Goal: Task Accomplishment & Management: Complete application form

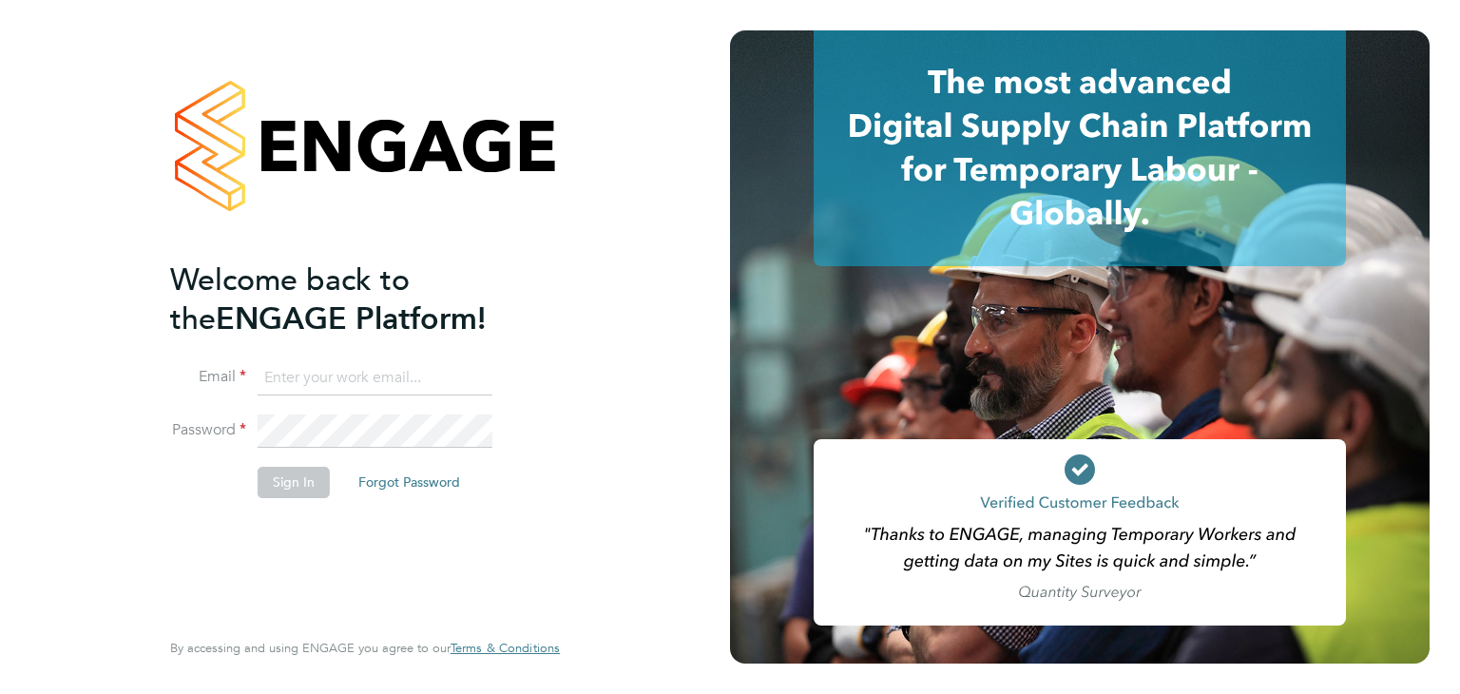
type input "[PERSON_NAME][EMAIL_ADDRESS][DOMAIN_NAME]"
click at [285, 477] on button "Sign In" at bounding box center [294, 482] width 72 height 30
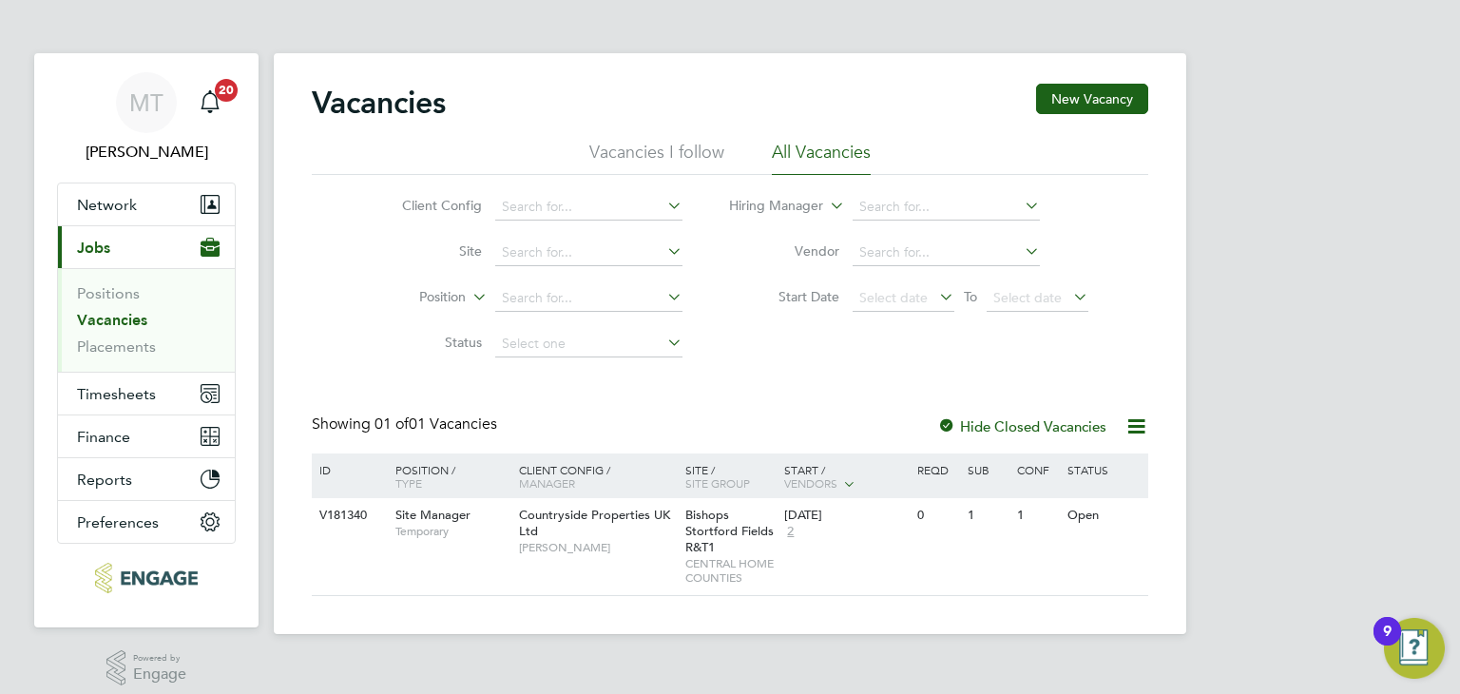
click at [121, 311] on link "Vacancies" at bounding box center [112, 320] width 70 height 18
click at [122, 289] on link "Positions" at bounding box center [108, 293] width 63 height 18
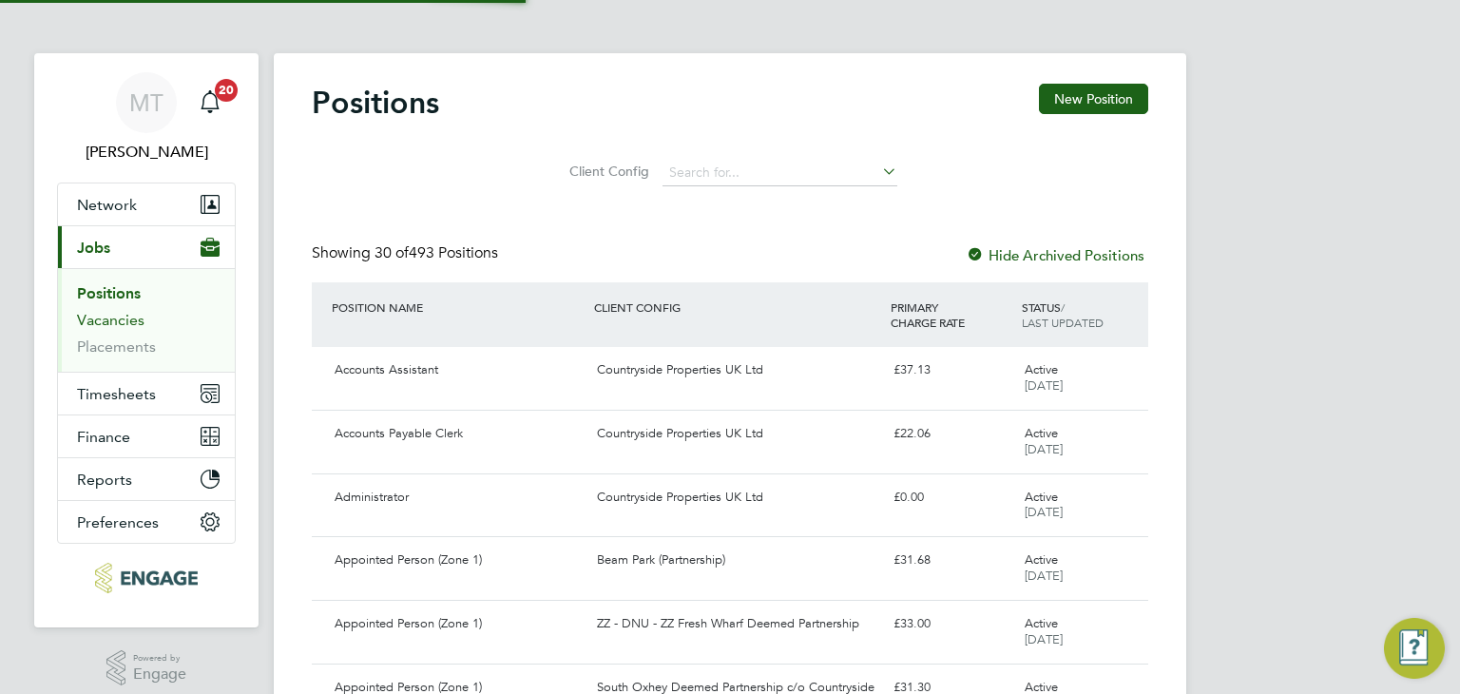
click at [122, 320] on link "Vacancies" at bounding box center [110, 320] width 67 height 18
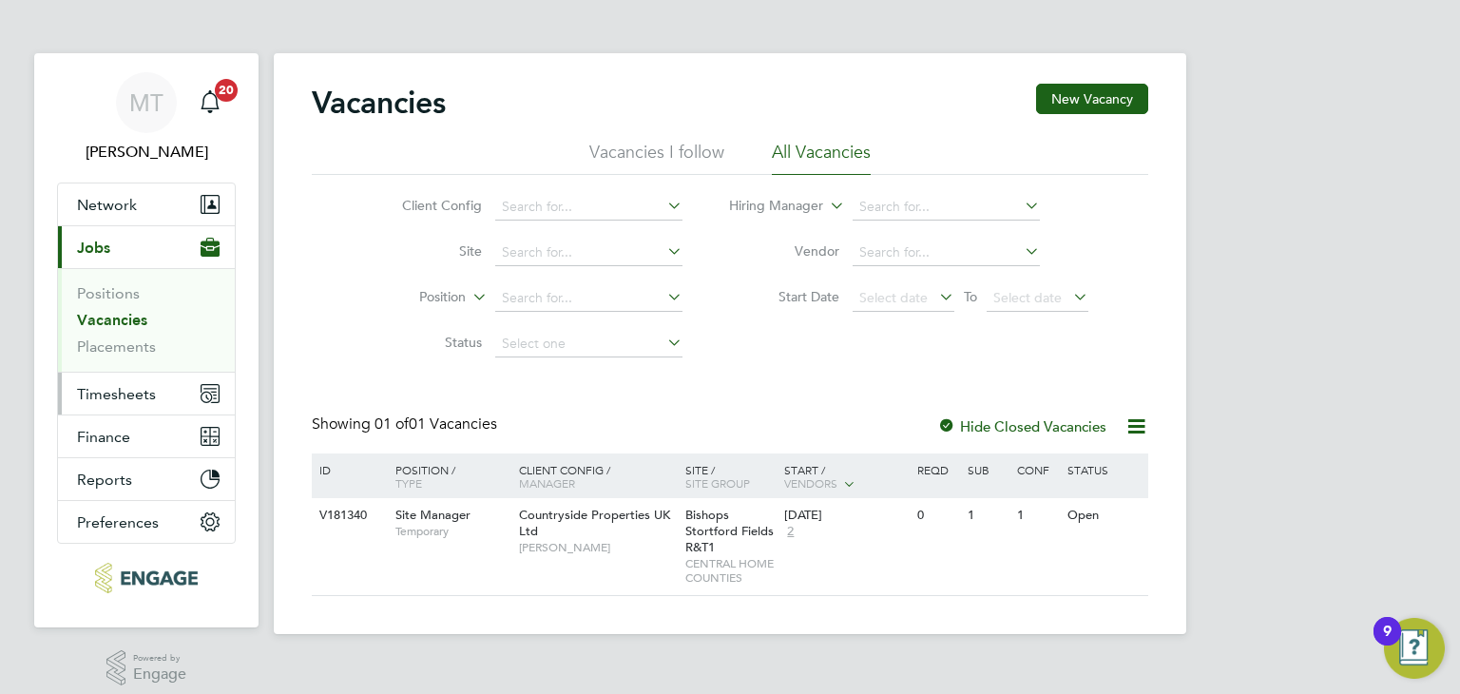
click at [116, 391] on span "Timesheets" at bounding box center [116, 394] width 79 height 18
click at [91, 392] on span "Timesheets" at bounding box center [116, 394] width 79 height 18
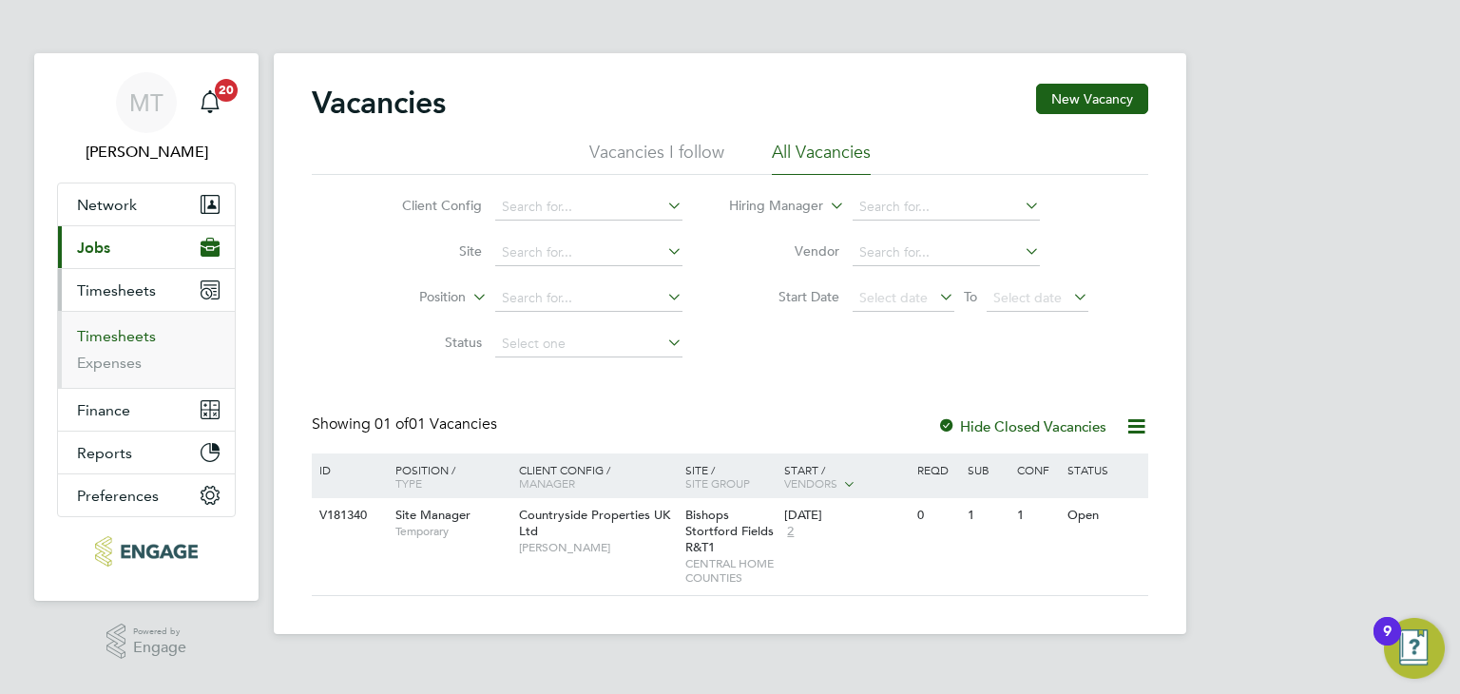
click at [119, 335] on link "Timesheets" at bounding box center [116, 336] width 79 height 18
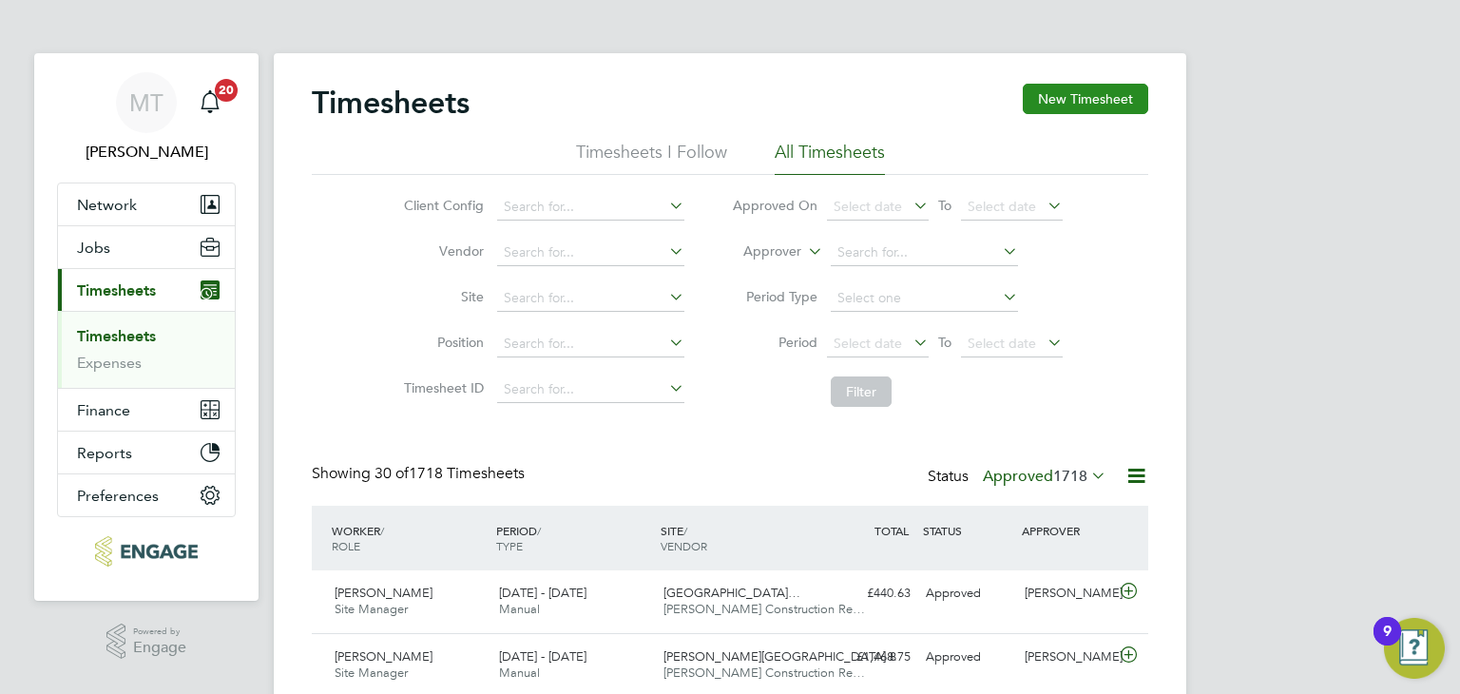
click at [1075, 98] on button "New Timesheet" at bounding box center [1085, 99] width 125 height 30
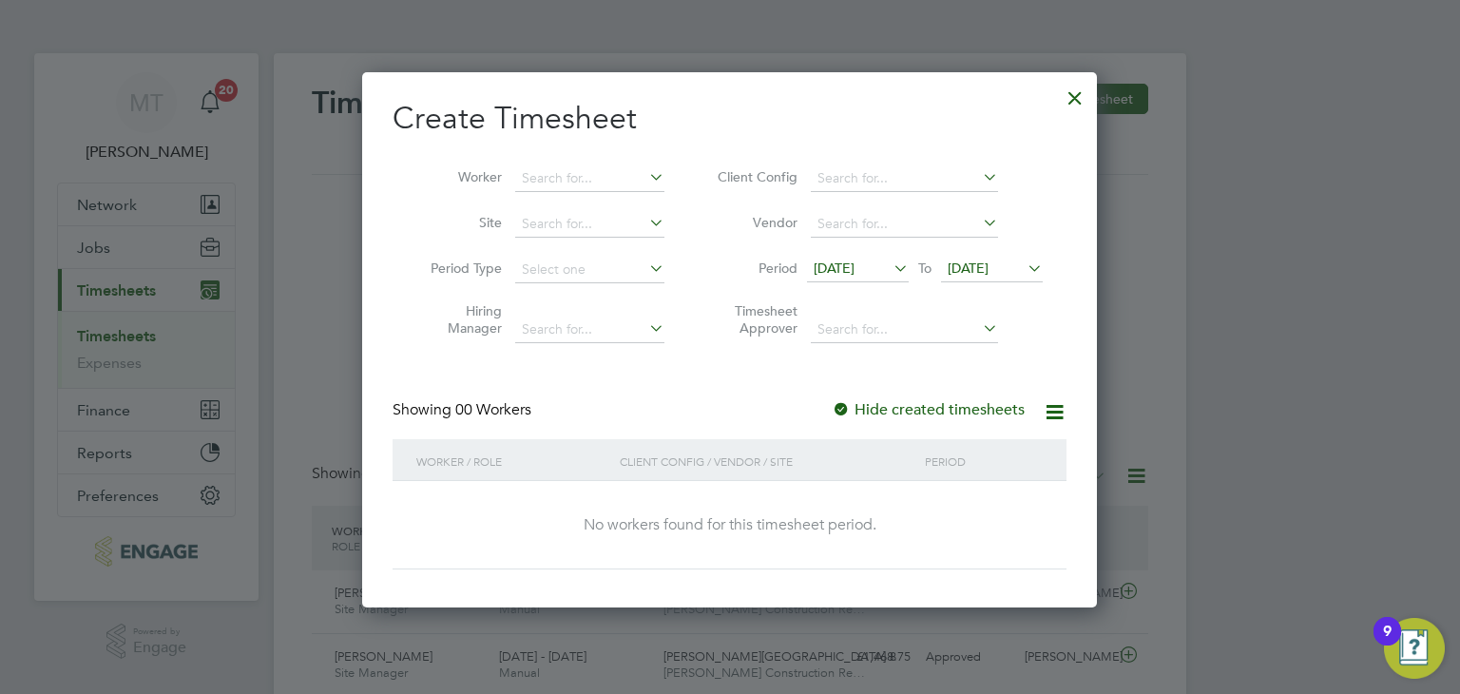
click at [984, 260] on span "[DATE]" at bounding box center [968, 268] width 41 height 17
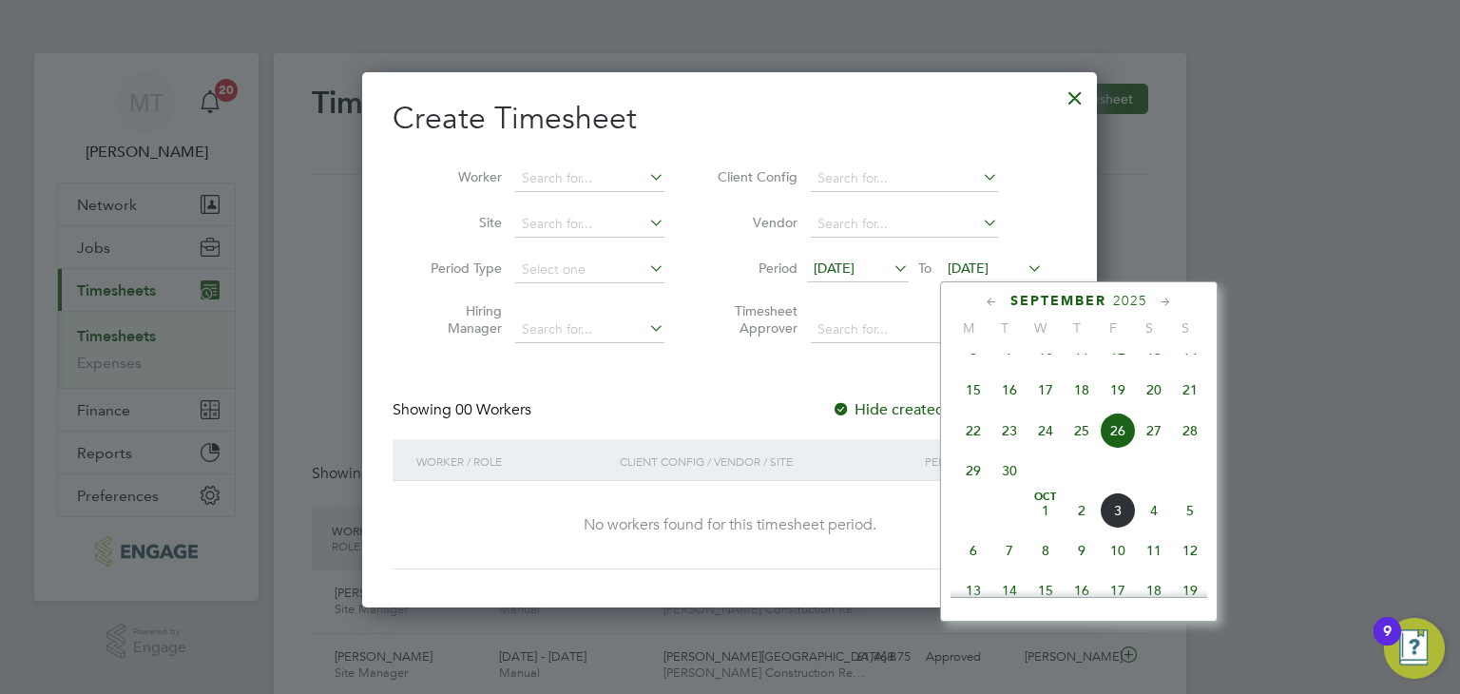
click at [1188, 529] on span "5" at bounding box center [1190, 510] width 36 height 36
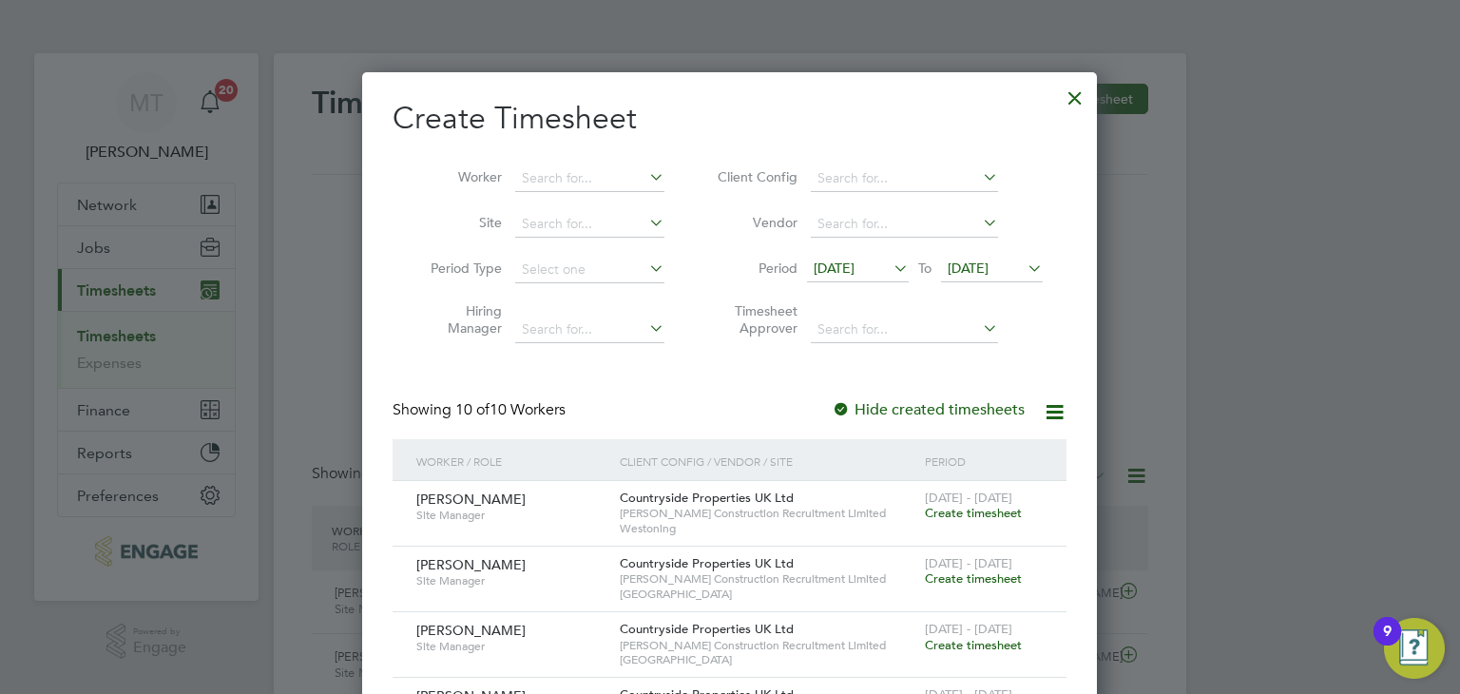
click at [978, 511] on span "Create timesheet" at bounding box center [973, 513] width 97 height 16
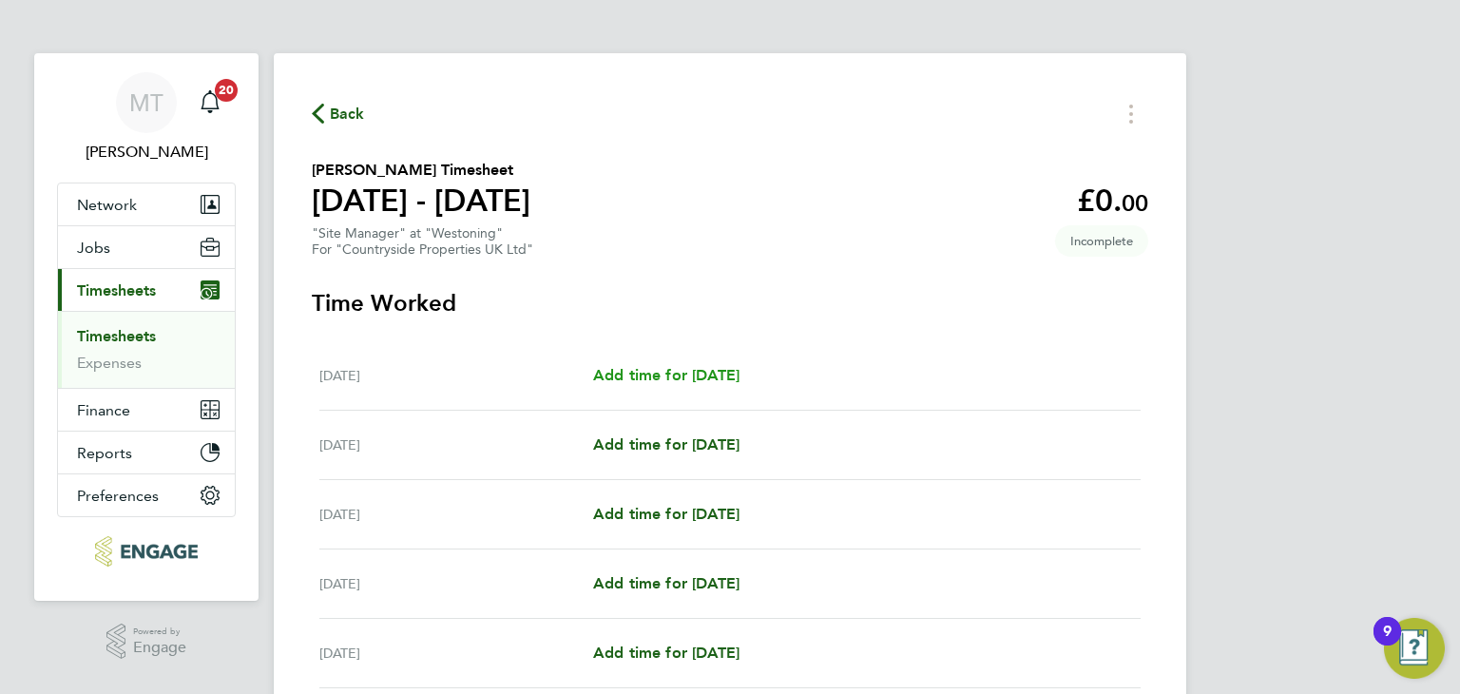
click at [698, 375] on span "Add time for [DATE]" at bounding box center [666, 375] width 146 height 18
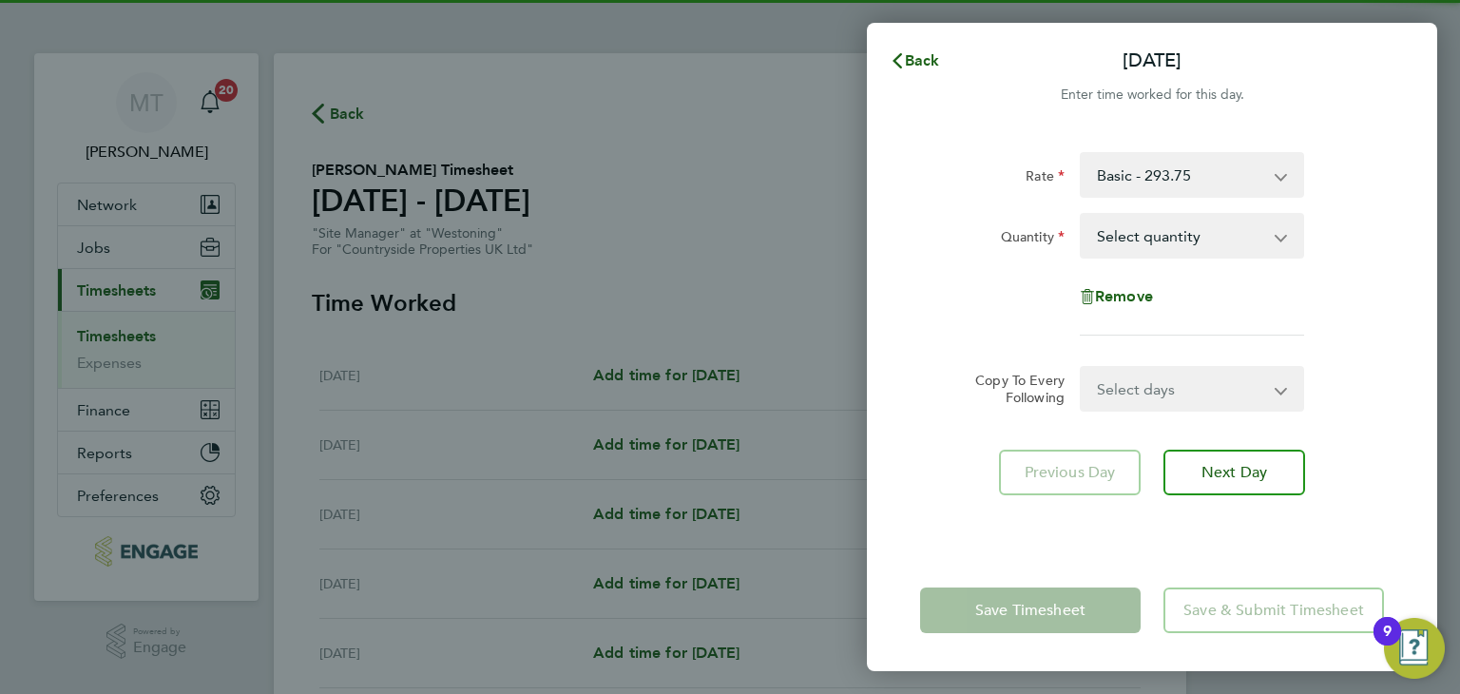
click at [1146, 239] on select "Select quantity 0.5 1" at bounding box center [1181, 236] width 198 height 42
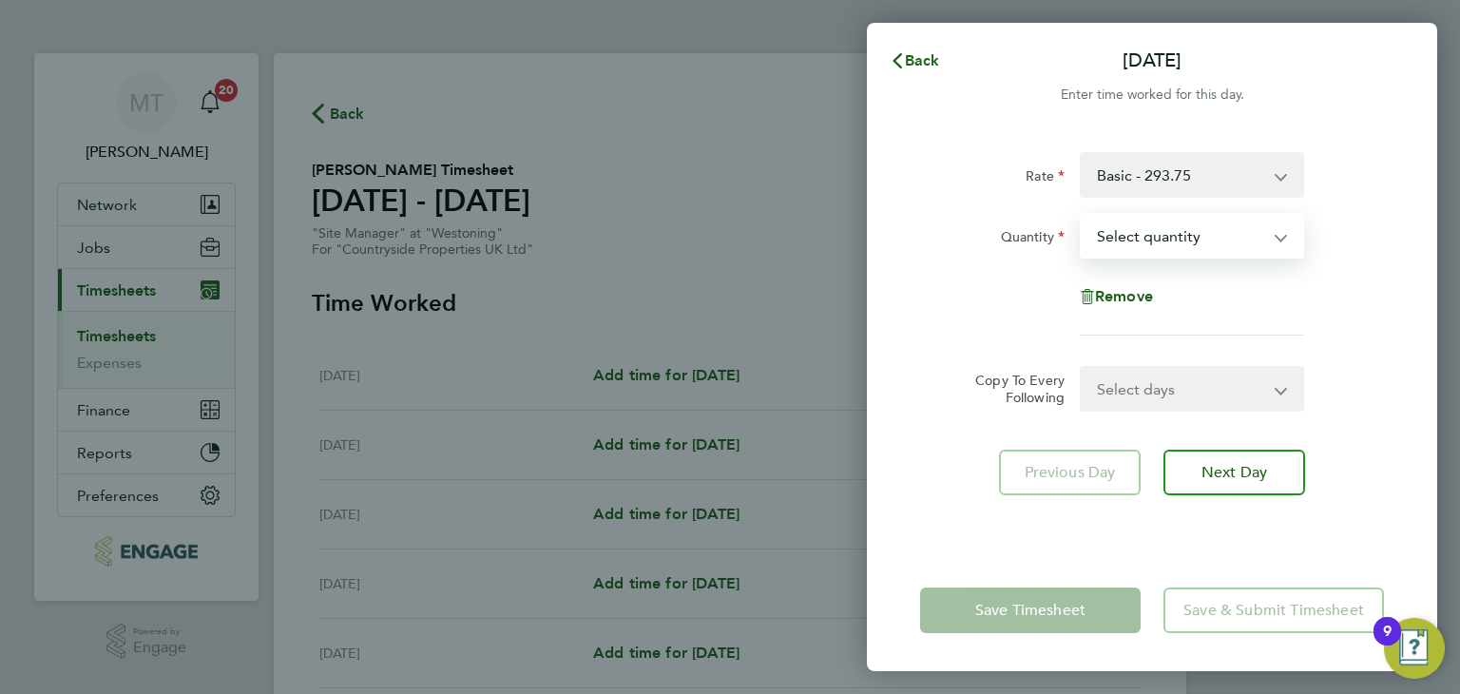
select select "1"
click at [1082, 215] on select "Select quantity 0.5 1" at bounding box center [1181, 236] width 198 height 42
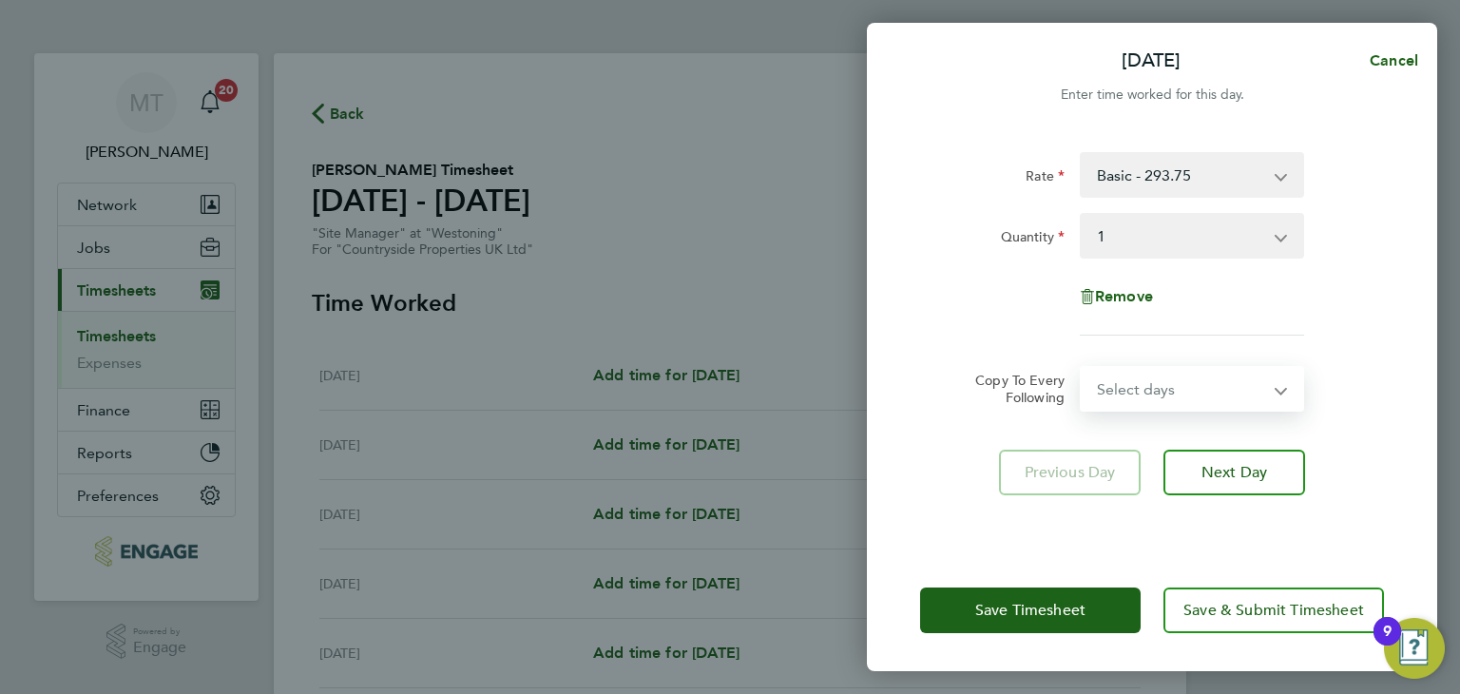
click at [1127, 393] on select "Select days Day Weekday (Mon-Fri) Weekend (Sat-Sun) [DATE] [DATE] [DATE] [DATE]…" at bounding box center [1182, 389] width 200 height 42
select select "WEEKDAY"
click at [1082, 368] on select "Select days Day Weekday (Mon-Fri) Weekend (Sat-Sun) [DATE] [DATE] [DATE] [DATE]…" at bounding box center [1182, 389] width 200 height 42
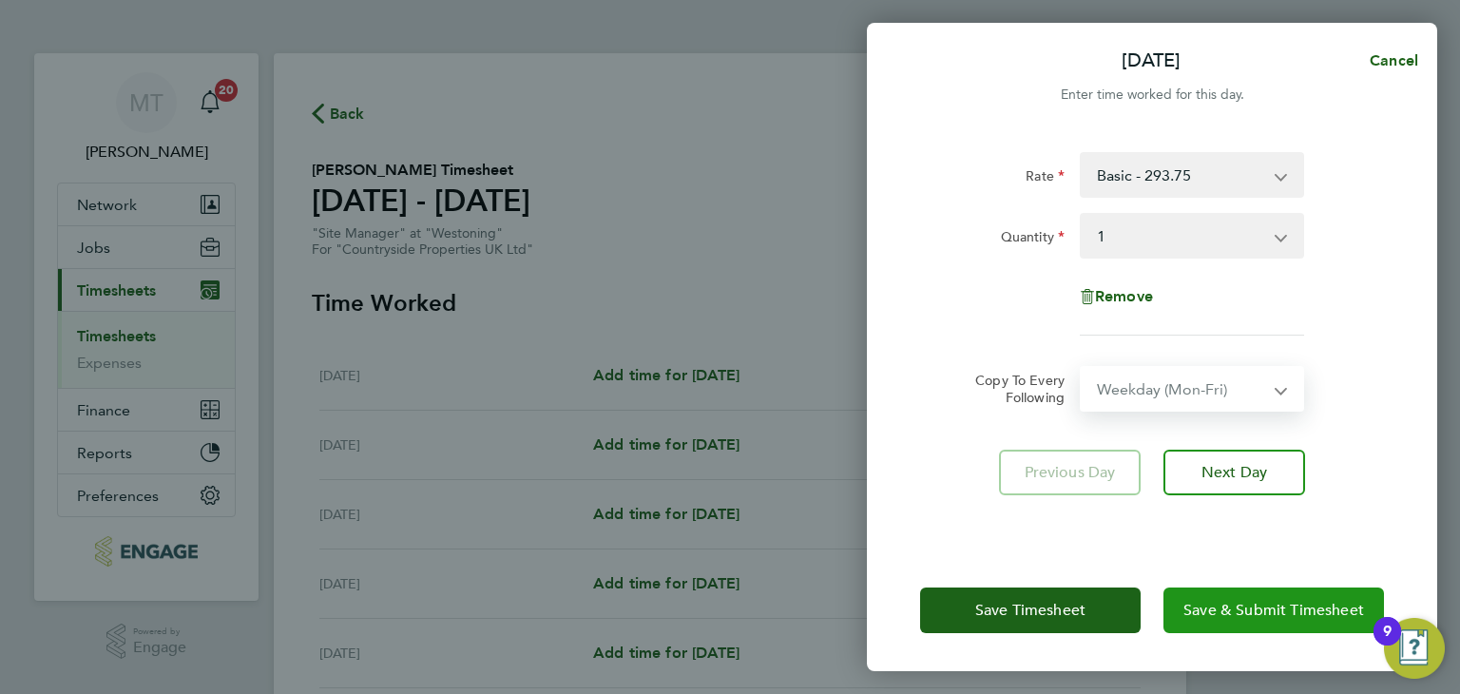
select select "[DATE]"
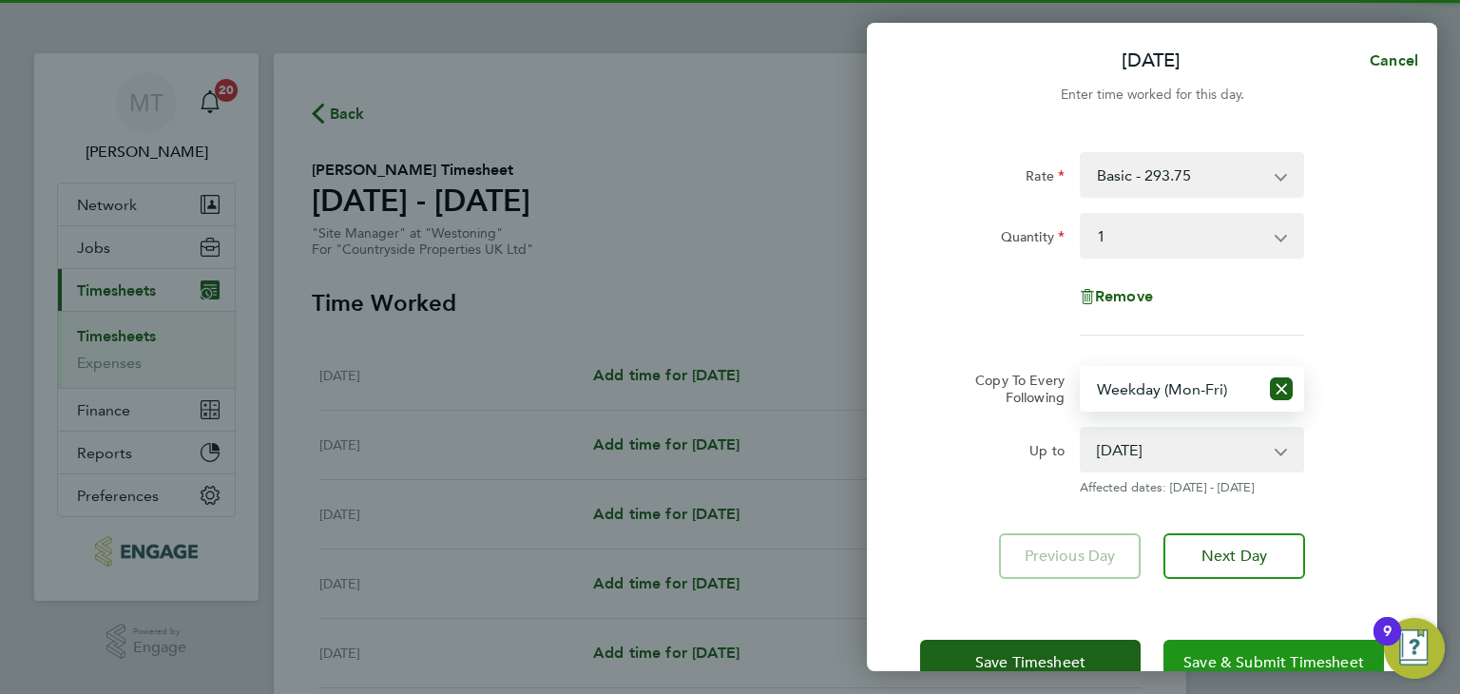
click at [1213, 656] on span "Save & Submit Timesheet" at bounding box center [1274, 662] width 181 height 19
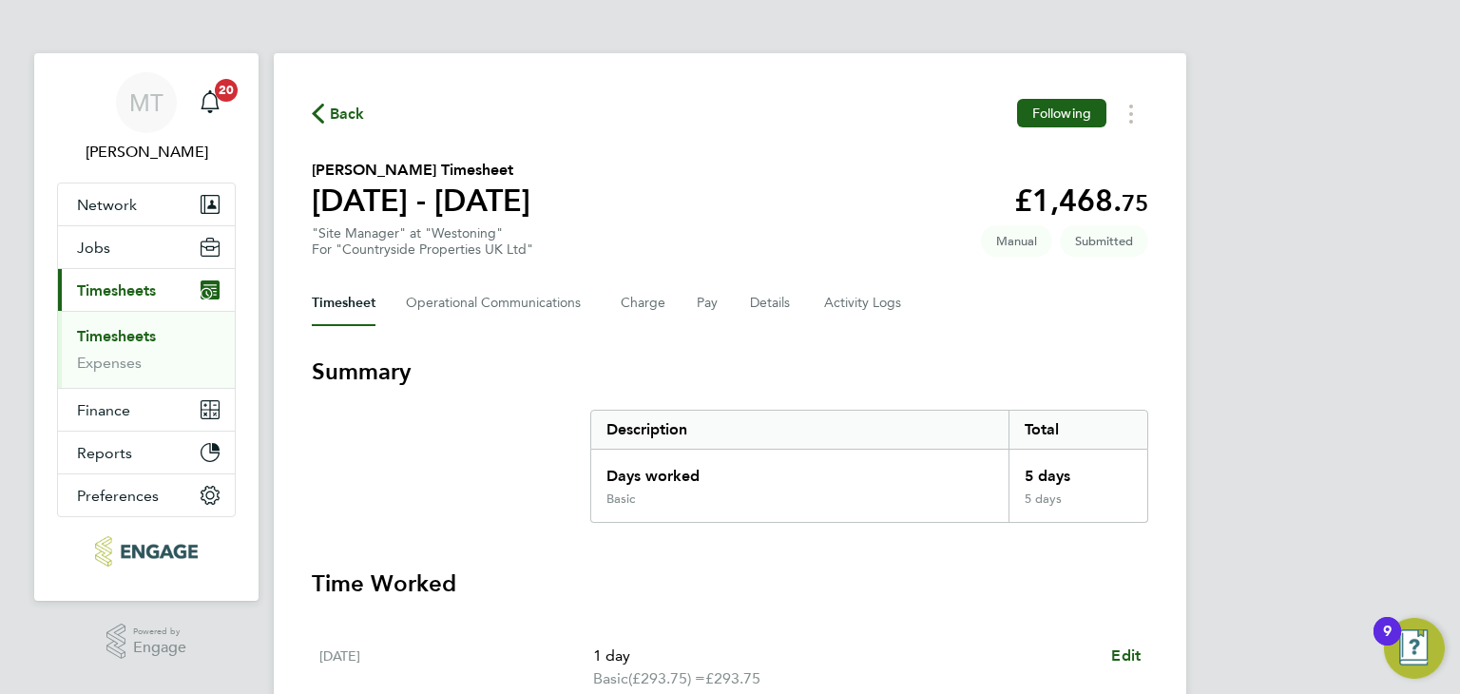
click at [343, 115] on span "Back" at bounding box center [347, 114] width 35 height 23
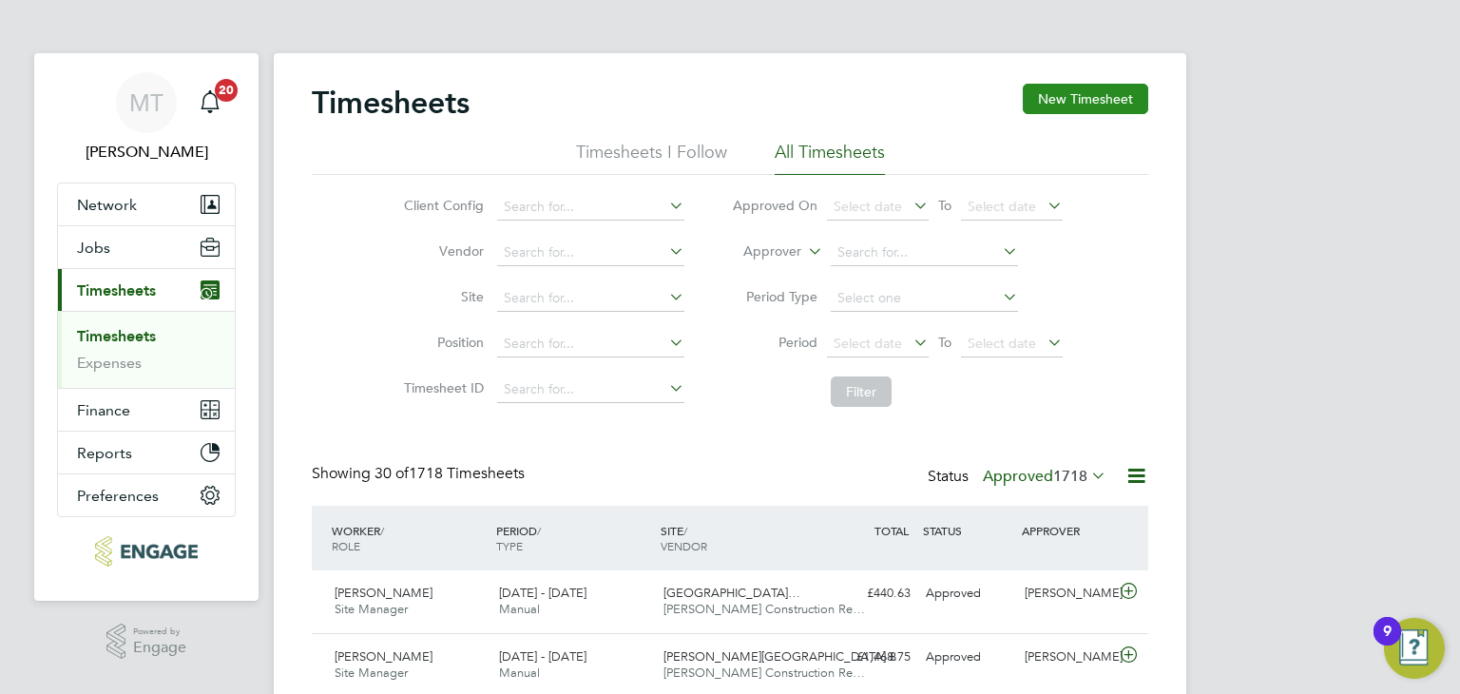
click at [1079, 104] on button "New Timesheet" at bounding box center [1085, 99] width 125 height 30
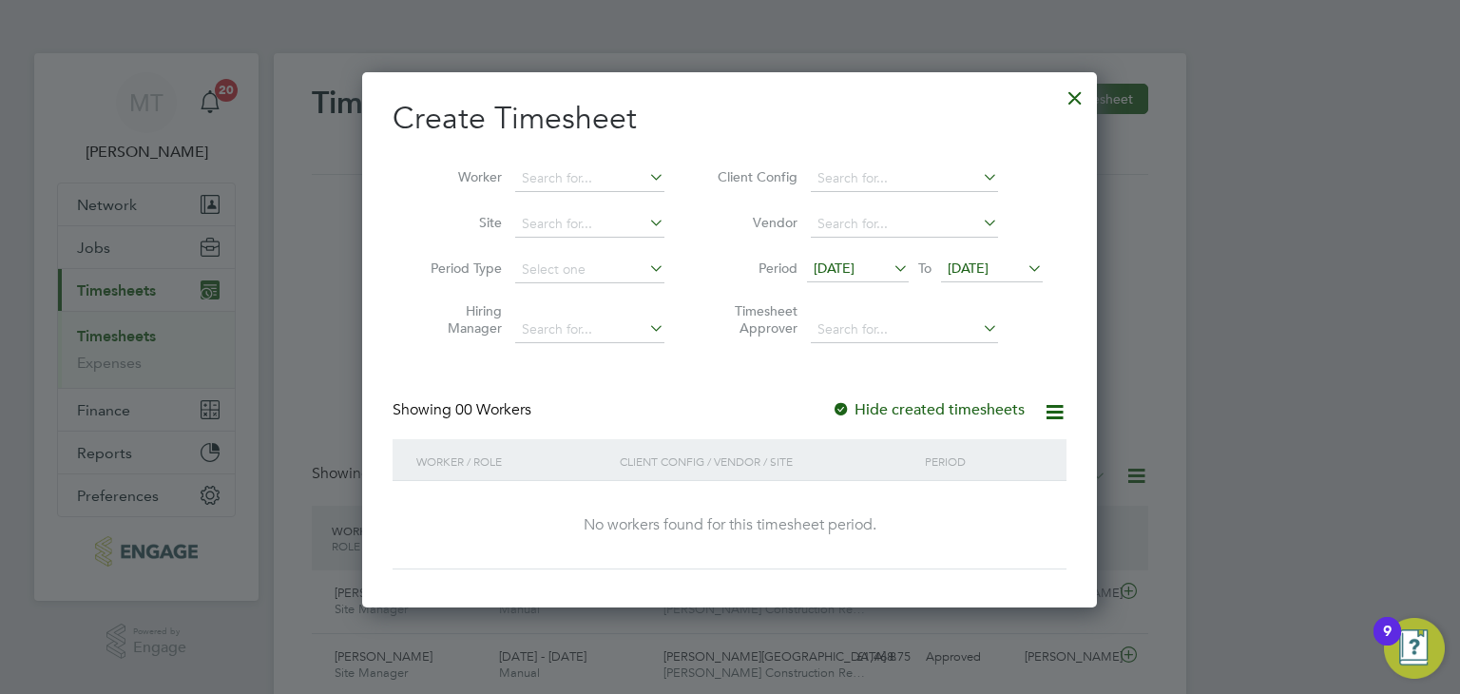
click at [977, 257] on div "[DATE] To [DATE]" at bounding box center [925, 270] width 236 height 27
drag, startPoint x: 997, startPoint y: 270, endPoint x: 1013, endPoint y: 327, distance: 59.3
click at [989, 270] on span "[DATE]" at bounding box center [968, 268] width 41 height 17
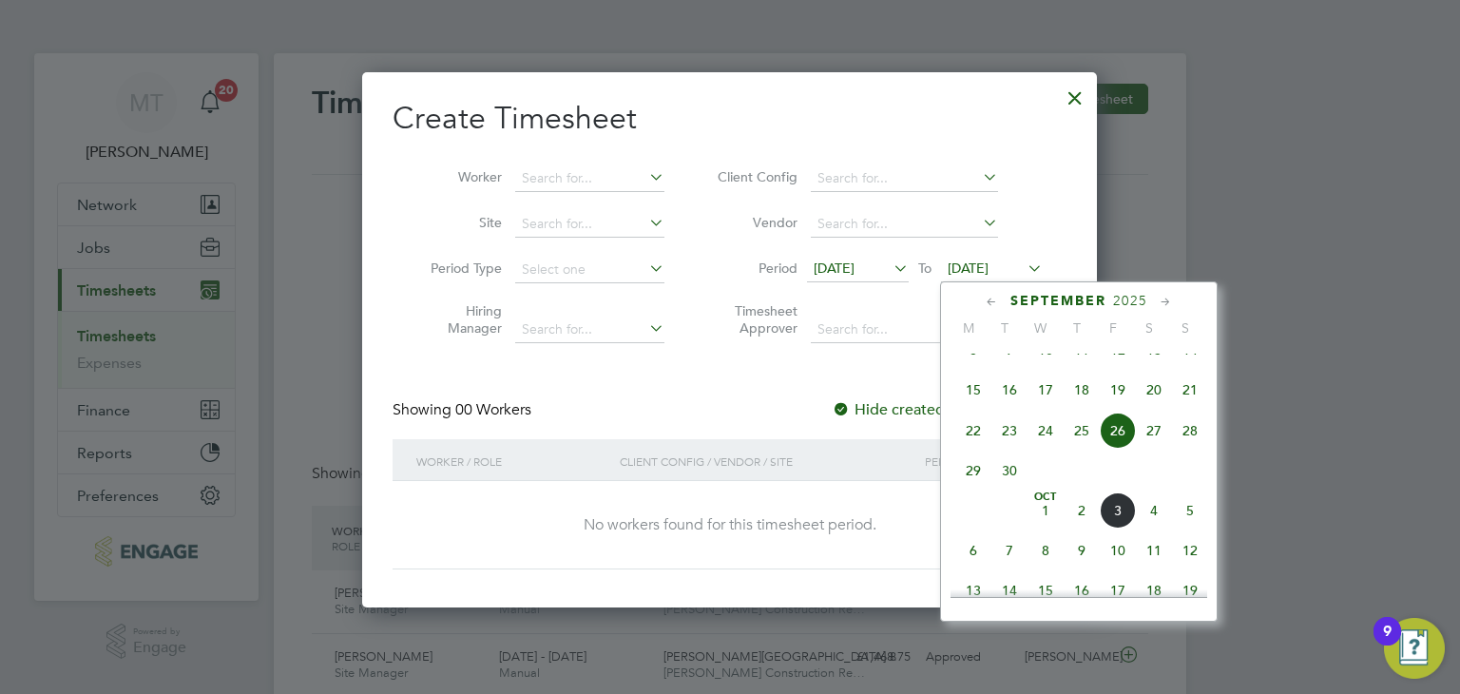
click at [1186, 529] on span "5" at bounding box center [1190, 510] width 36 height 36
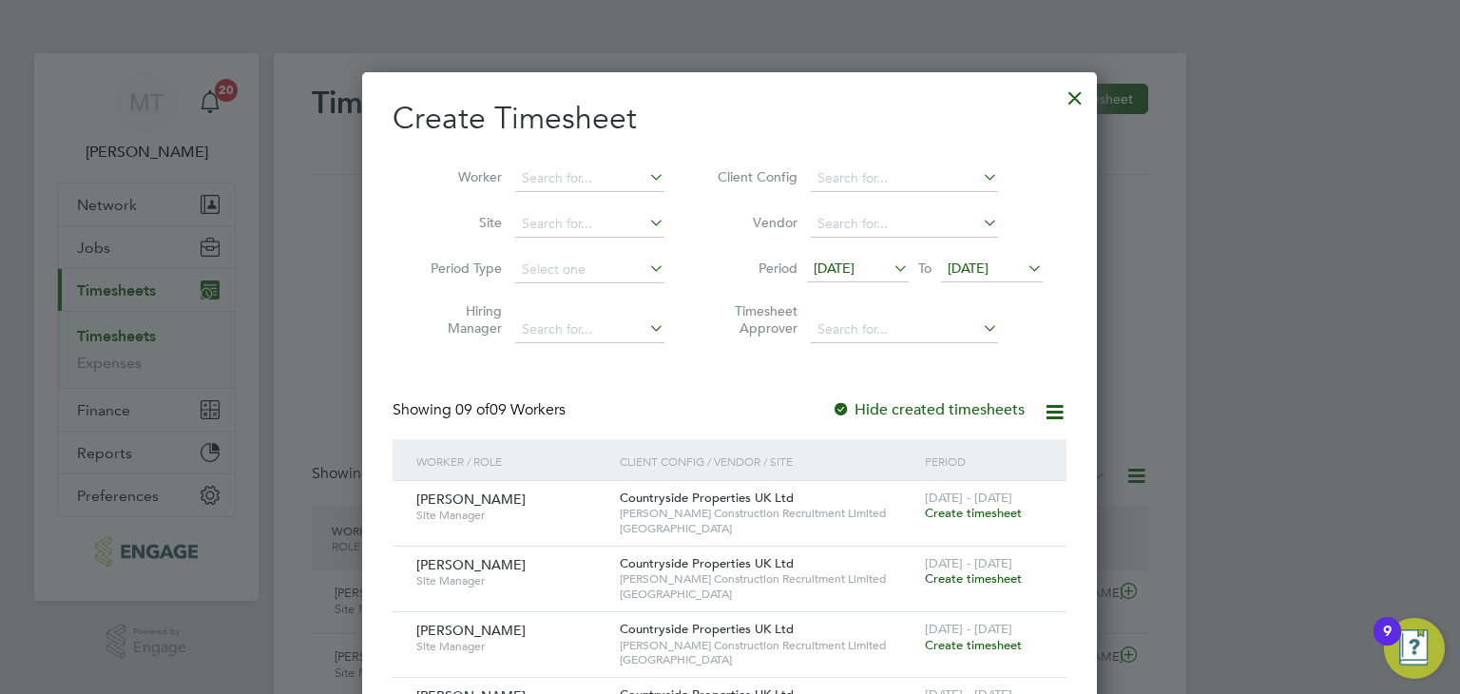
click at [983, 511] on span "Create timesheet" at bounding box center [973, 513] width 97 height 16
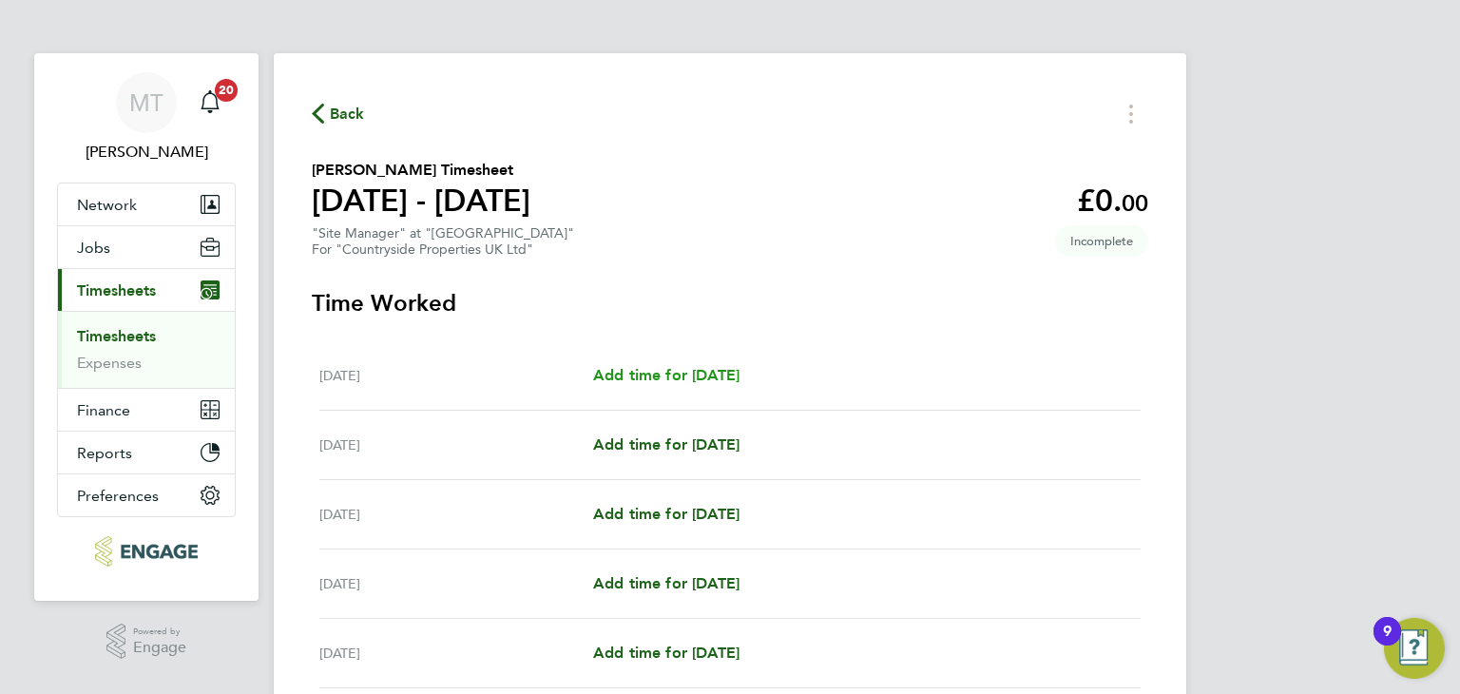
click at [719, 373] on span "Add time for [DATE]" at bounding box center [666, 375] width 146 height 18
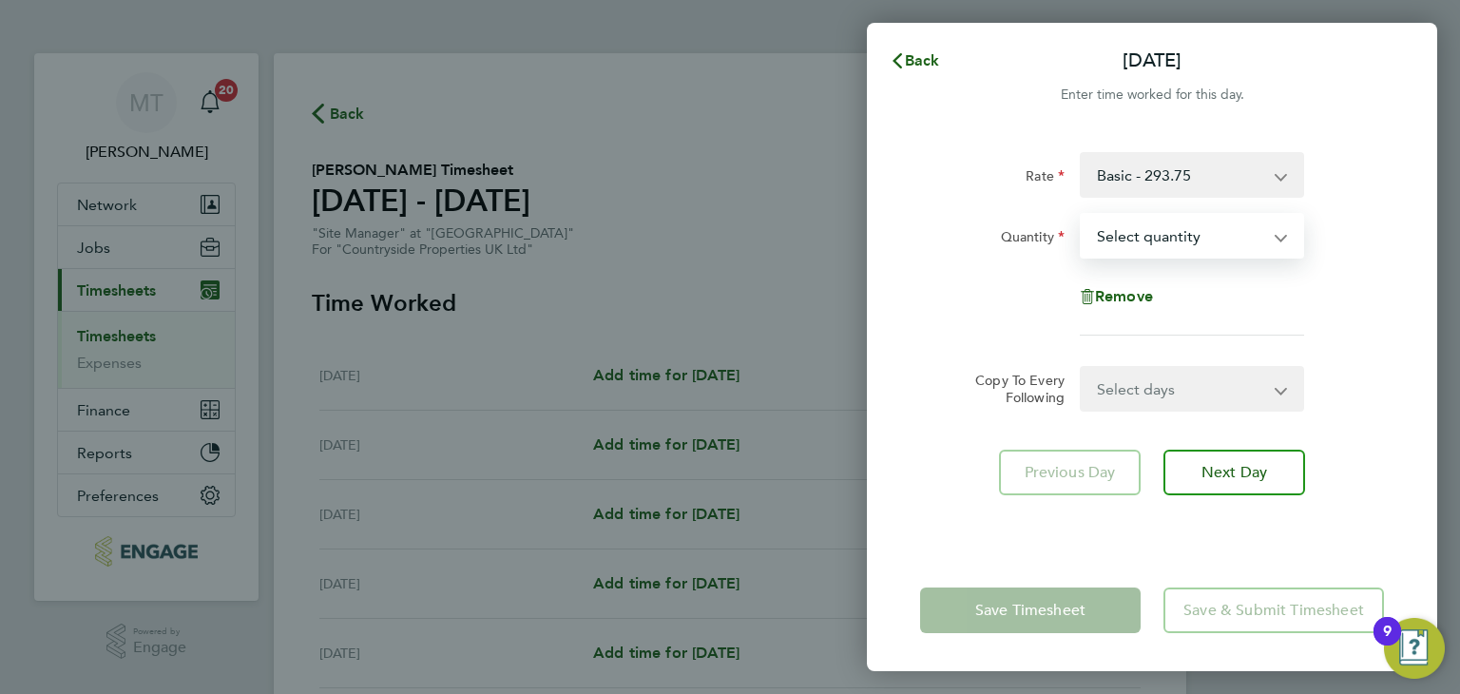
click at [1196, 248] on select "Select quantity 0.5 1" at bounding box center [1181, 236] width 198 height 42
select select "1"
click at [1082, 215] on select "Select quantity 0.5 1" at bounding box center [1181, 236] width 198 height 42
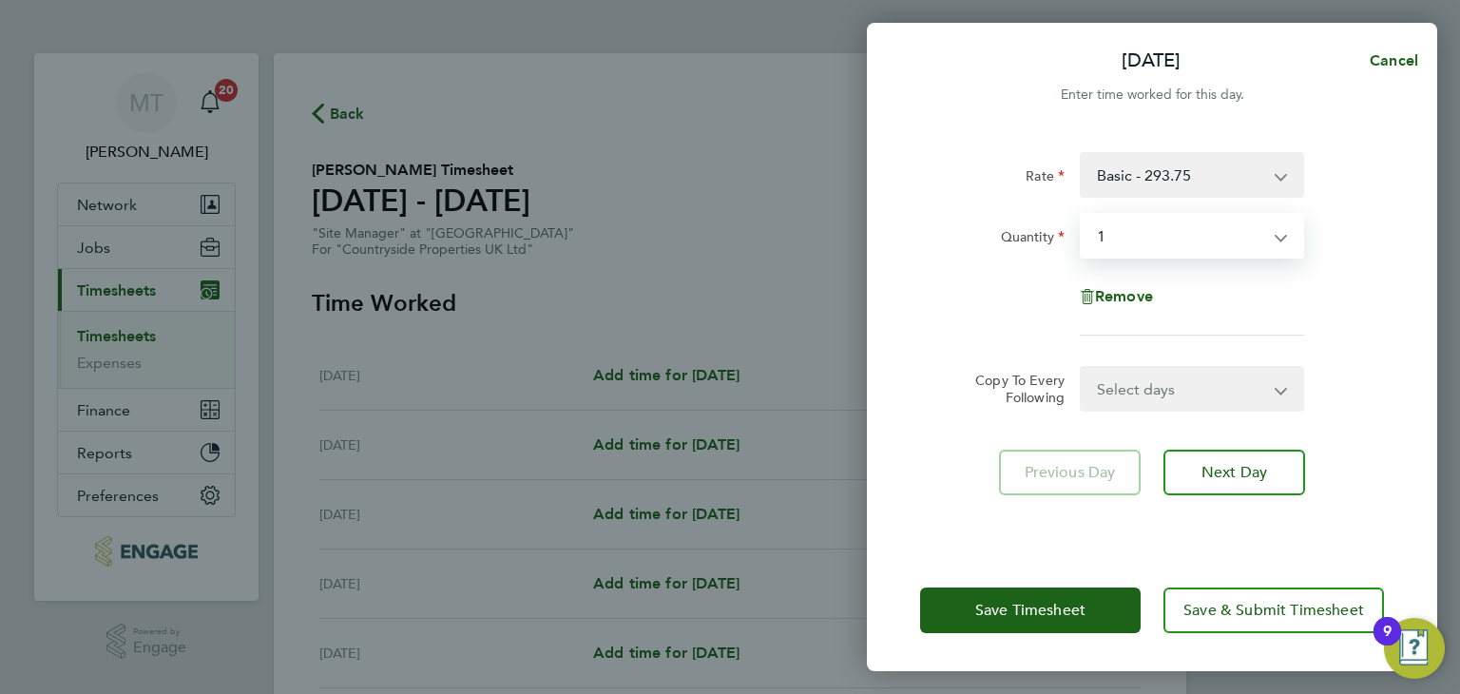
click at [1154, 385] on select "Select days Day Weekday (Mon-Fri) Weekend (Sat-Sun) [DATE] [DATE] [DATE] [DATE]…" at bounding box center [1182, 389] width 200 height 42
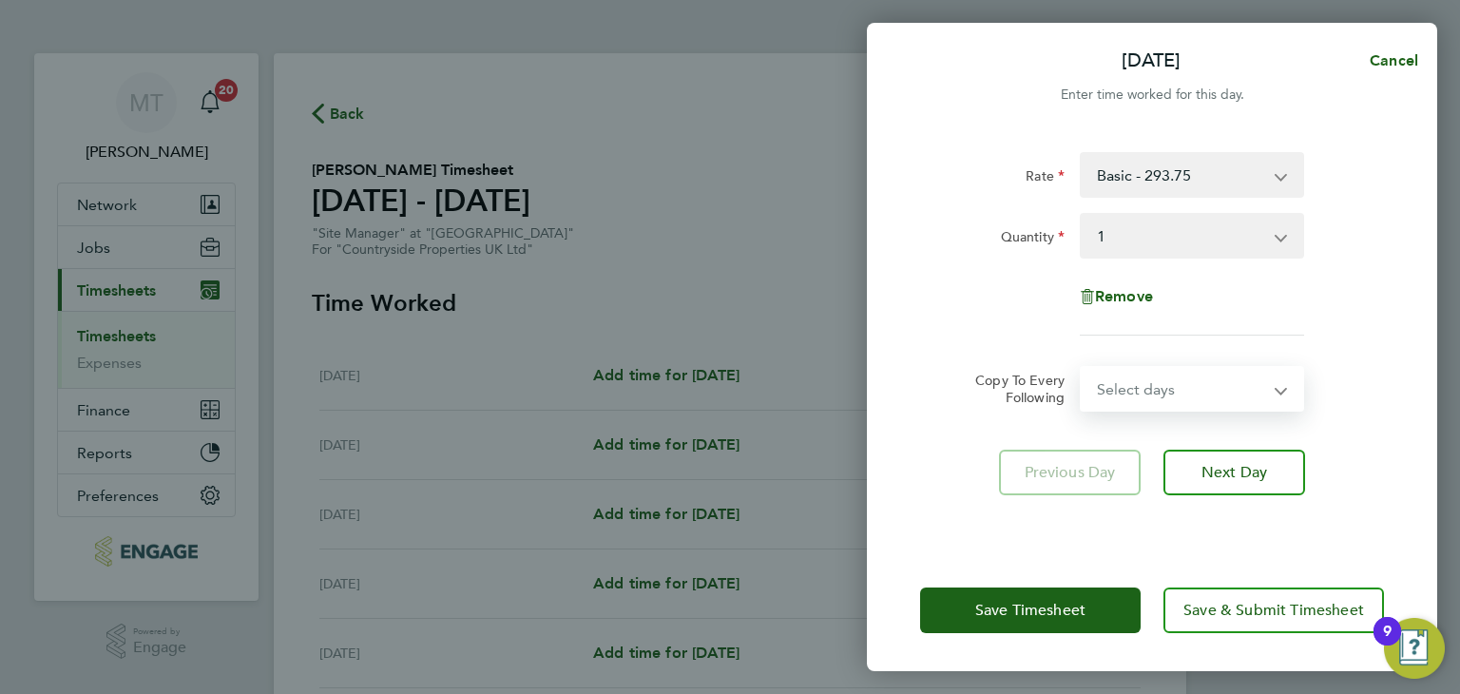
select select "WEEKDAY"
click at [1082, 368] on select "Select days Day Weekday (Mon-Fri) Weekend (Sat-Sun) [DATE] [DATE] [DATE] [DATE]…" at bounding box center [1182, 389] width 200 height 42
select select "[DATE]"
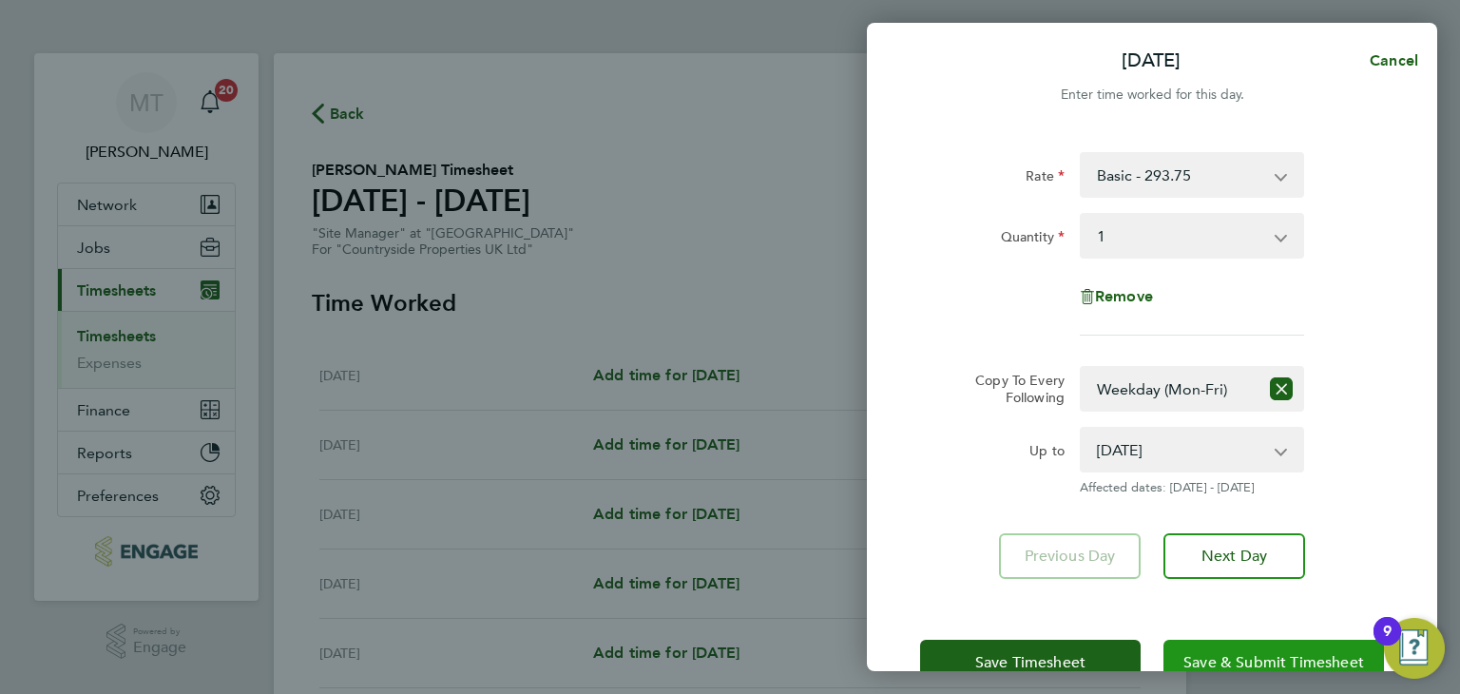
click at [1224, 647] on button "Save & Submit Timesheet" at bounding box center [1274, 663] width 221 height 46
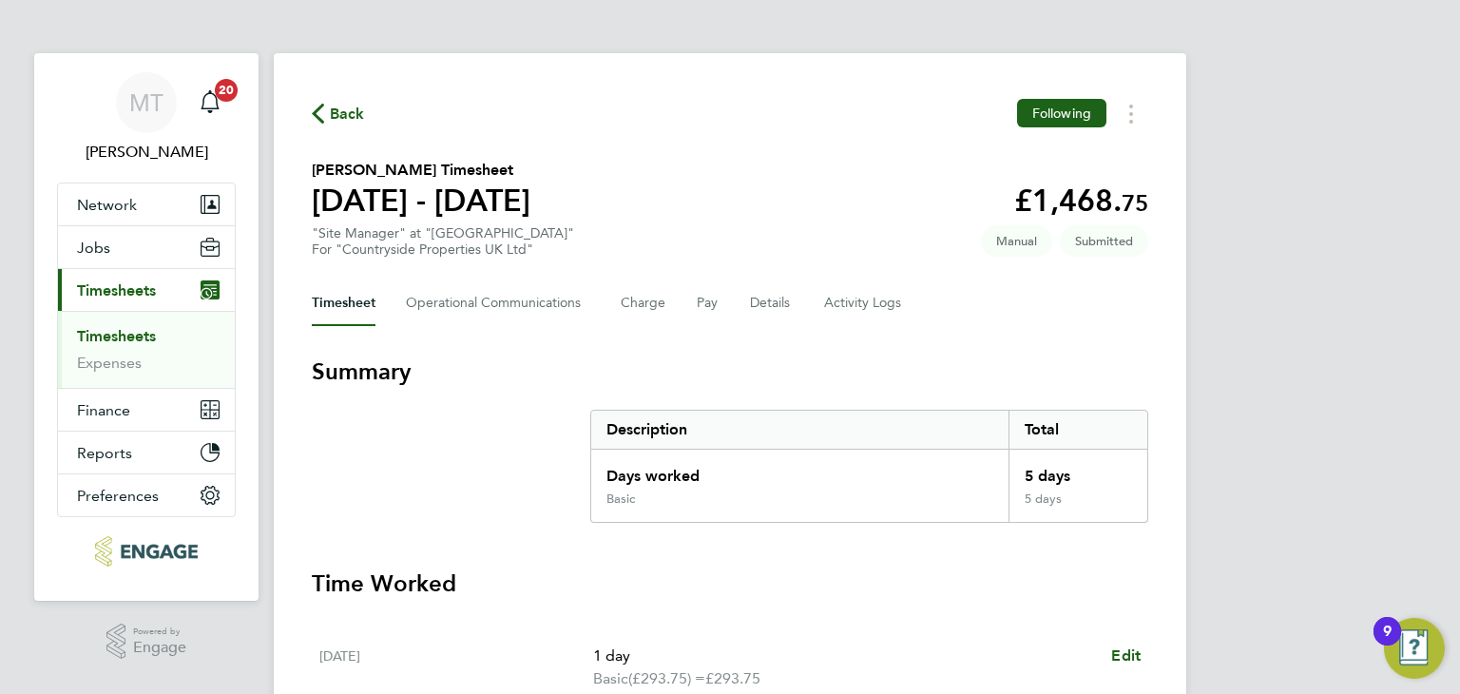
click at [354, 109] on span "Back" at bounding box center [347, 114] width 35 height 23
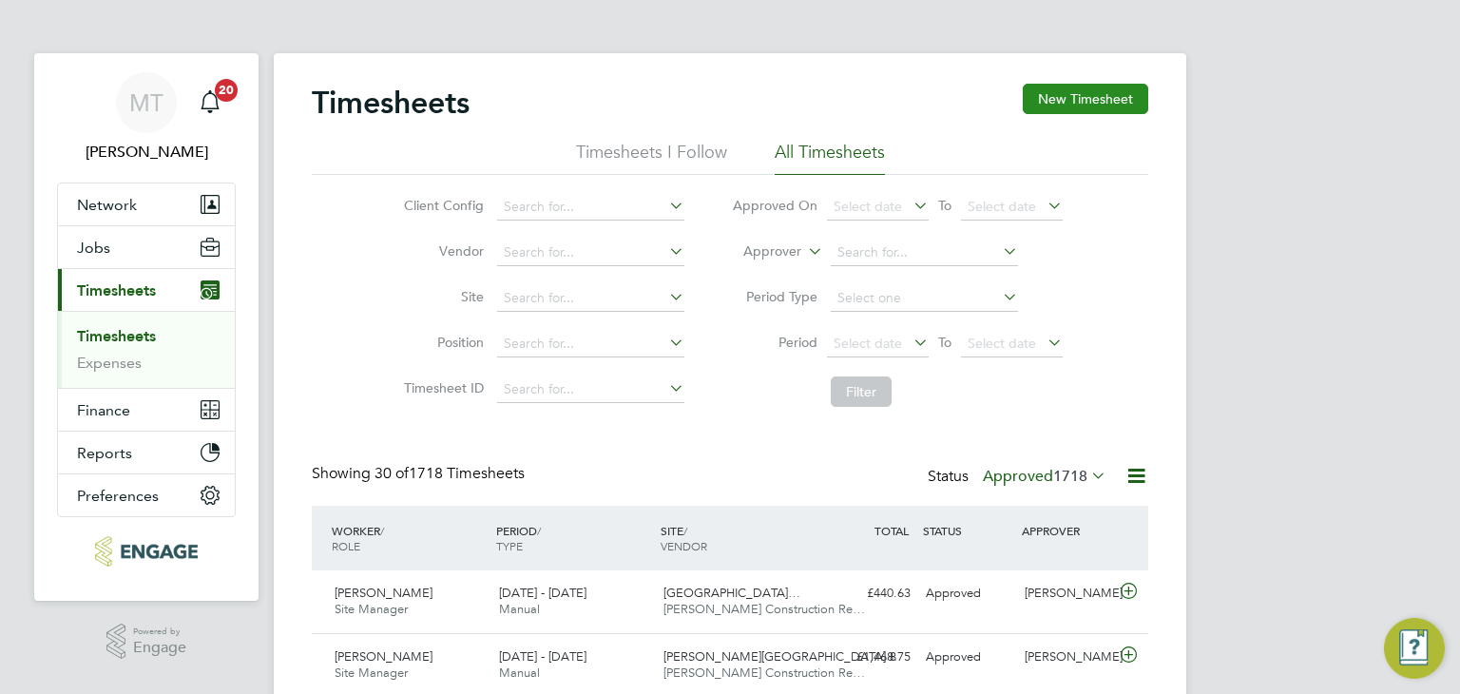
click at [1069, 102] on button "New Timesheet" at bounding box center [1085, 99] width 125 height 30
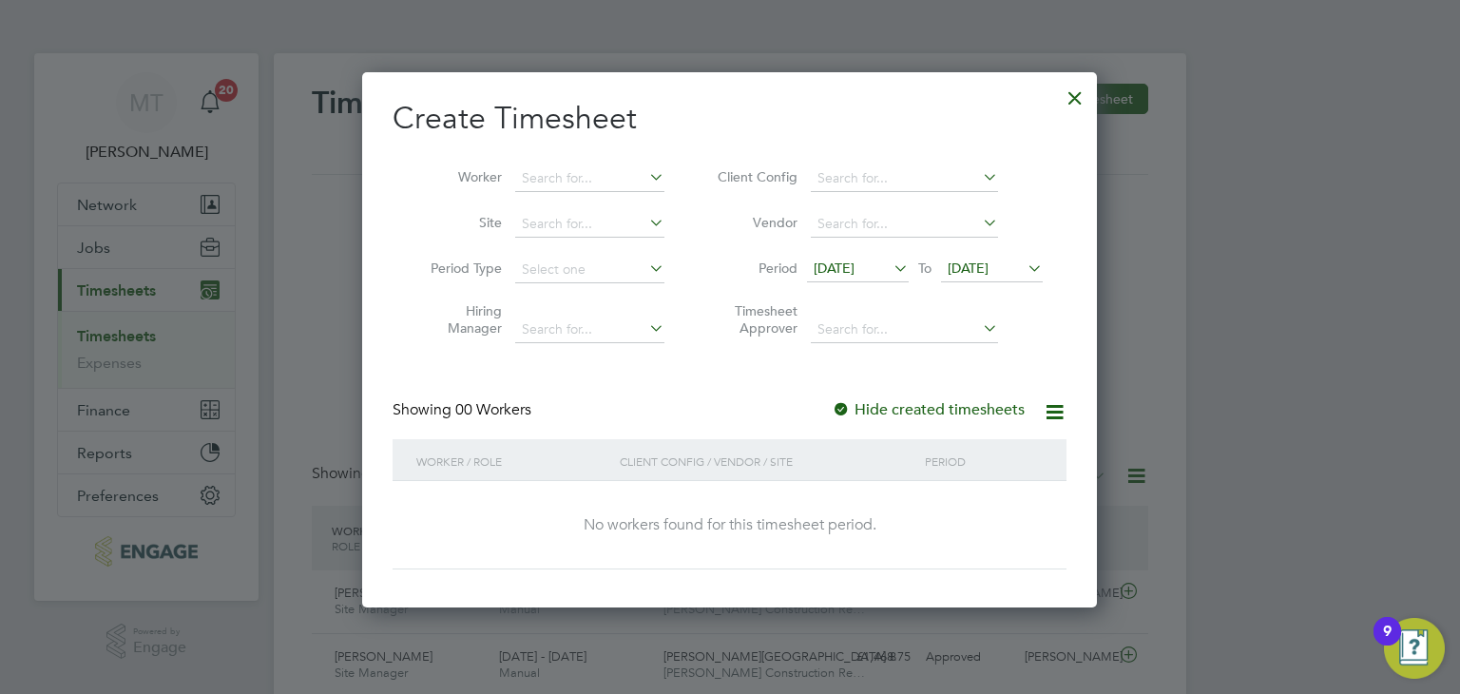
click at [989, 261] on span "[DATE]" at bounding box center [968, 268] width 41 height 17
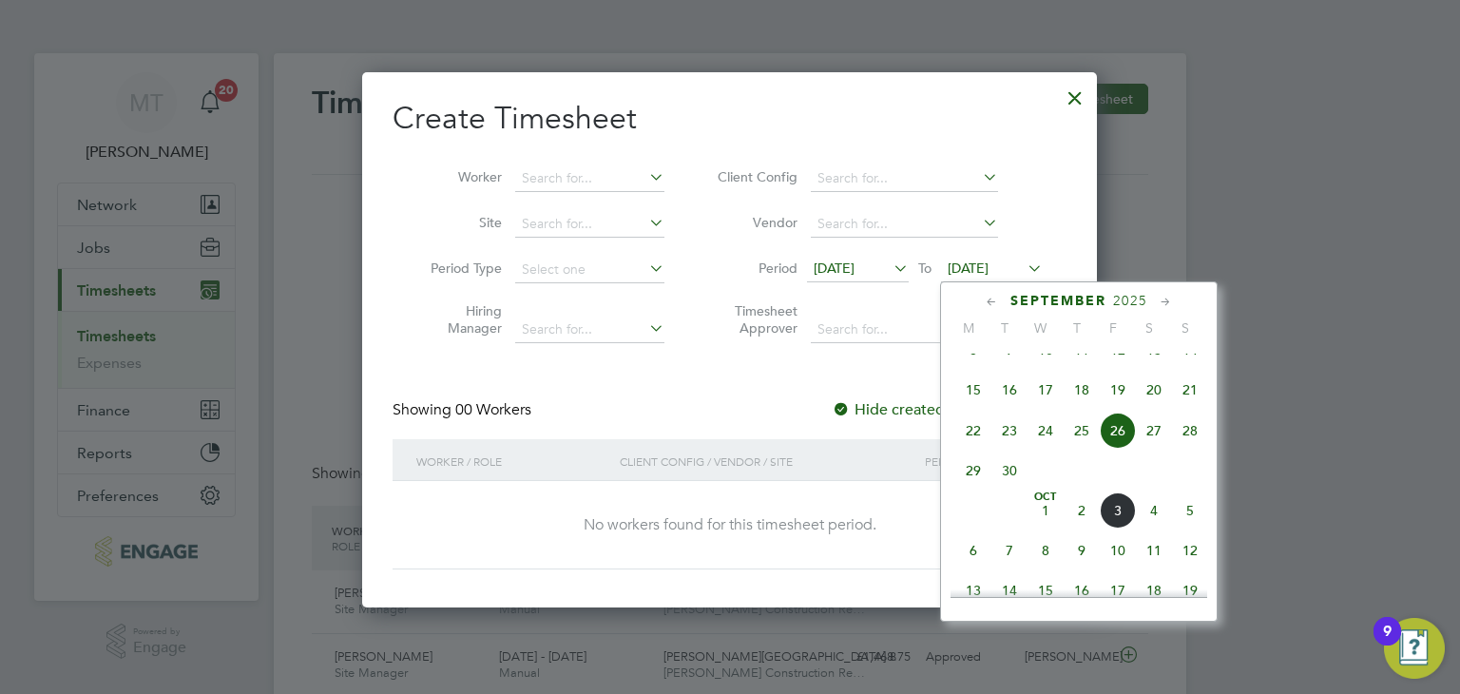
click at [1188, 525] on span "5" at bounding box center [1190, 510] width 36 height 36
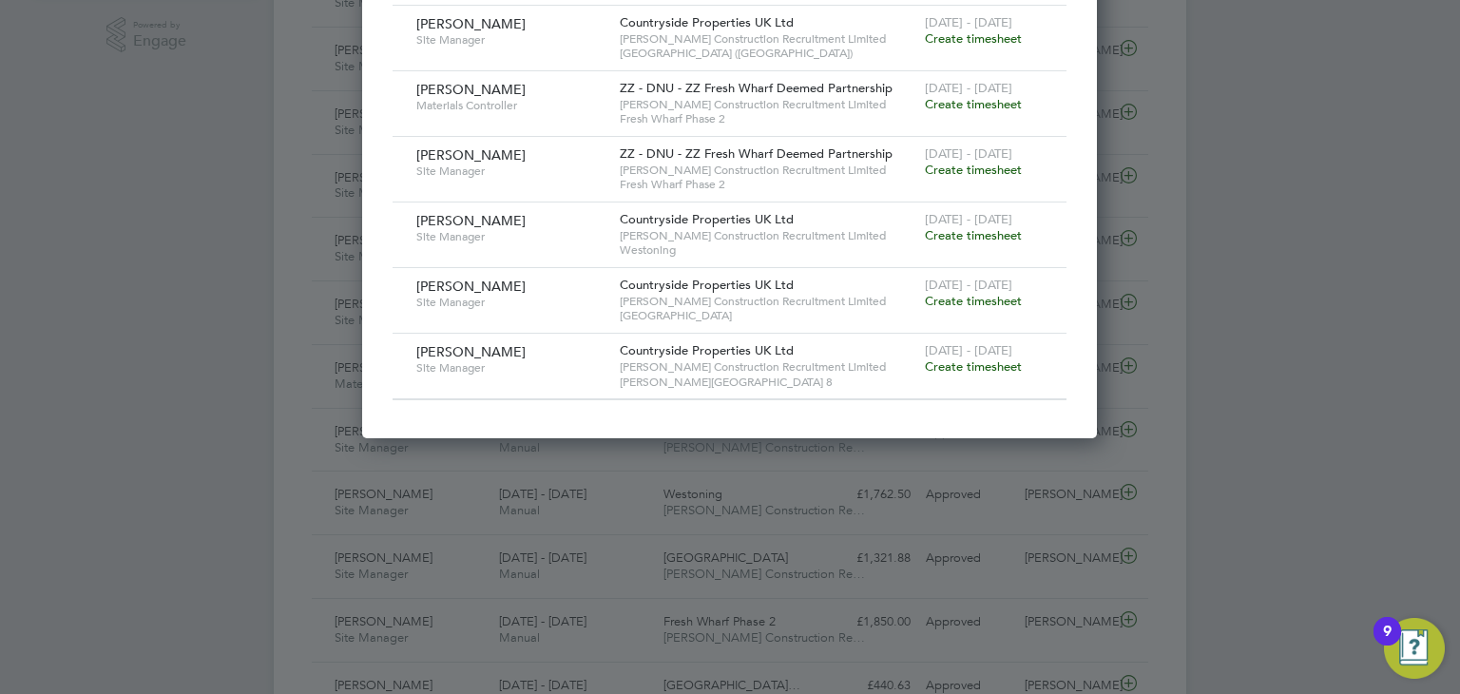
click at [991, 229] on span "Create timesheet" at bounding box center [973, 235] width 97 height 16
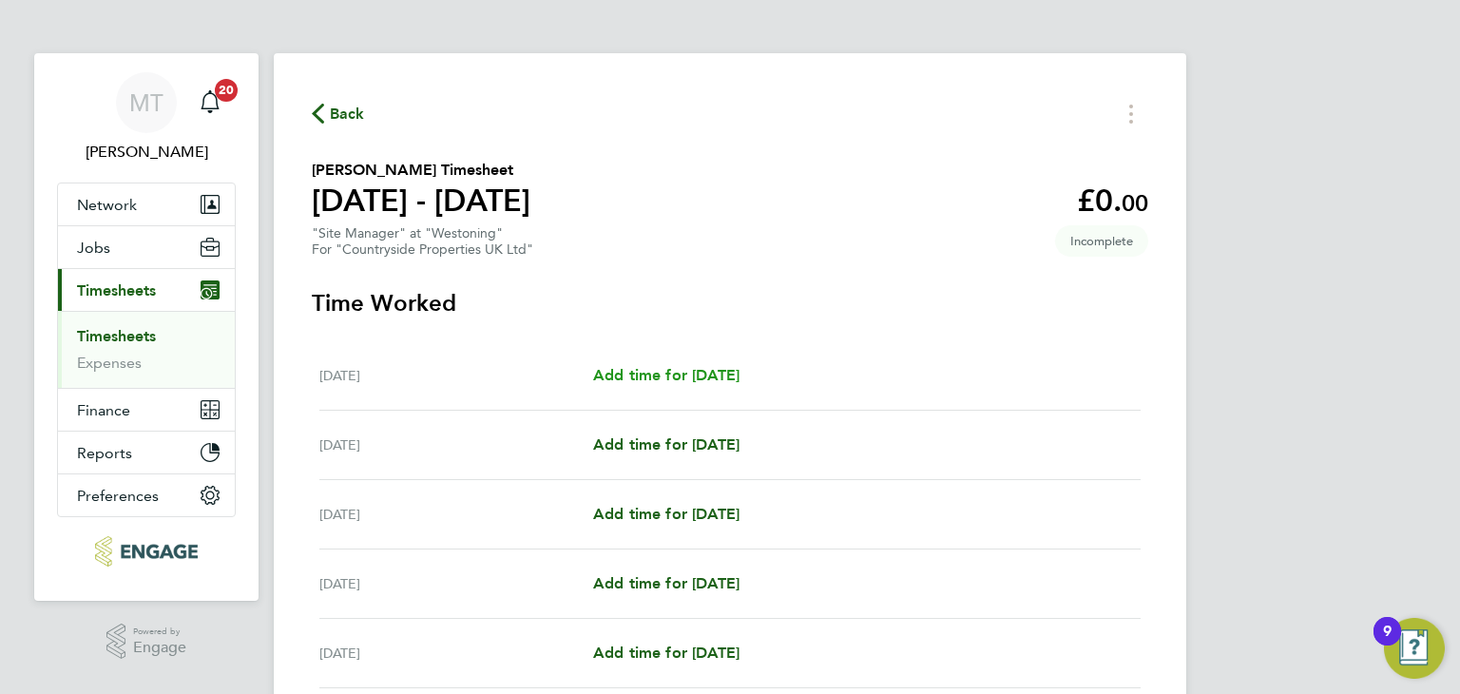
click at [722, 376] on span "Add time for [DATE]" at bounding box center [666, 375] width 146 height 18
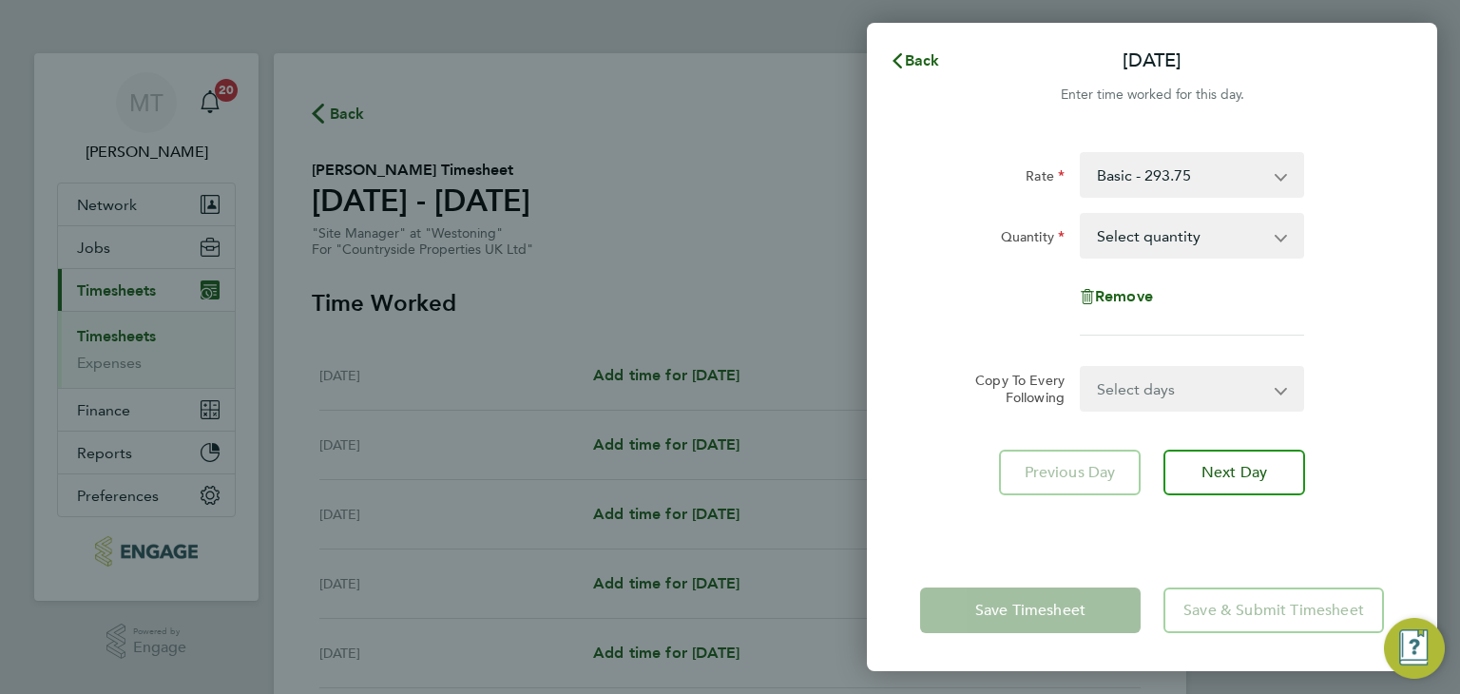
drag, startPoint x: 1152, startPoint y: 234, endPoint x: 1139, endPoint y: 246, distance: 18.2
click at [1148, 237] on select "Select quantity 0.5 1" at bounding box center [1181, 236] width 198 height 42
select select "1"
click at [1082, 215] on select "Select quantity 0.5 1" at bounding box center [1181, 236] width 198 height 42
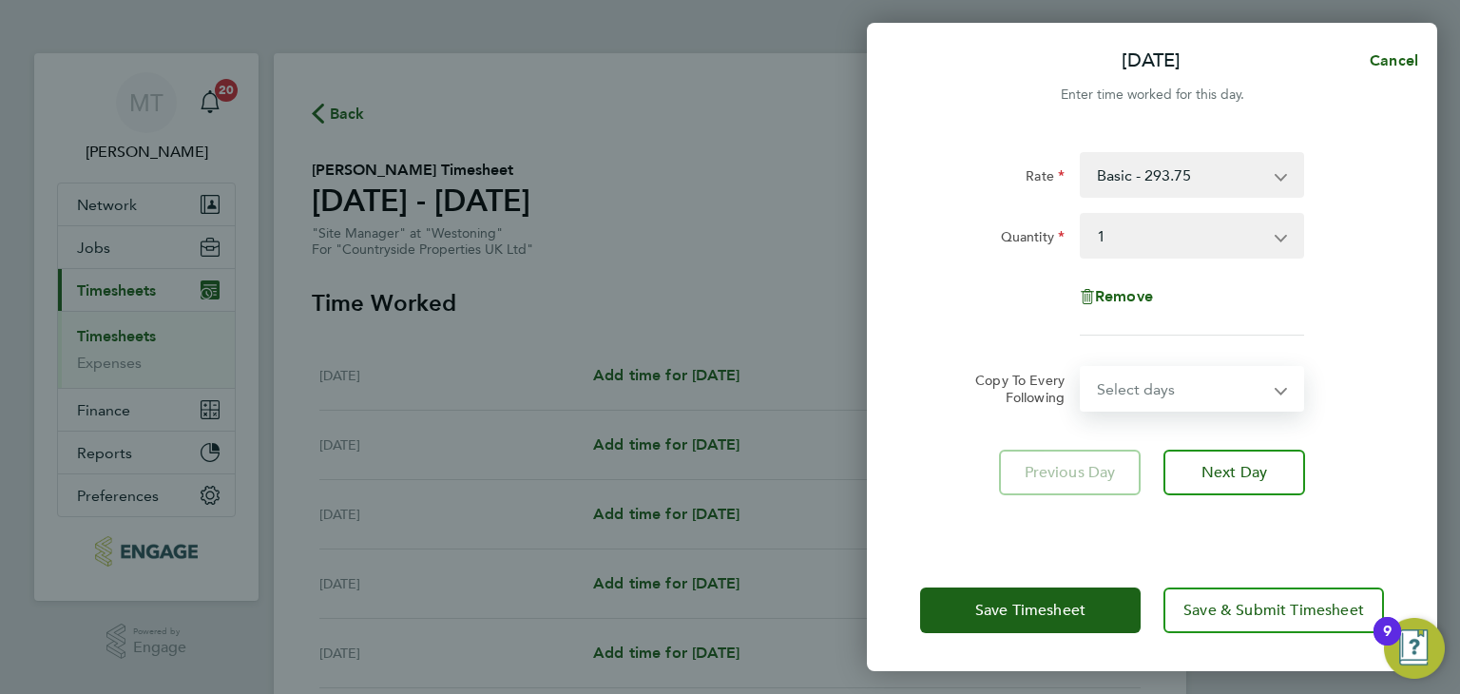
drag, startPoint x: 1120, startPoint y: 381, endPoint x: 1124, endPoint y: 406, distance: 25.0
click at [1120, 381] on select "Select days Day [DATE] [DATE] [DATE] [DATE]" at bounding box center [1182, 389] width 200 height 42
click at [885, 340] on div "Rate Basic - 293.75 Quantity Select quantity 0.5 1 Remove Copy To Every Followi…" at bounding box center [1152, 339] width 570 height 420
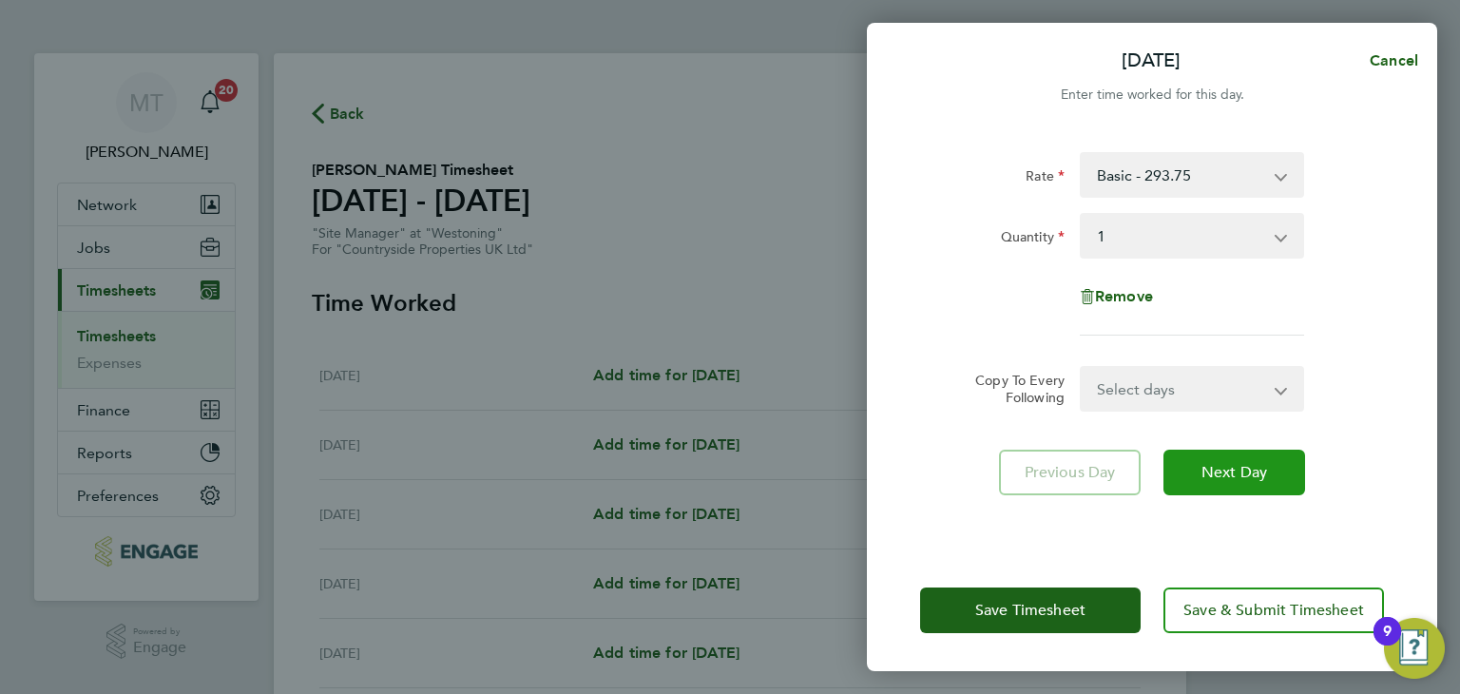
click at [1226, 472] on span "Next Day" at bounding box center [1235, 472] width 66 height 19
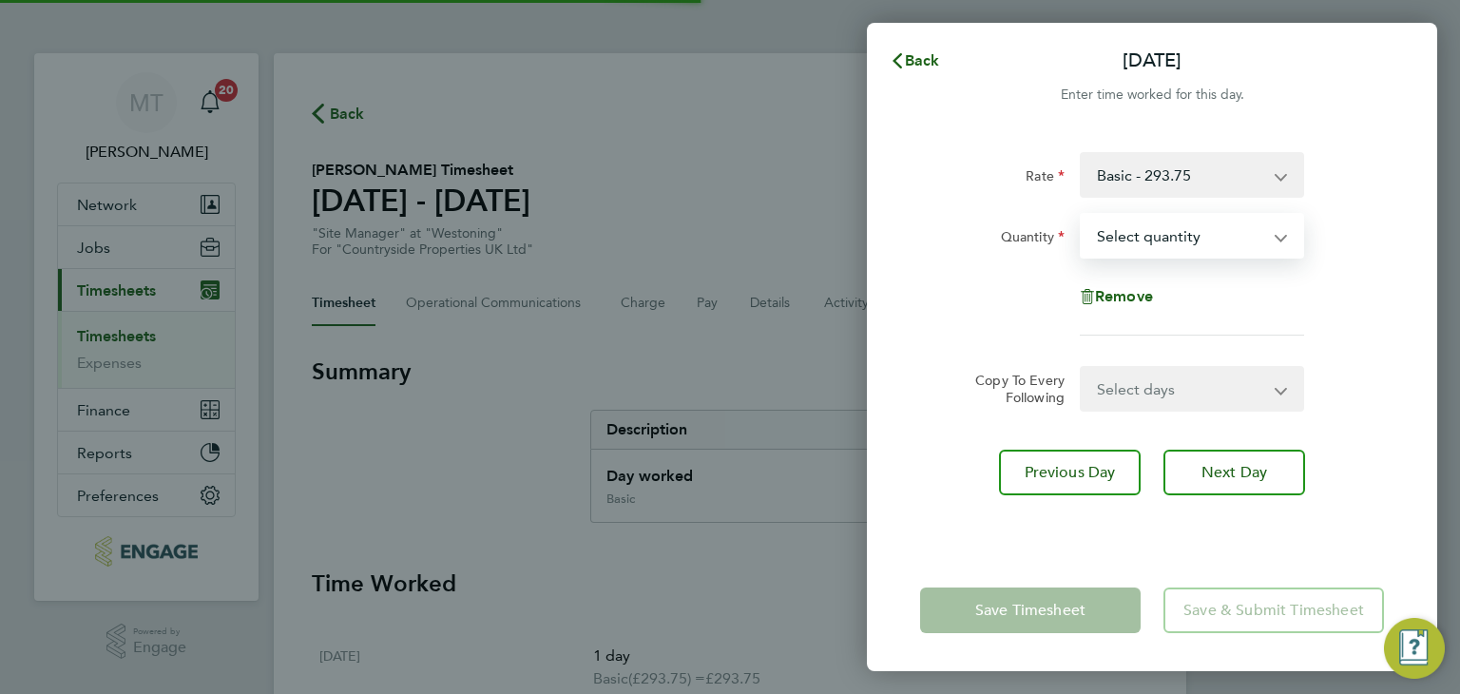
click at [1156, 234] on select "Select quantity 0.5 1" at bounding box center [1181, 236] width 198 height 42
select select "1"
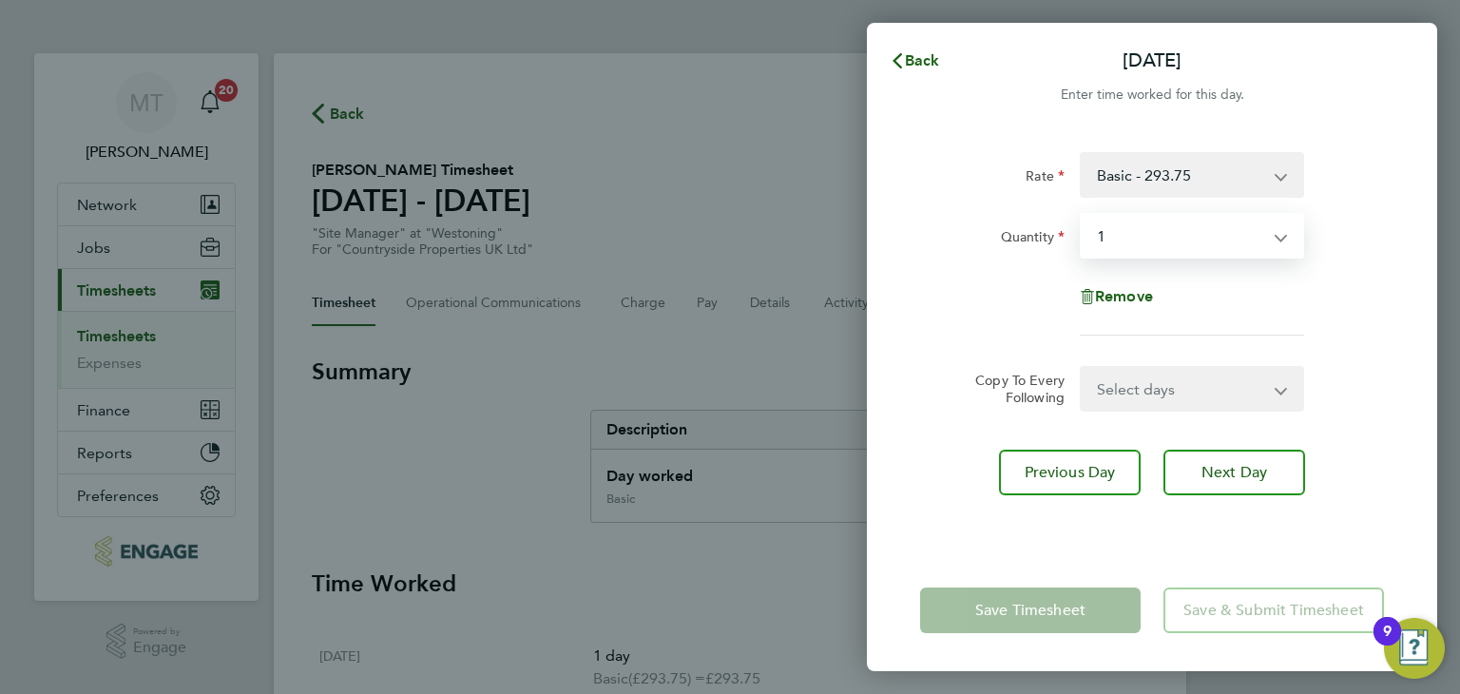
click at [1082, 215] on select "Select quantity 0.5 1" at bounding box center [1181, 236] width 198 height 42
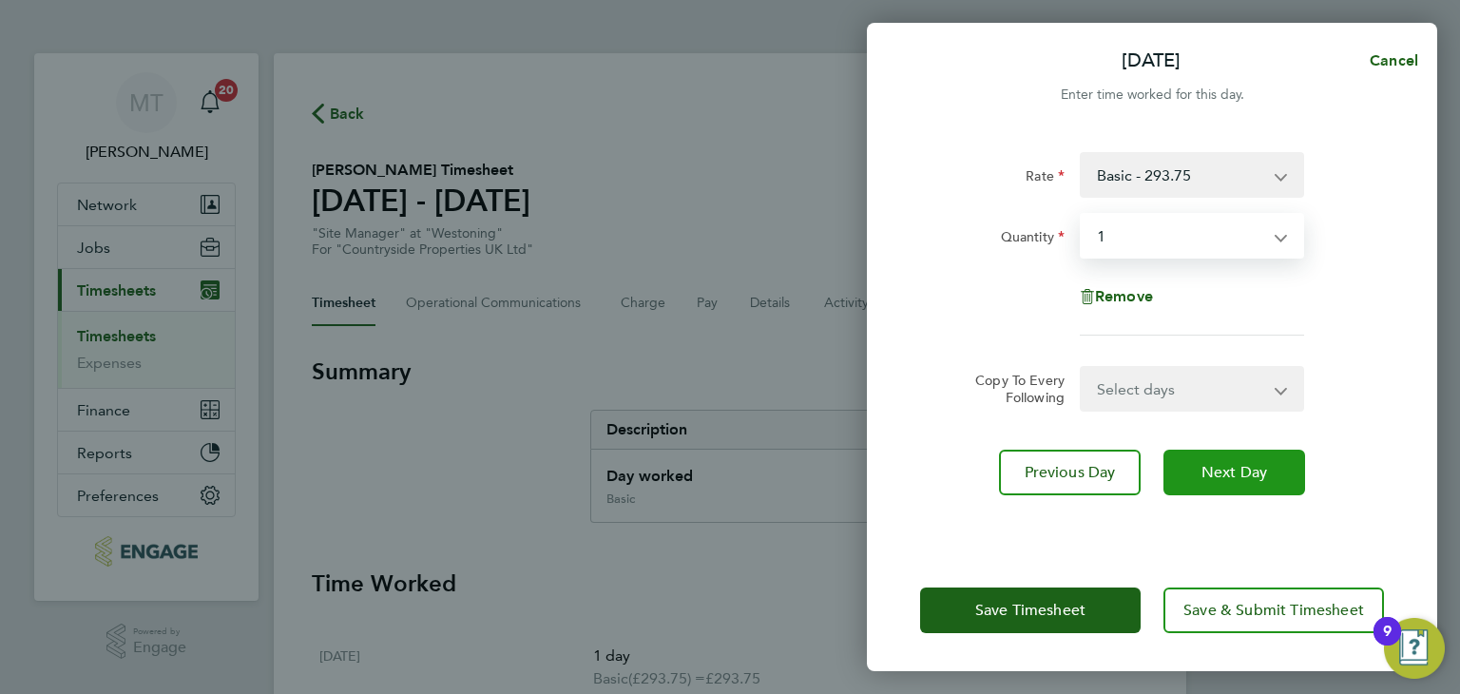
click at [1202, 463] on span "Next Day" at bounding box center [1235, 472] width 66 height 19
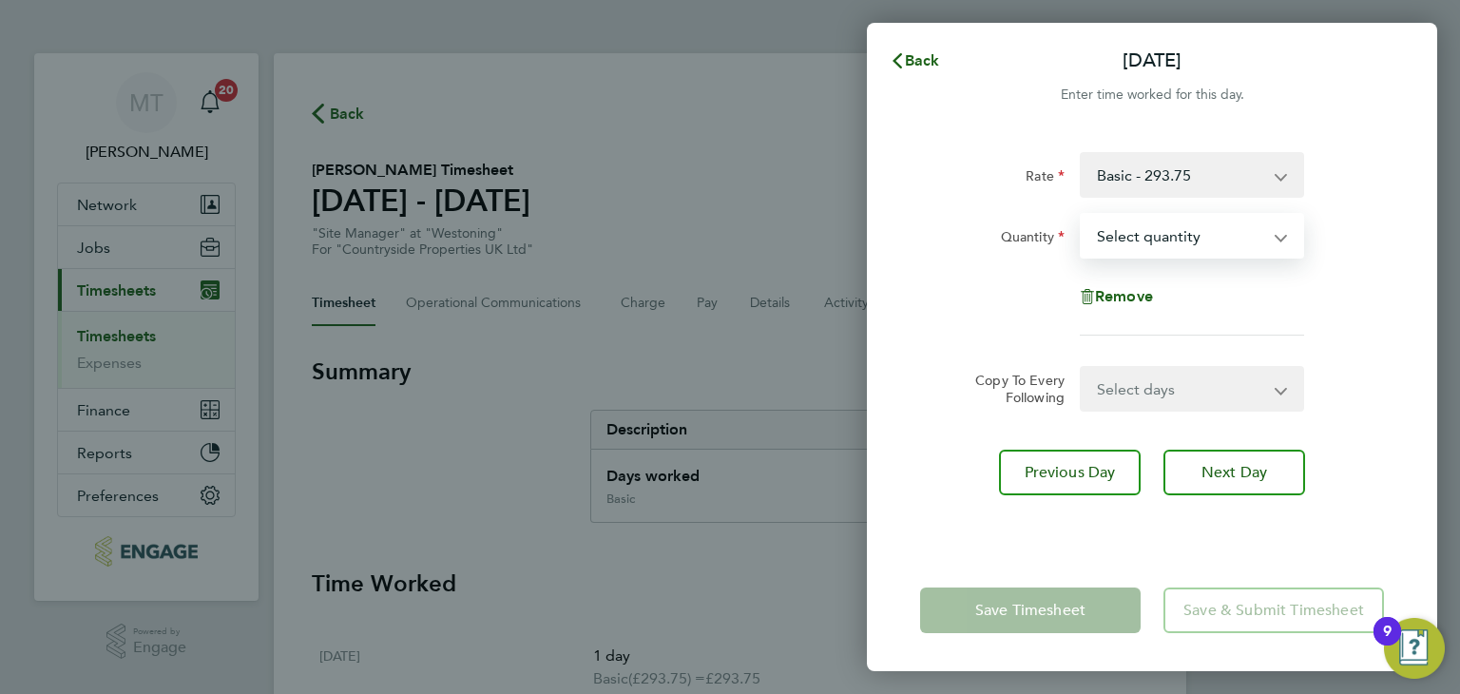
drag, startPoint x: 1138, startPoint y: 232, endPoint x: 1134, endPoint y: 254, distance: 22.2
click at [1138, 233] on select "Select quantity 0.5 1" at bounding box center [1181, 236] width 198 height 42
select select "1"
click at [1082, 215] on select "Select quantity 0.5 1" at bounding box center [1181, 236] width 198 height 42
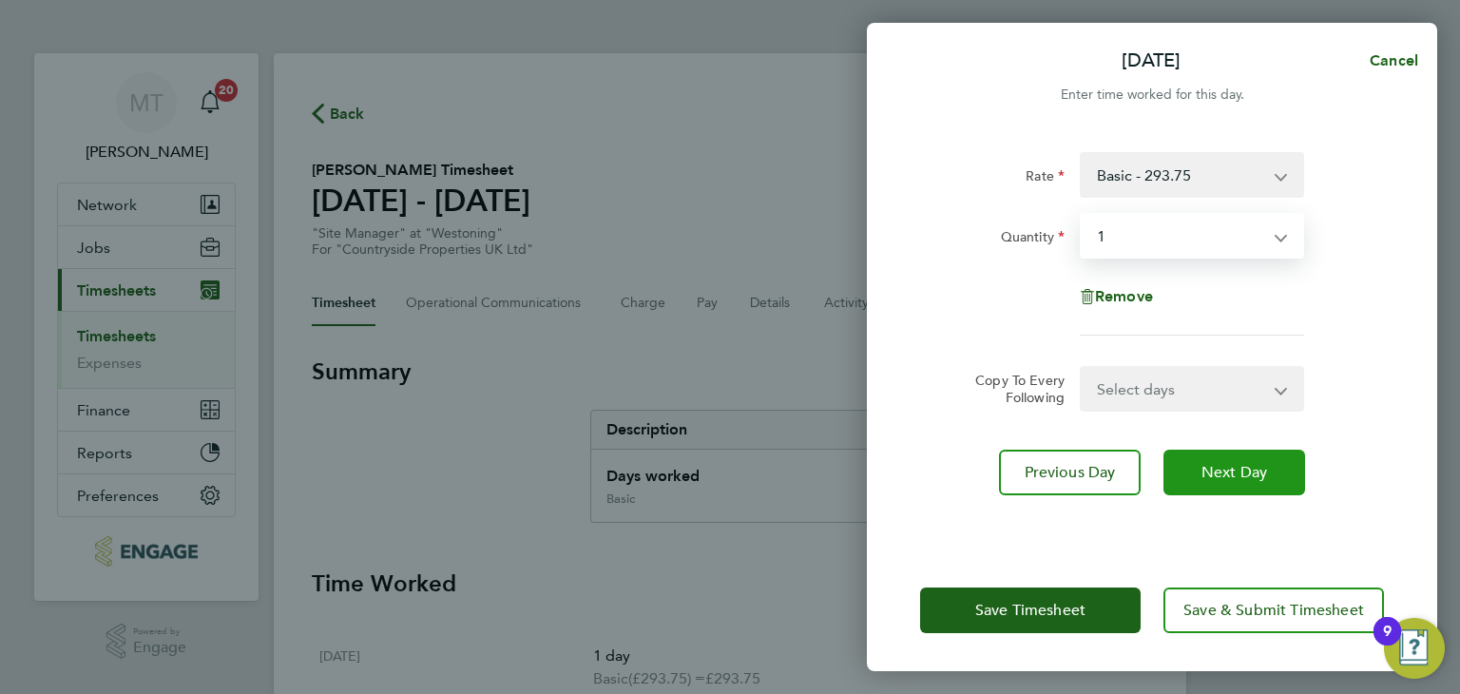
click at [1208, 468] on span "Next Day" at bounding box center [1235, 472] width 66 height 19
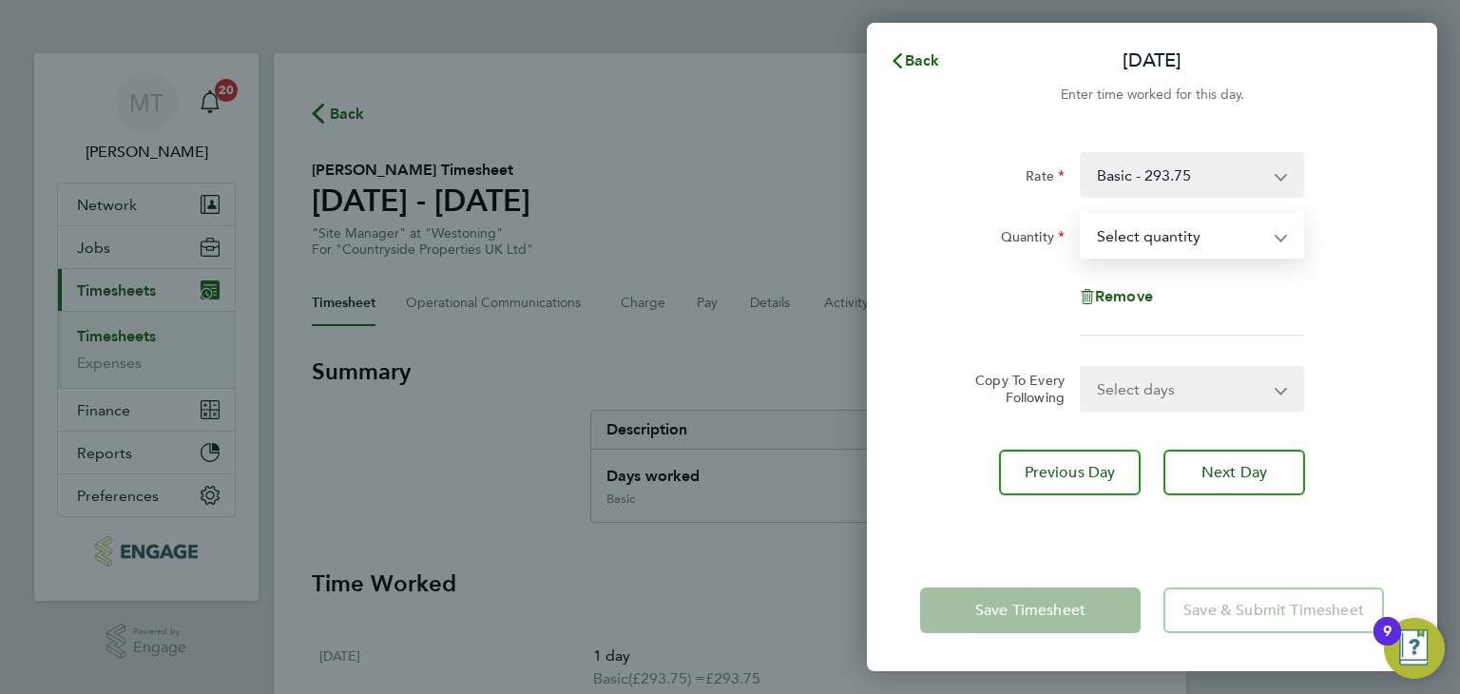
click at [1139, 241] on select "Select quantity 0.5 1" at bounding box center [1181, 236] width 198 height 42
select select "1"
click at [1082, 215] on select "Select quantity 0.5 1" at bounding box center [1181, 236] width 198 height 42
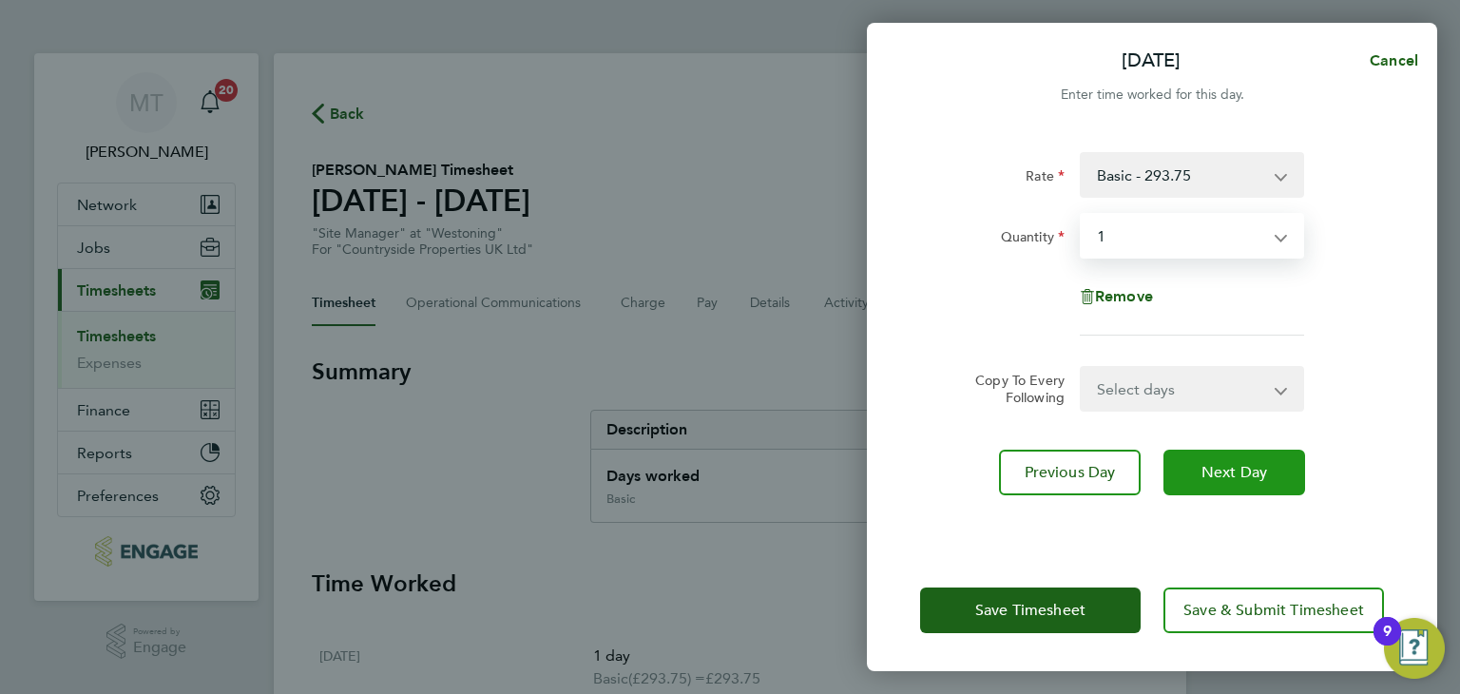
click at [1207, 471] on span "Next Day" at bounding box center [1235, 472] width 66 height 19
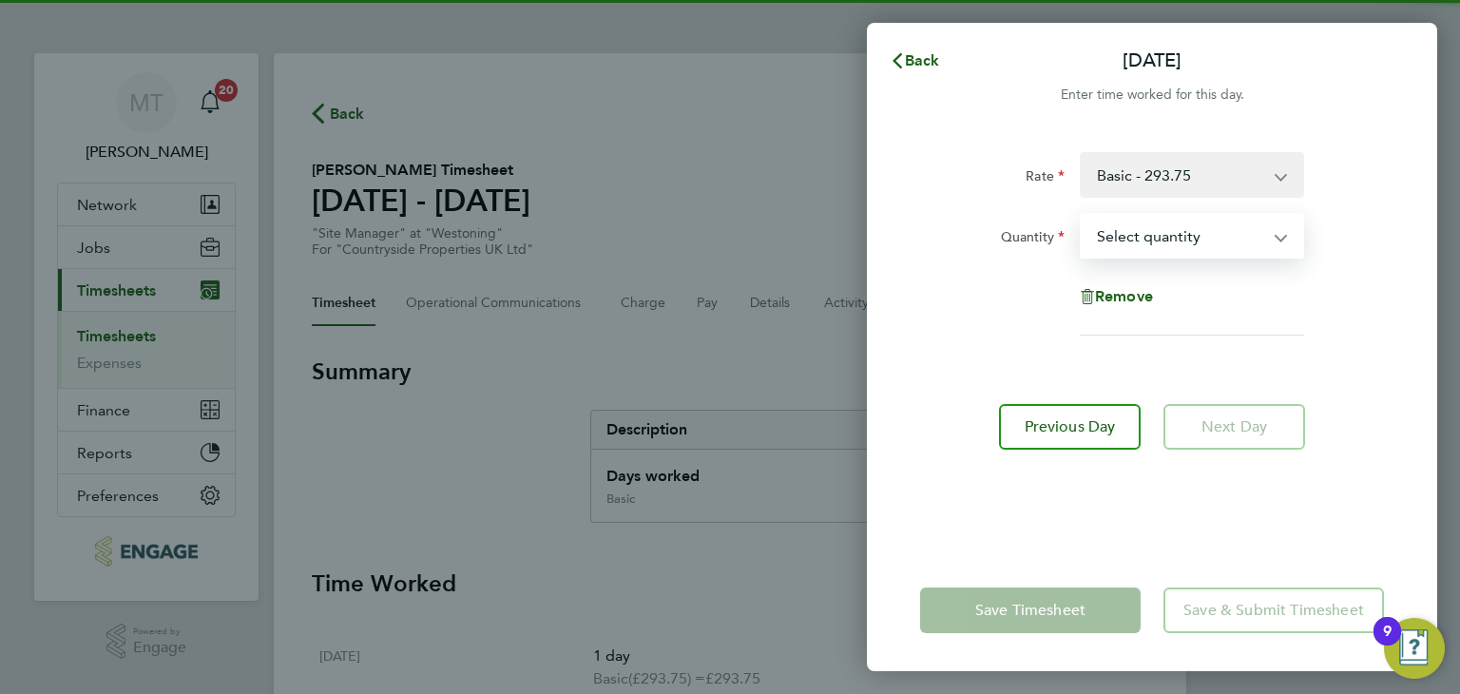
drag, startPoint x: 1152, startPoint y: 238, endPoint x: 1148, endPoint y: 252, distance: 14.8
click at [1152, 238] on select "Select quantity 0.5 1" at bounding box center [1181, 236] width 198 height 42
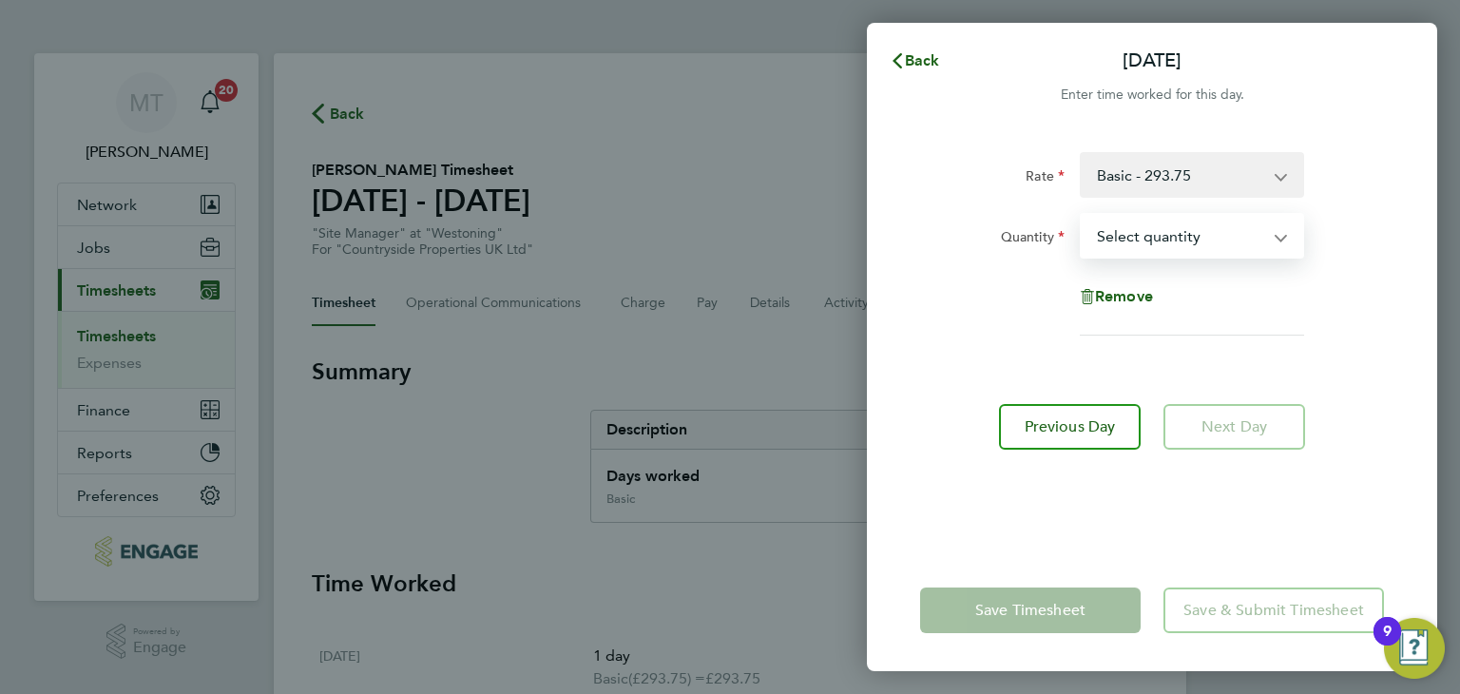
select select "1"
click at [1082, 215] on select "Select quantity 0.5 1" at bounding box center [1181, 236] width 198 height 42
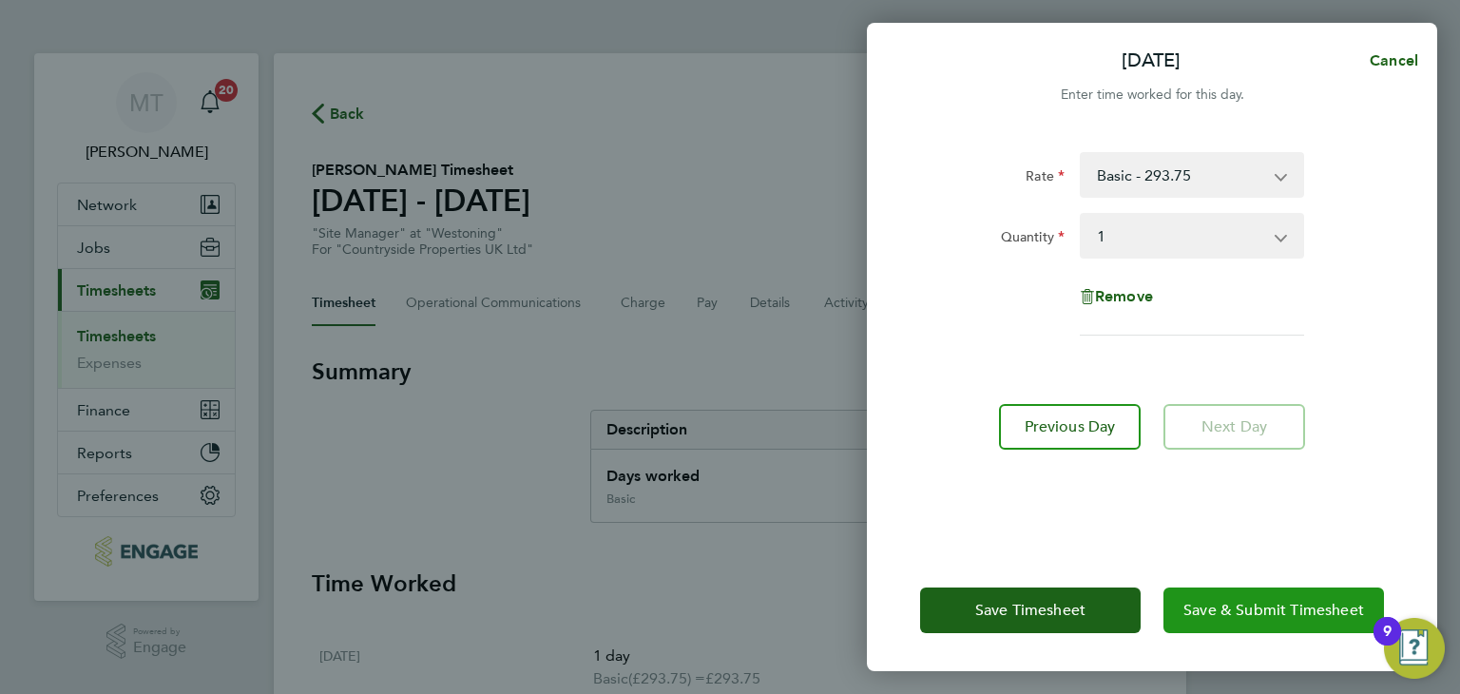
click at [1276, 613] on span "Save & Submit Timesheet" at bounding box center [1274, 610] width 181 height 19
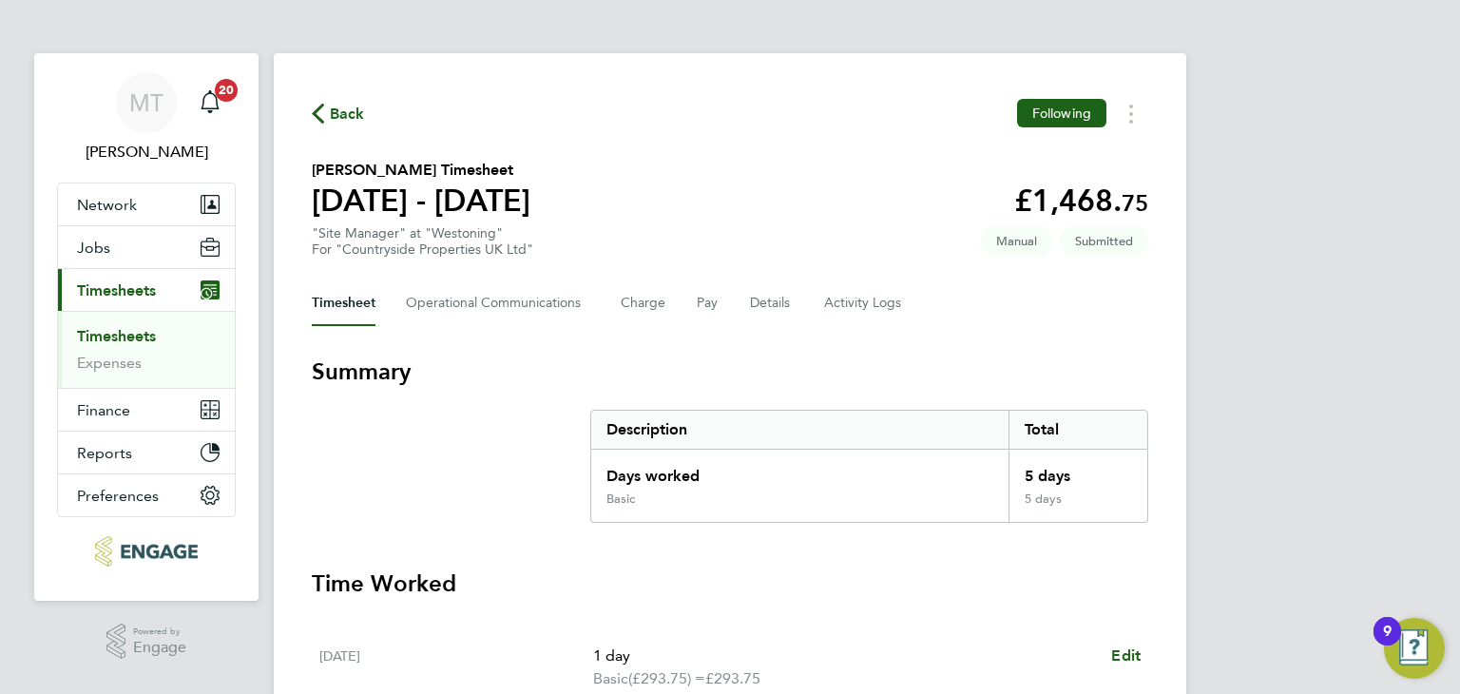
click at [355, 117] on span "Back" at bounding box center [347, 114] width 35 height 23
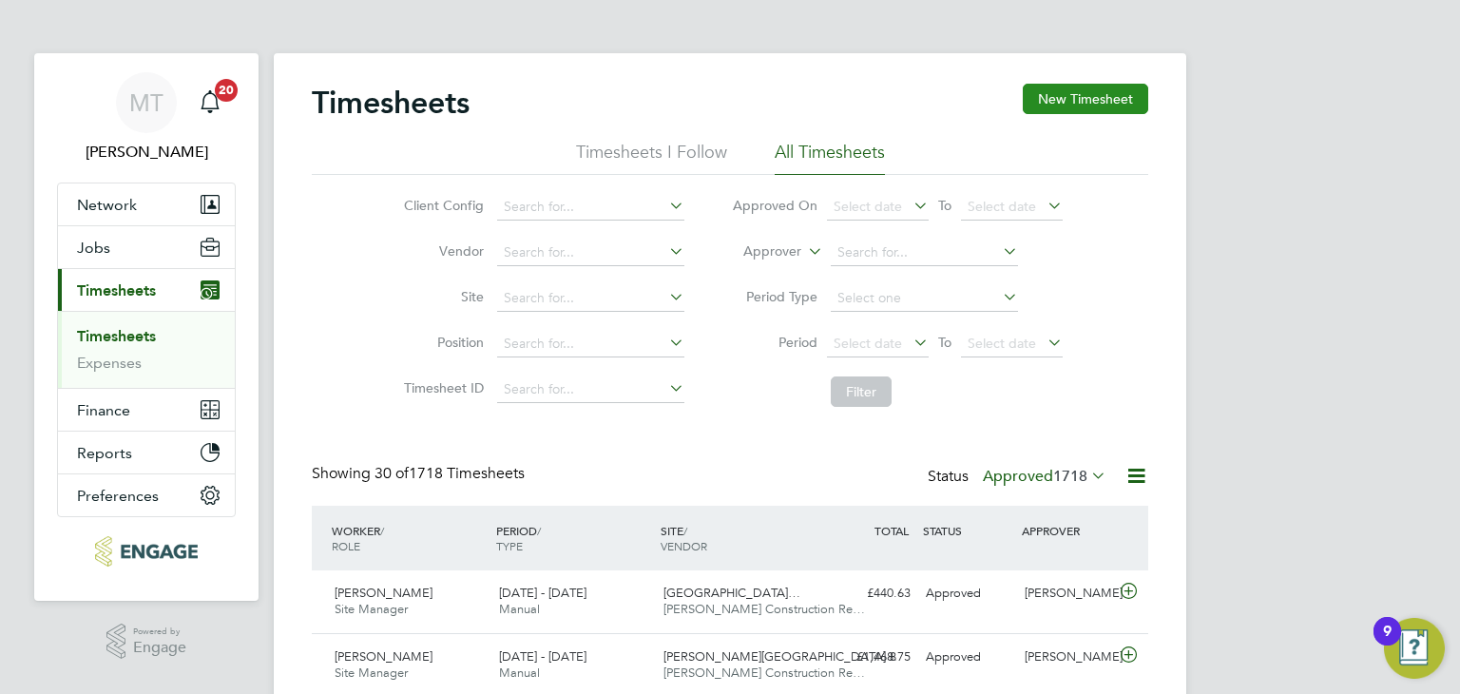
click at [1073, 104] on button "New Timesheet" at bounding box center [1085, 99] width 125 height 30
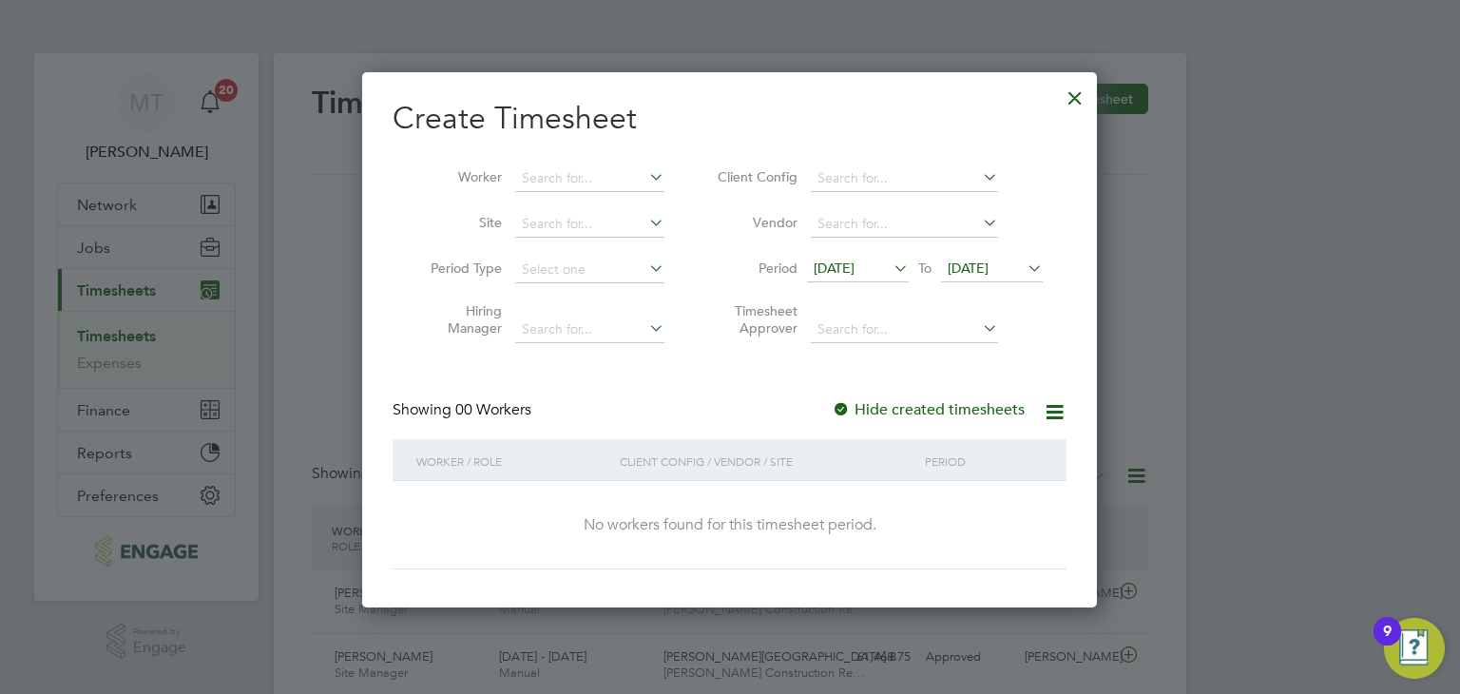
click at [981, 266] on span "[DATE]" at bounding box center [968, 268] width 41 height 17
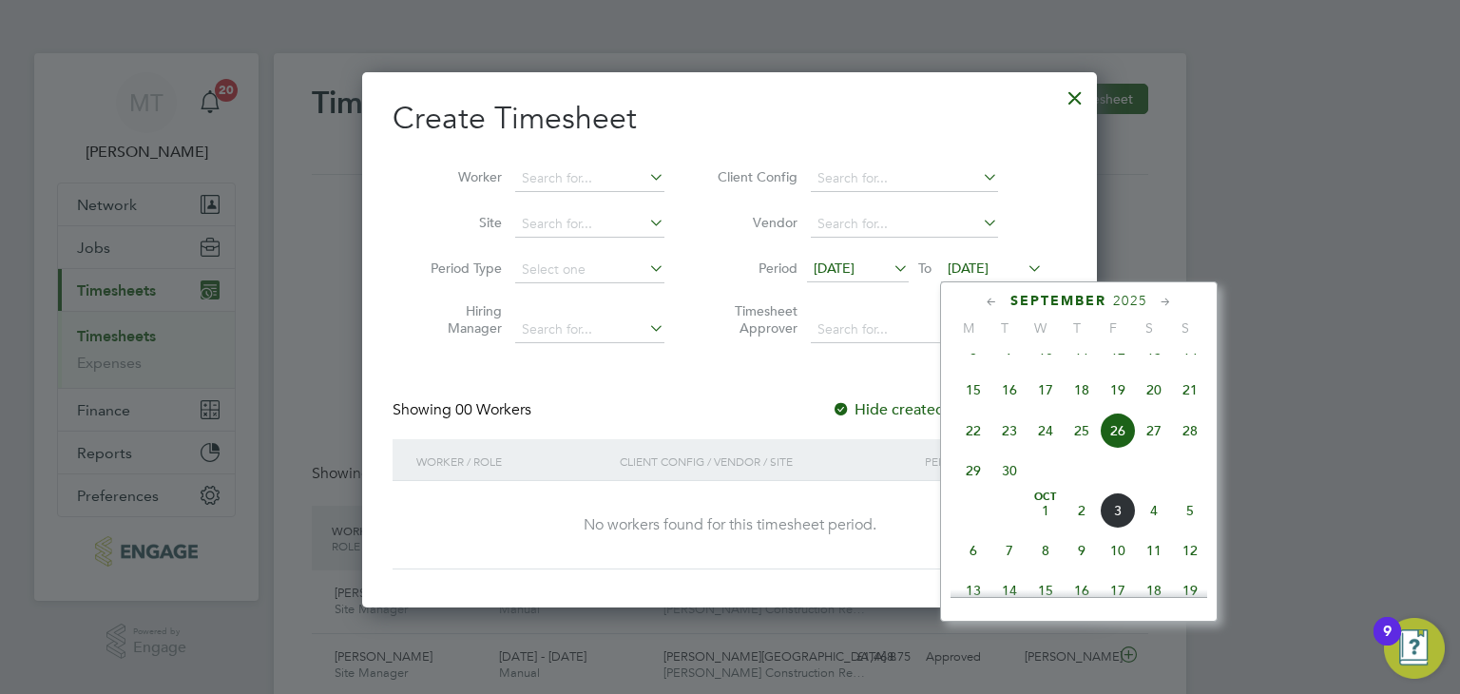
click at [1188, 529] on span "5" at bounding box center [1190, 510] width 36 height 36
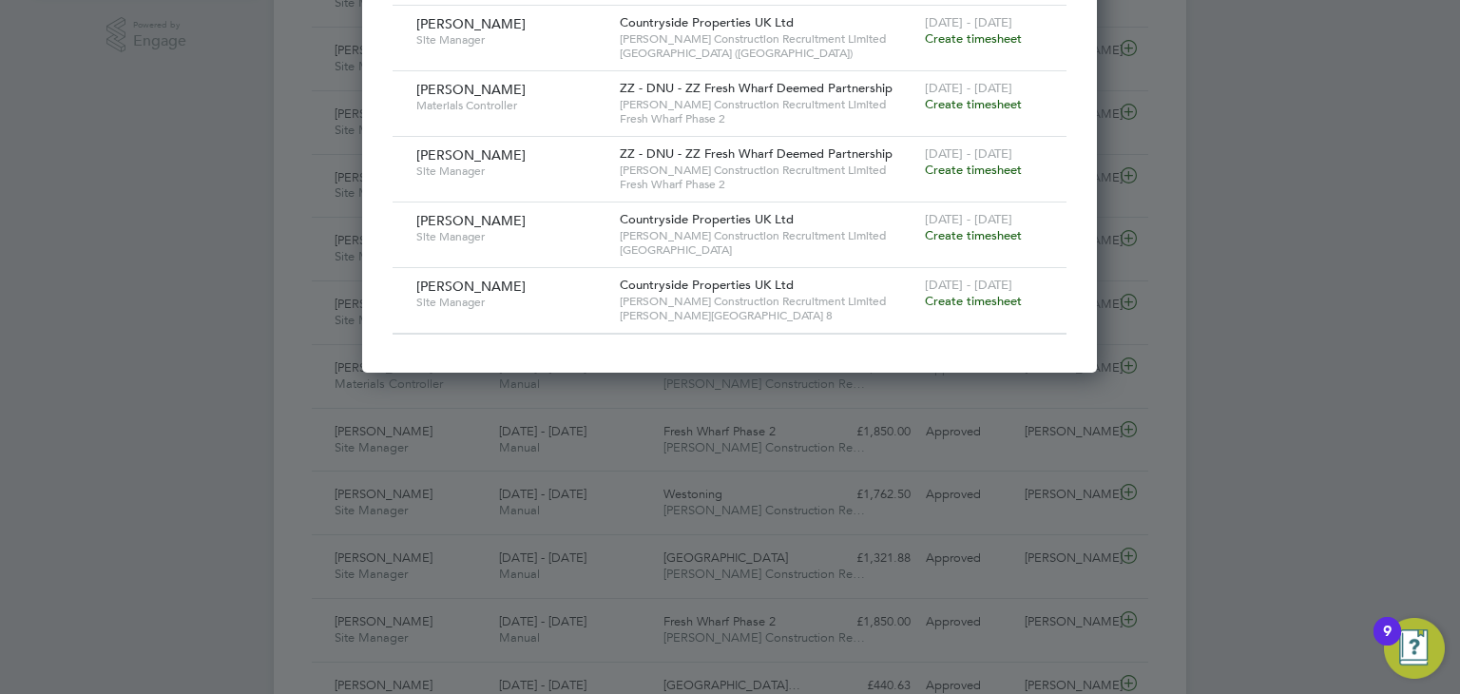
click at [981, 164] on span "Create timesheet" at bounding box center [973, 170] width 97 height 16
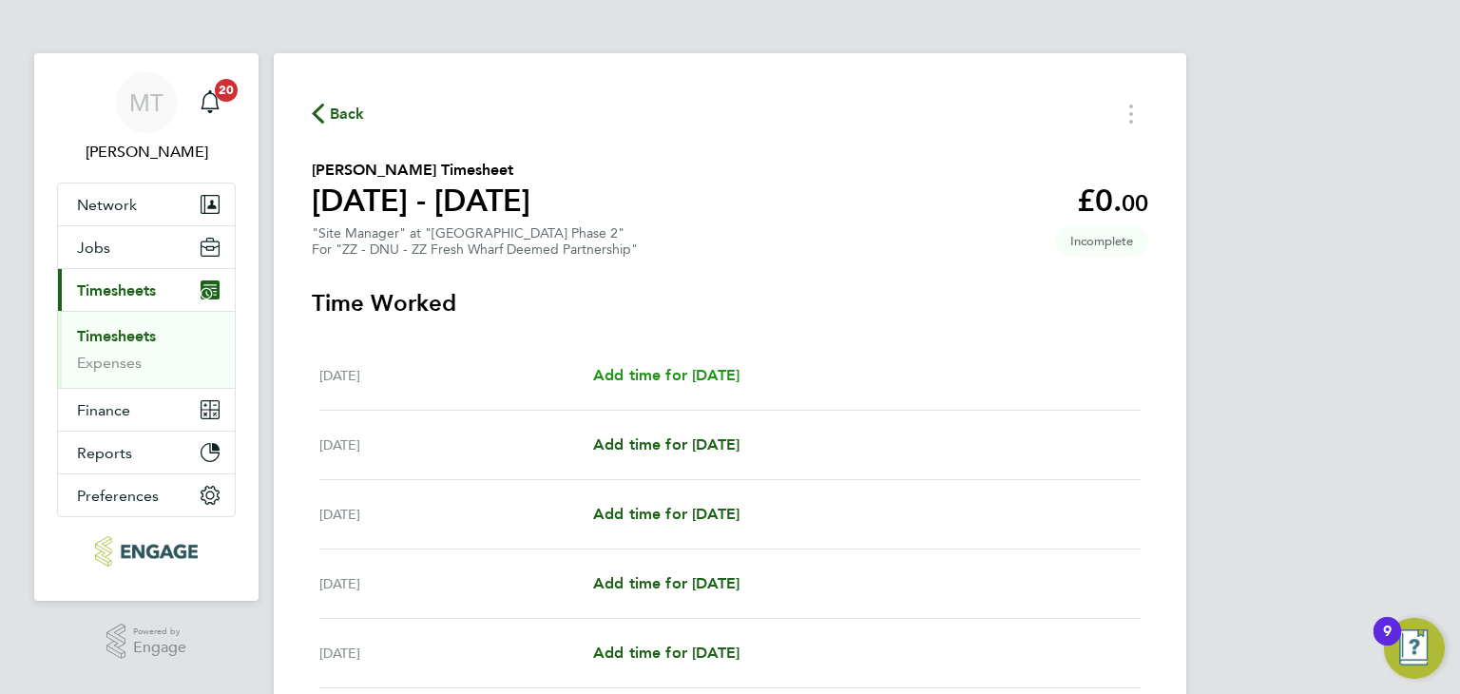
click at [707, 371] on span "Add time for [DATE]" at bounding box center [666, 375] width 146 height 18
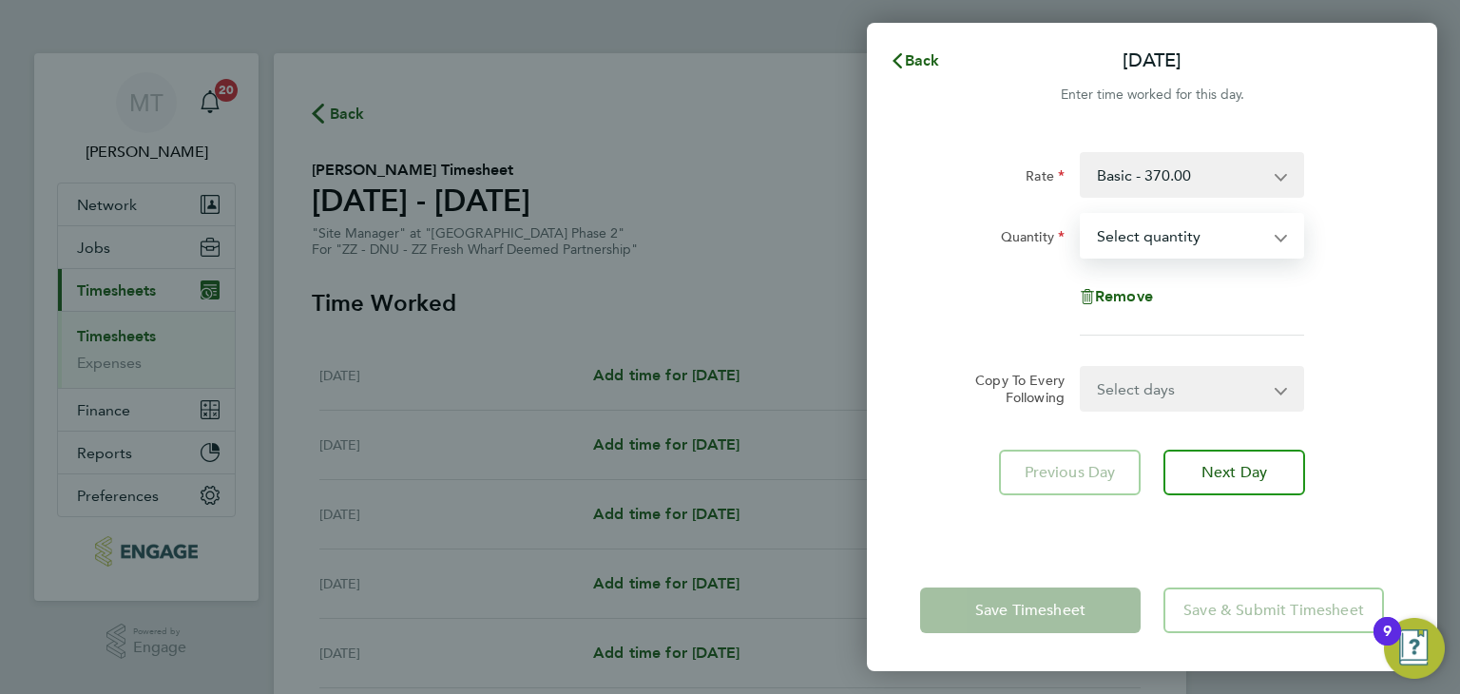
click at [1166, 234] on select "Select quantity 0.5 1" at bounding box center [1181, 236] width 198 height 42
select select "1"
click at [1082, 215] on select "Select quantity 0.5 1" at bounding box center [1181, 236] width 198 height 42
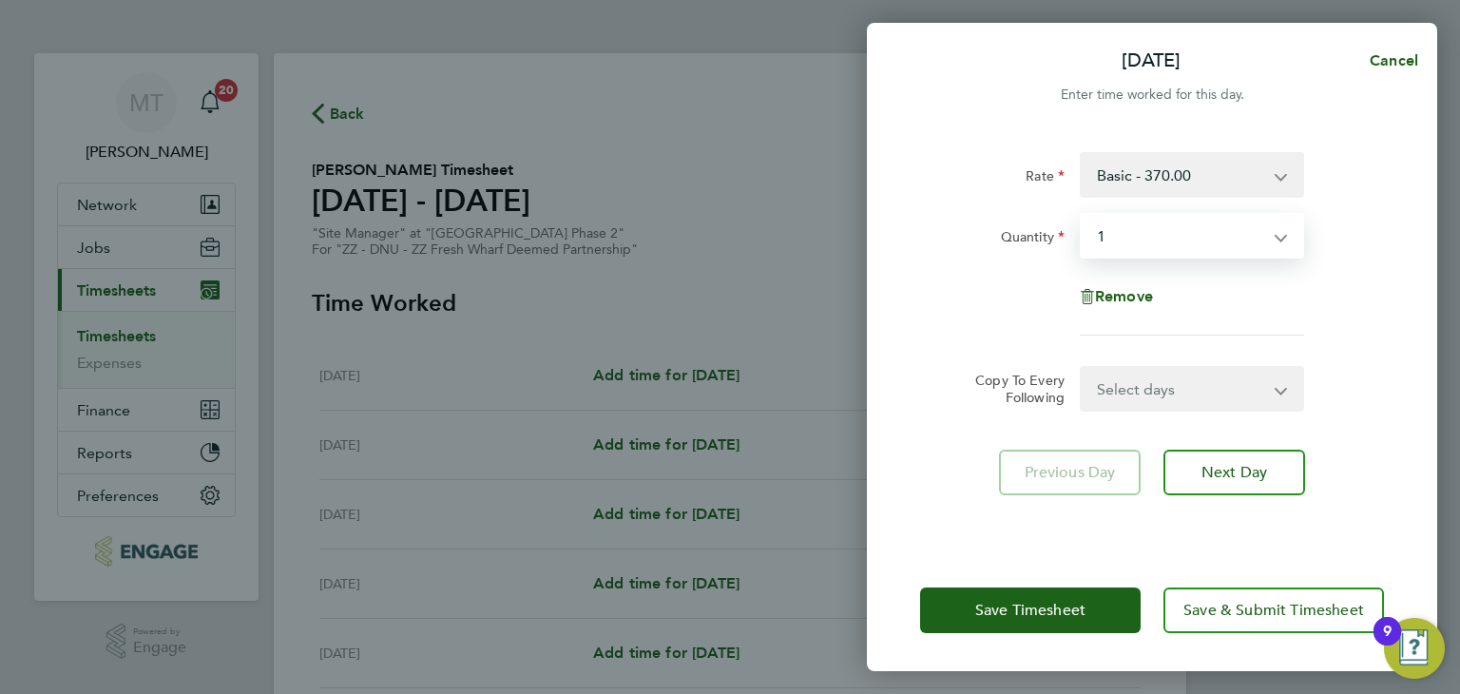
click at [1143, 393] on select "Select days Day Weekday (Mon-Fri) Weekend (Sat-Sun) [DATE] [DATE] [DATE] [DATE]…" at bounding box center [1182, 389] width 200 height 42
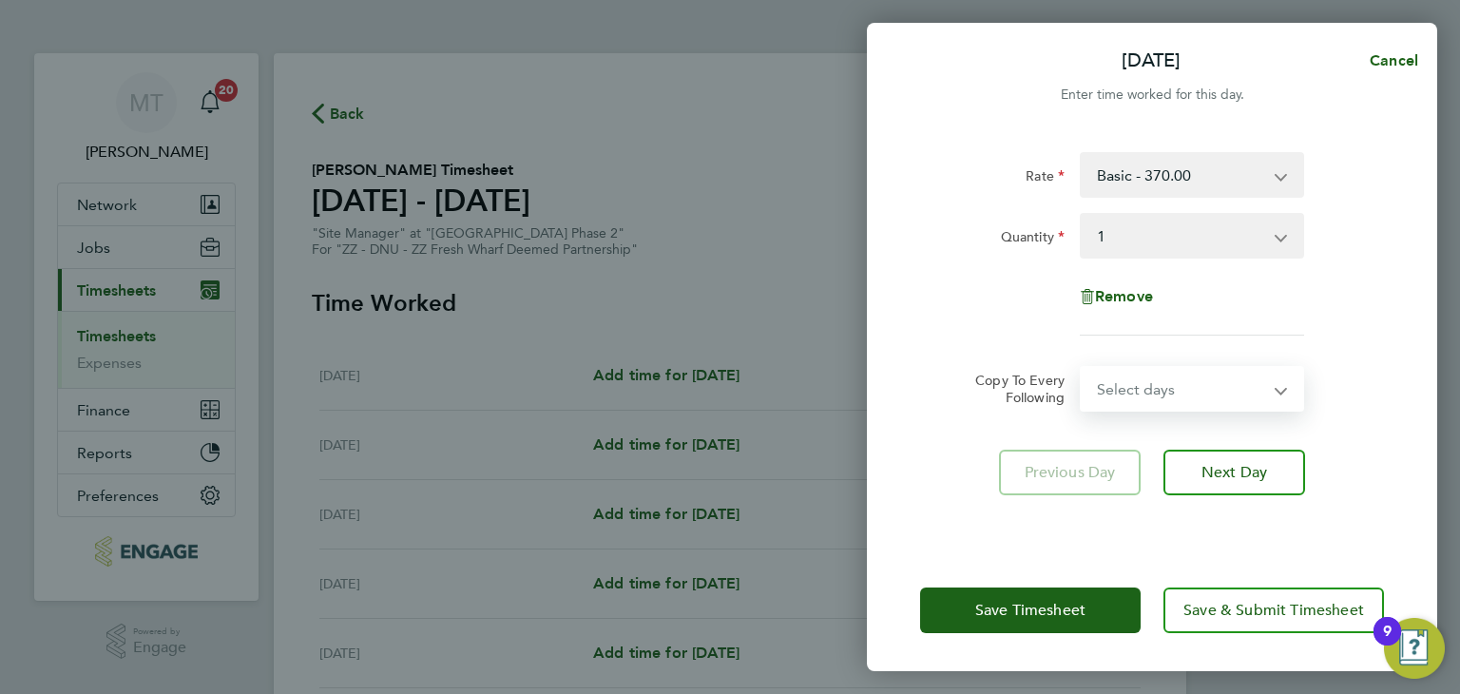
select select "WEEKDAY"
click at [1082, 368] on select "Select days Day Weekday (Mon-Fri) Weekend (Sat-Sun) [DATE] [DATE] [DATE] [DATE]…" at bounding box center [1182, 389] width 200 height 42
select select "[DATE]"
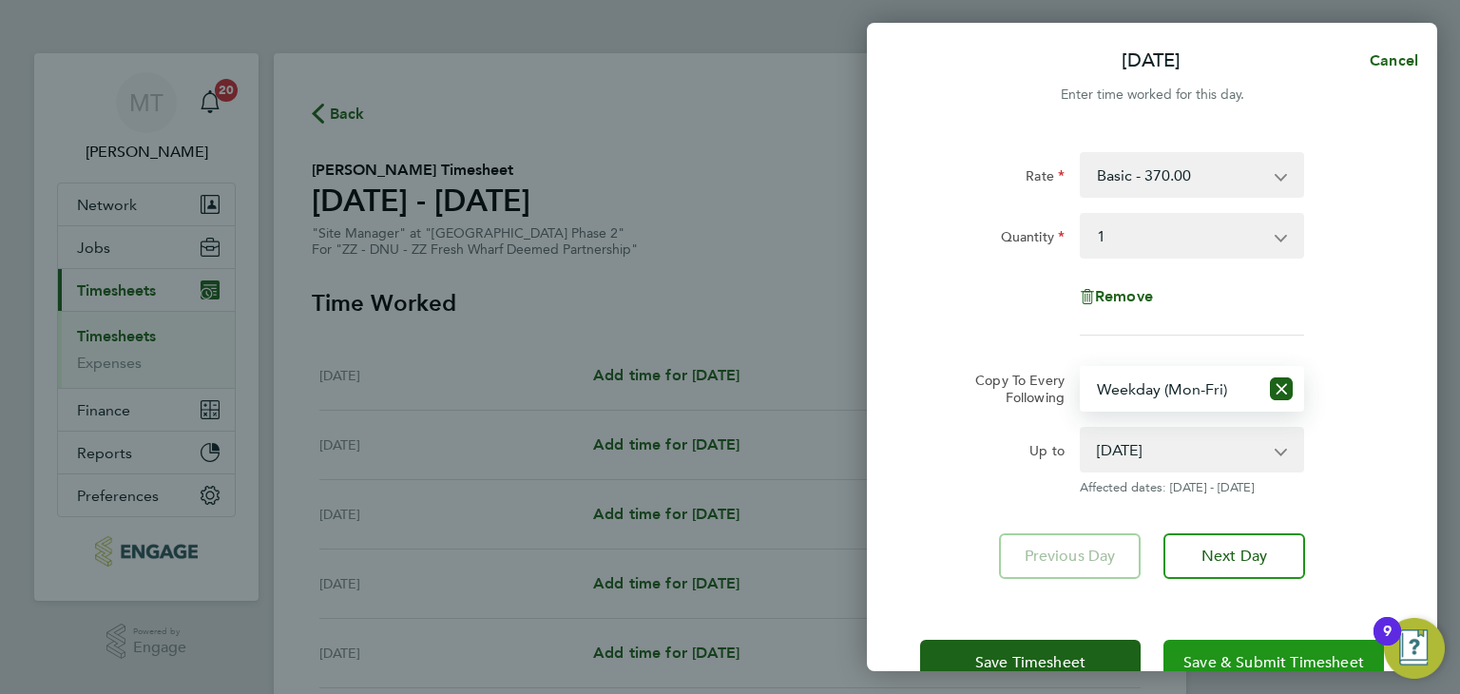
click at [1240, 653] on span "Save & Submit Timesheet" at bounding box center [1274, 662] width 181 height 19
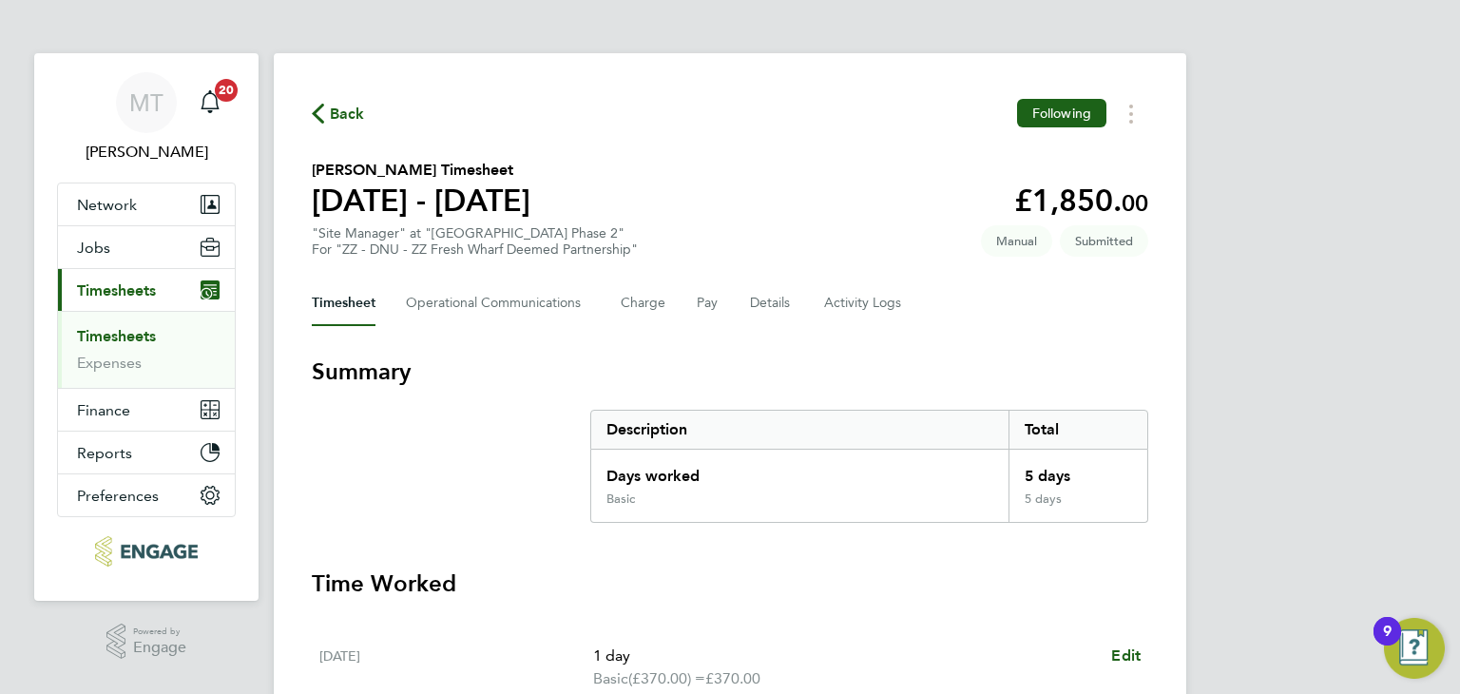
click at [335, 108] on span "Back" at bounding box center [347, 114] width 35 height 23
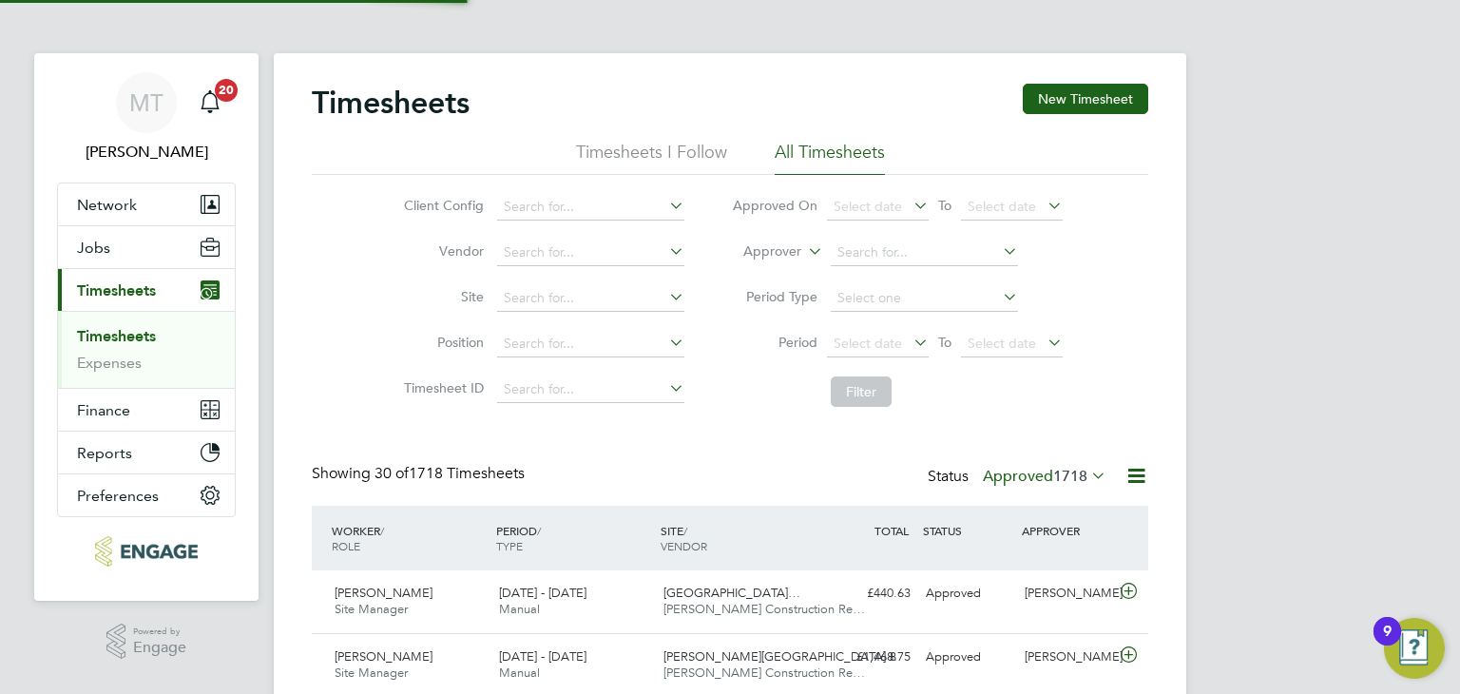
click at [1076, 98] on button "New Timesheet" at bounding box center [1085, 99] width 125 height 30
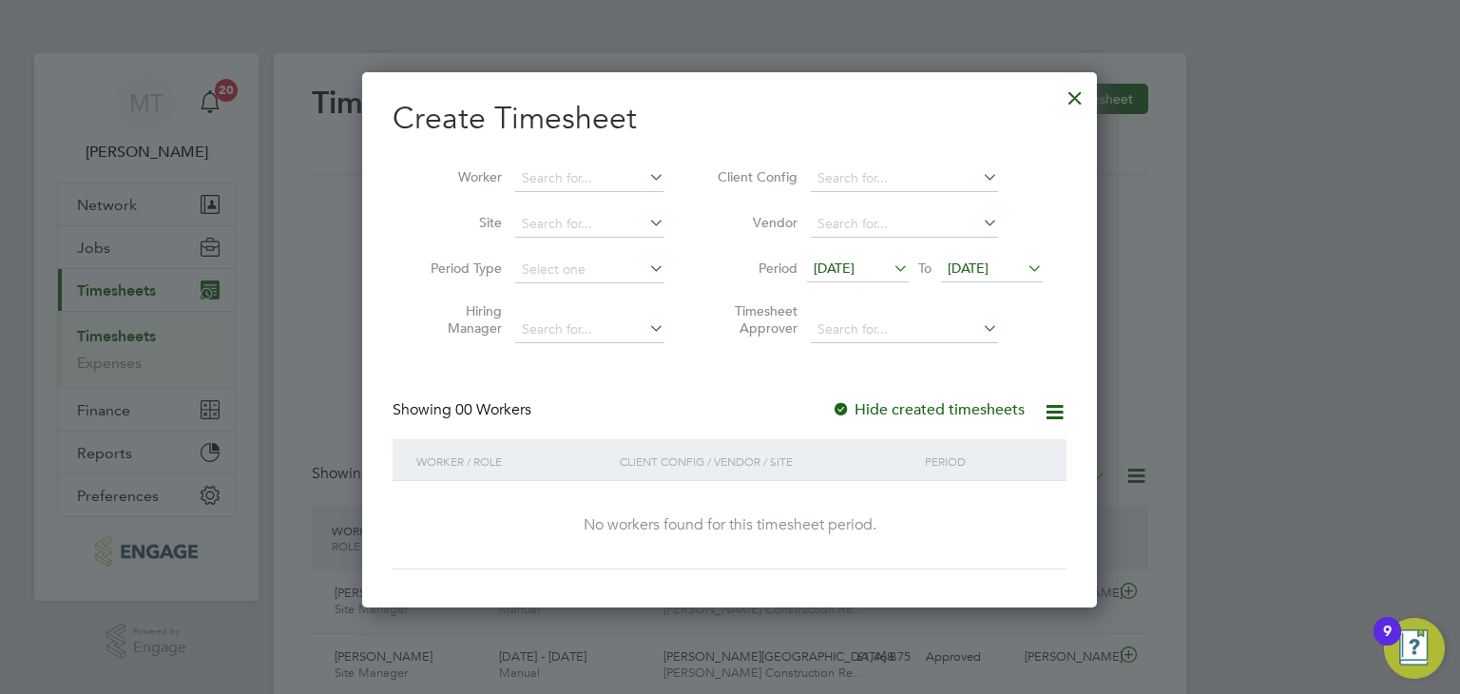
click at [989, 260] on span "[DATE]" at bounding box center [968, 268] width 41 height 17
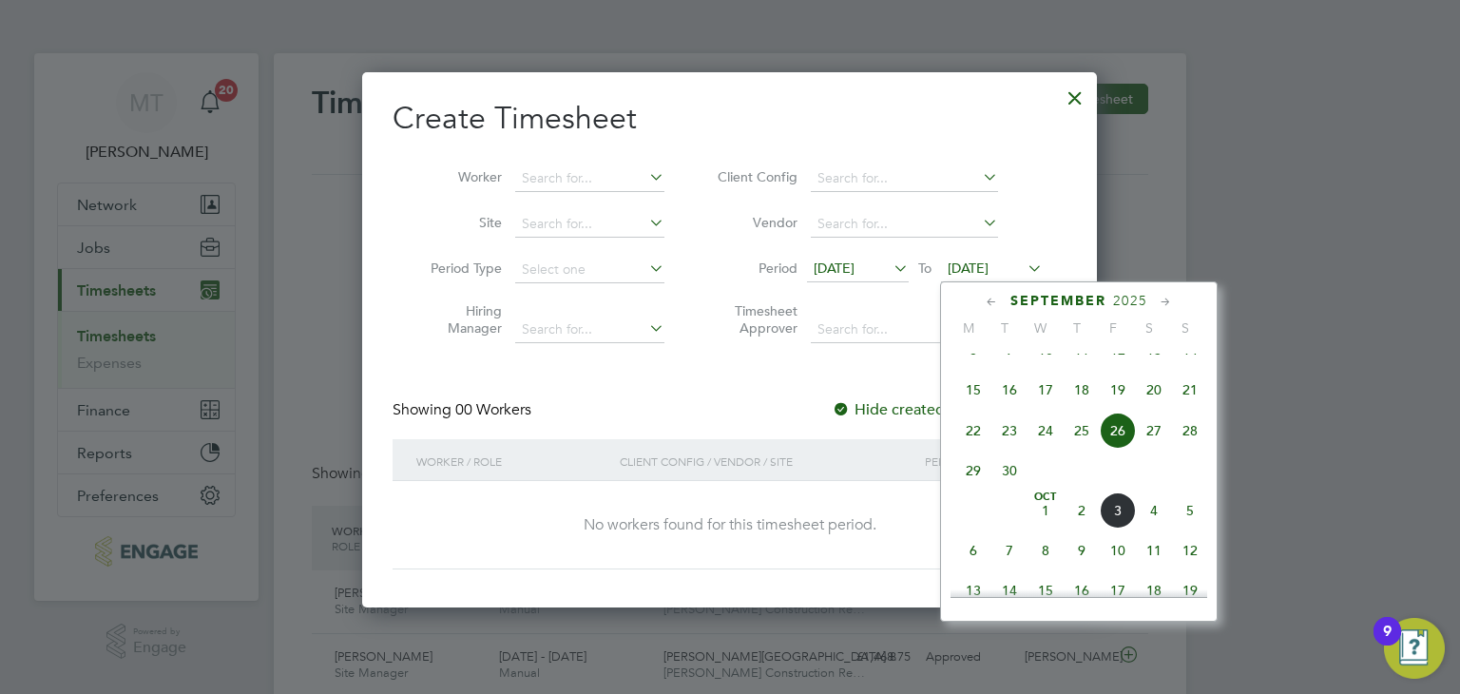
click at [1182, 529] on span "5" at bounding box center [1190, 510] width 36 height 36
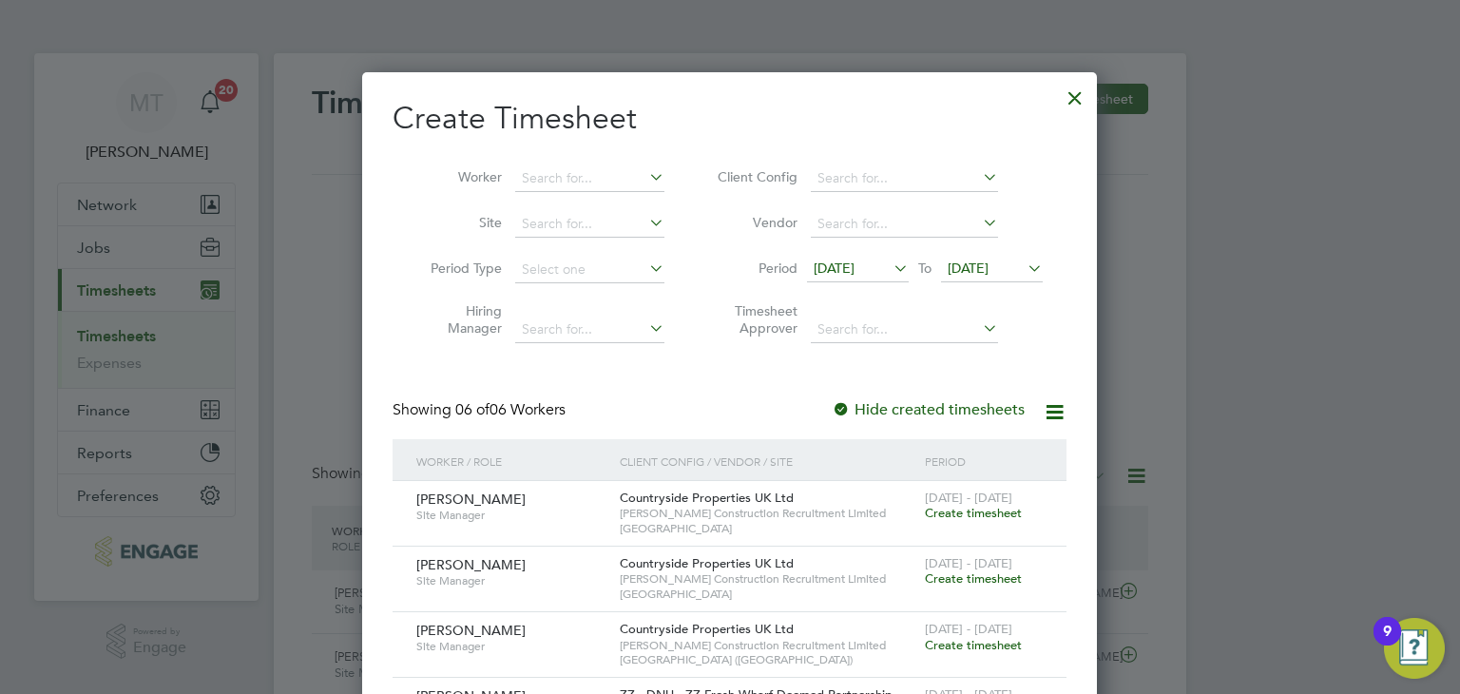
click at [987, 641] on span "Create timesheet" at bounding box center [973, 645] width 97 height 16
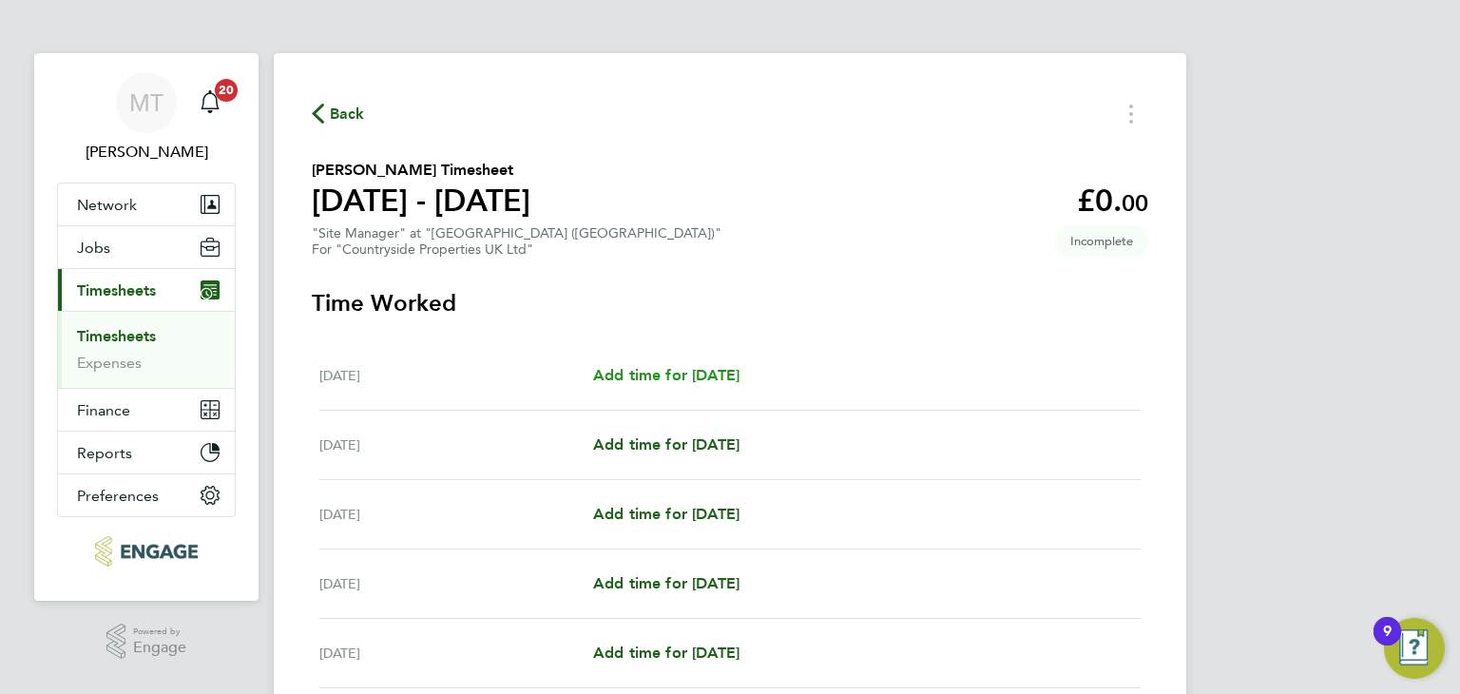
click at [740, 370] on span "Add time for [DATE]" at bounding box center [666, 375] width 146 height 18
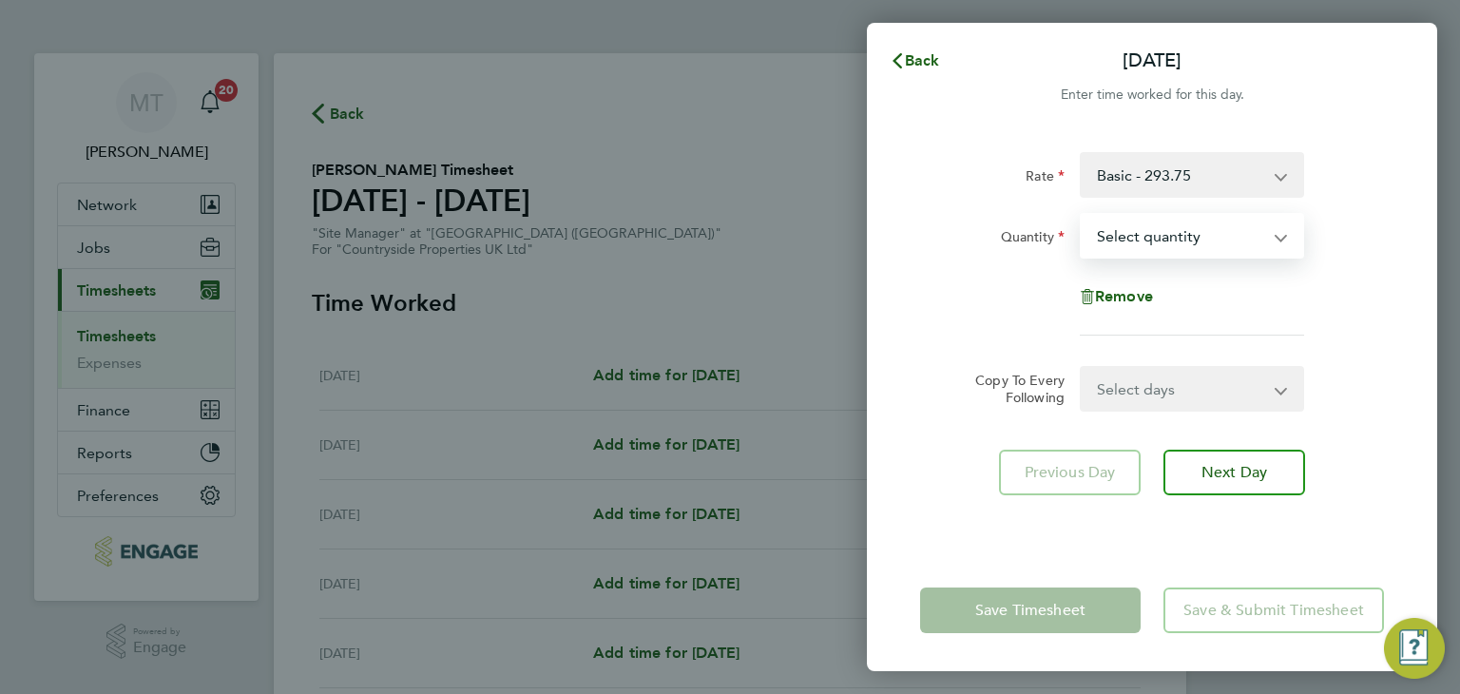
click at [1114, 236] on select "Select quantity 0.5 1" at bounding box center [1181, 236] width 198 height 42
select select "1"
click at [1082, 215] on select "Select quantity 0.5 1" at bounding box center [1181, 236] width 198 height 42
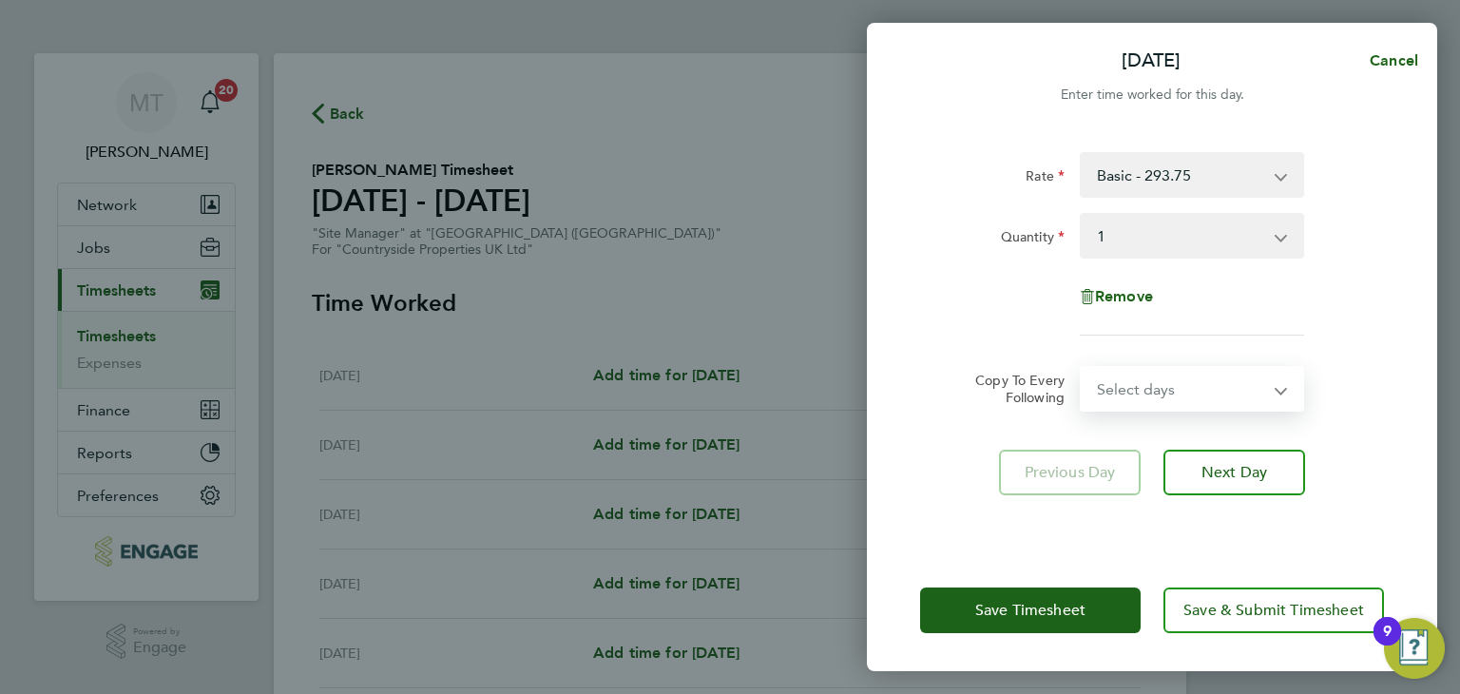
click at [1127, 390] on select "Select days Day Weekday (Mon-Fri) Weekend (Sat-Sun) [DATE] [DATE] [DATE] [DATE]…" at bounding box center [1182, 389] width 200 height 42
select select "WEEKDAY"
click at [1082, 368] on select "Select days Day Weekday (Mon-Fri) Weekend (Sat-Sun) [DATE] [DATE] [DATE] [DATE]…" at bounding box center [1182, 389] width 200 height 42
select select "[DATE]"
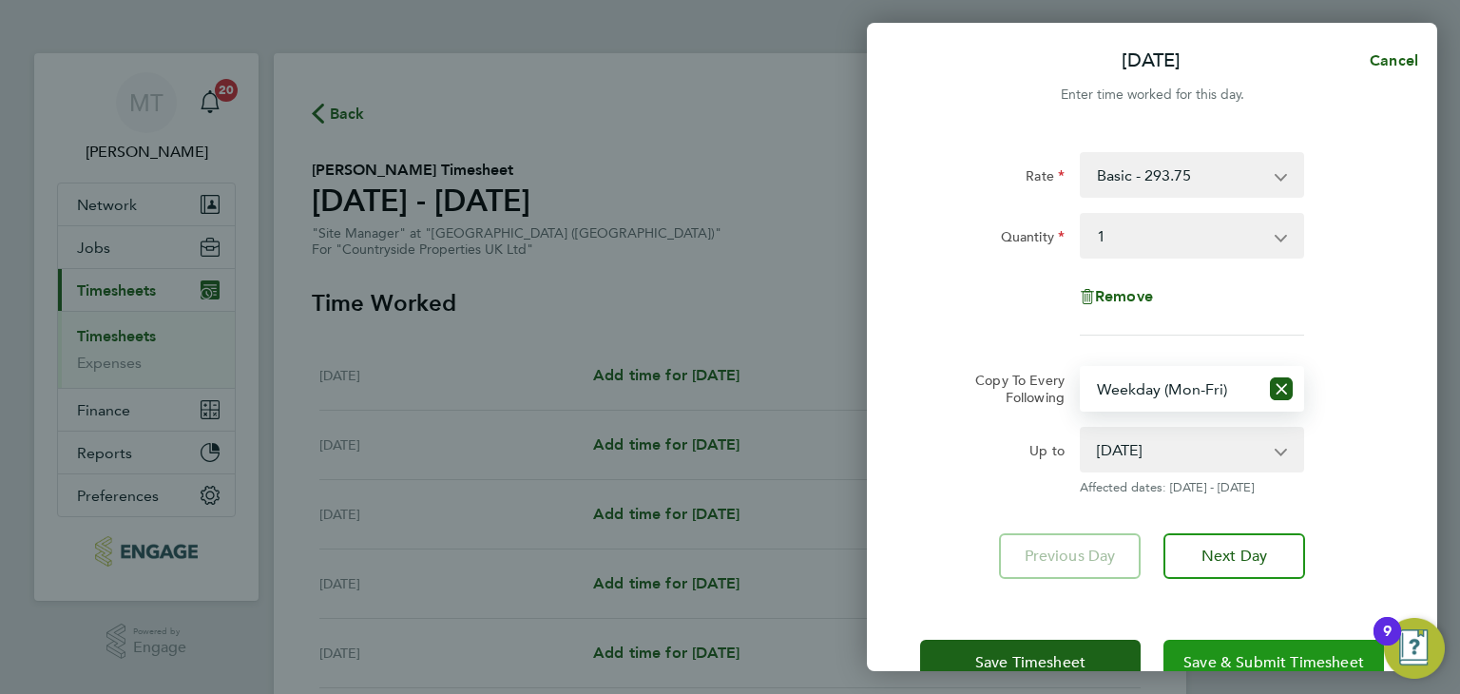
click at [1236, 642] on button "Save & Submit Timesheet" at bounding box center [1274, 663] width 221 height 46
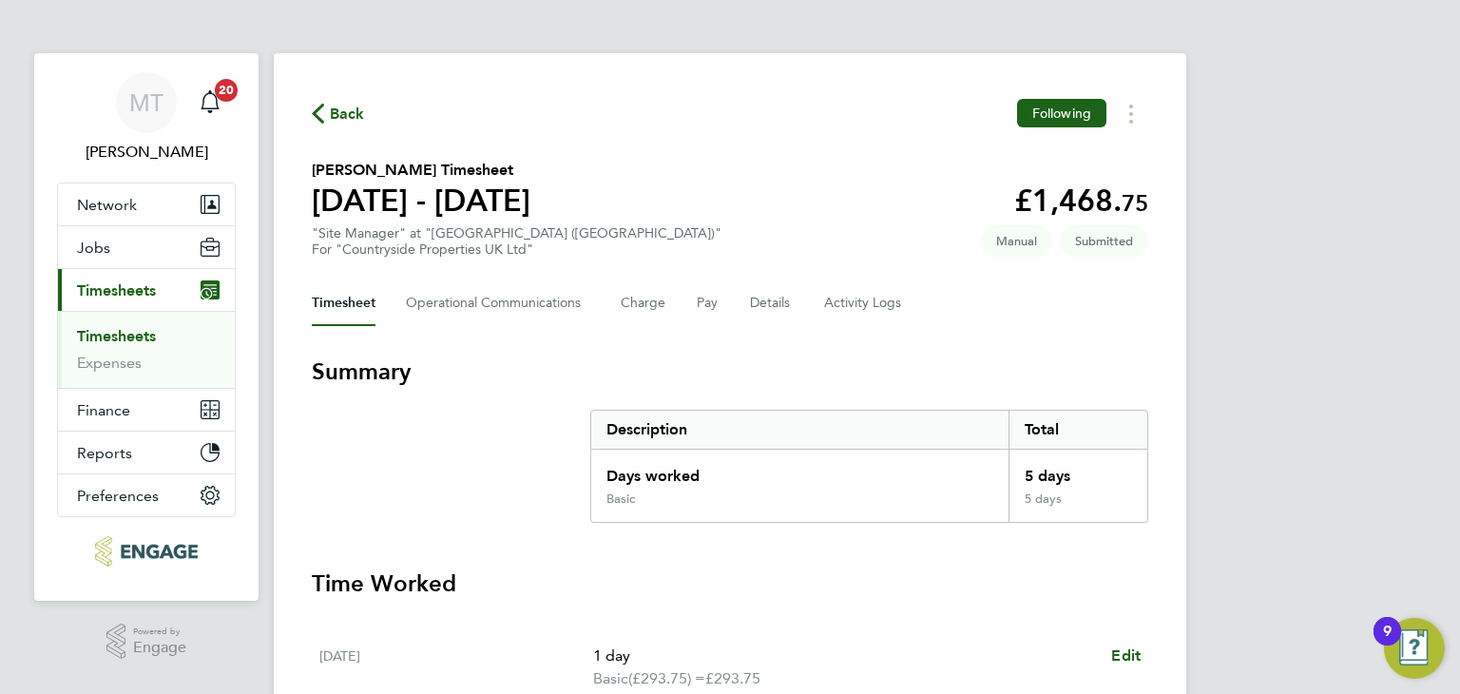
click at [352, 115] on span "Back" at bounding box center [347, 114] width 35 height 23
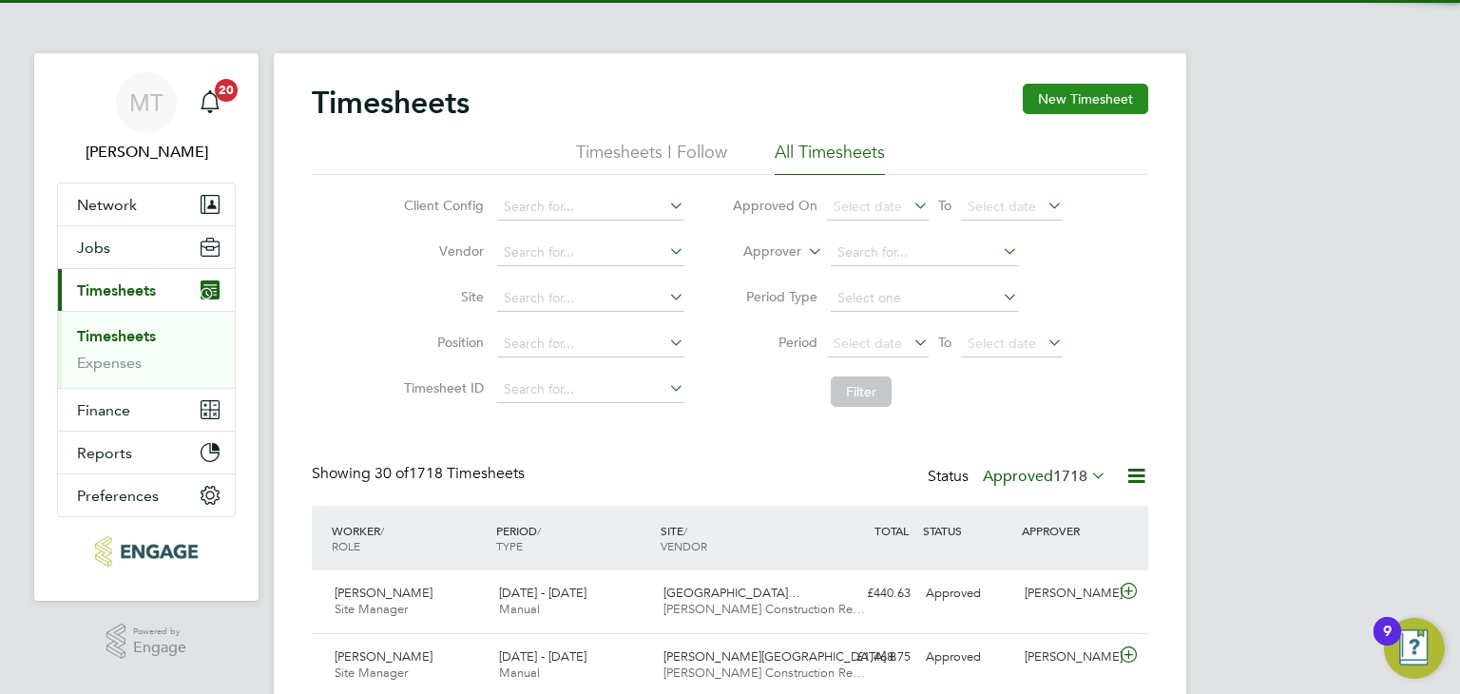
click at [1070, 91] on button "New Timesheet" at bounding box center [1085, 99] width 125 height 30
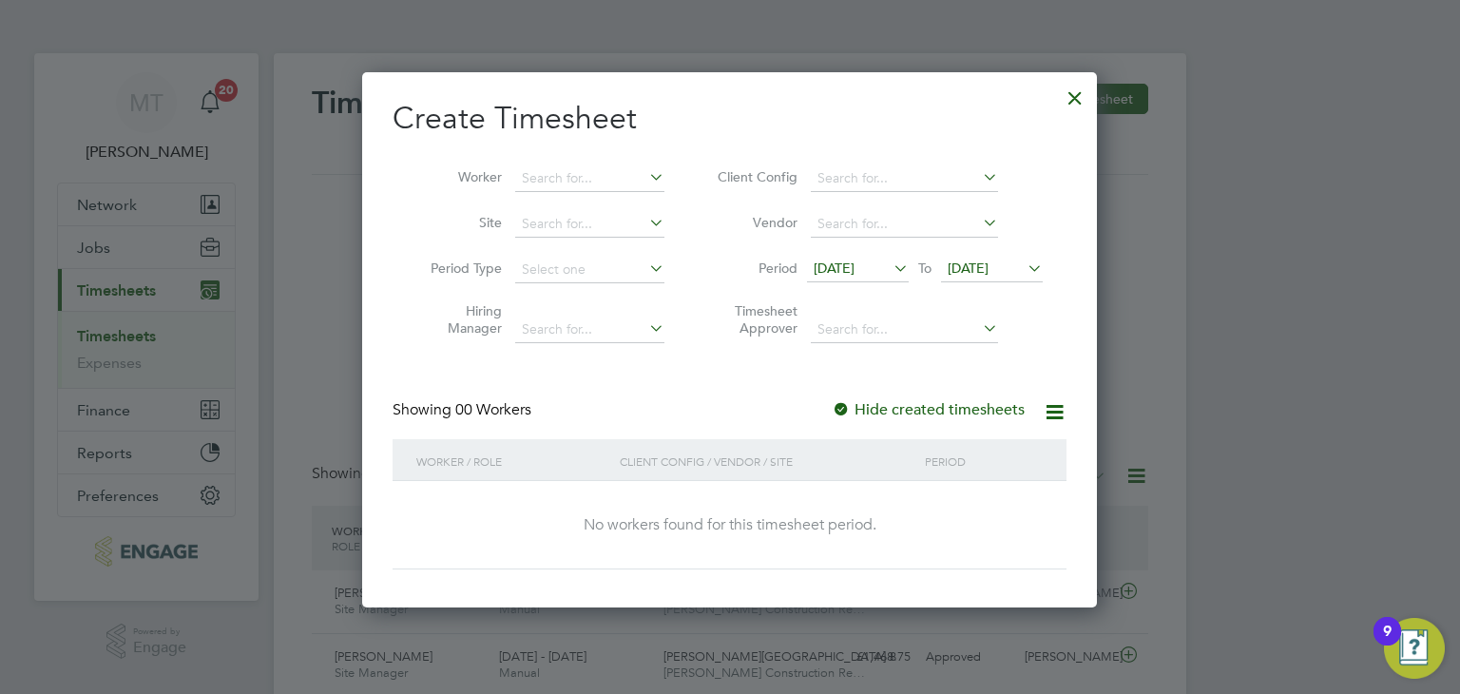
click at [989, 263] on span "[DATE]" at bounding box center [968, 268] width 41 height 17
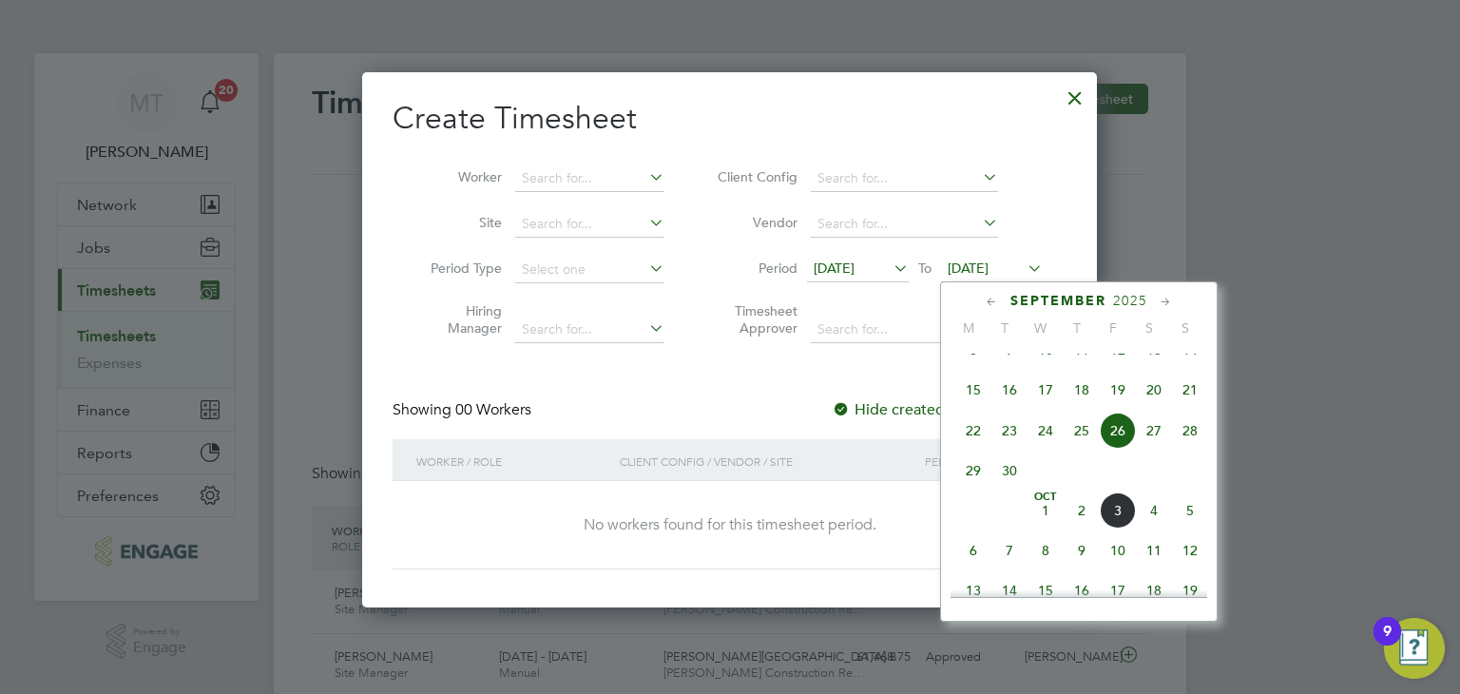
click at [1190, 529] on span "5" at bounding box center [1190, 510] width 36 height 36
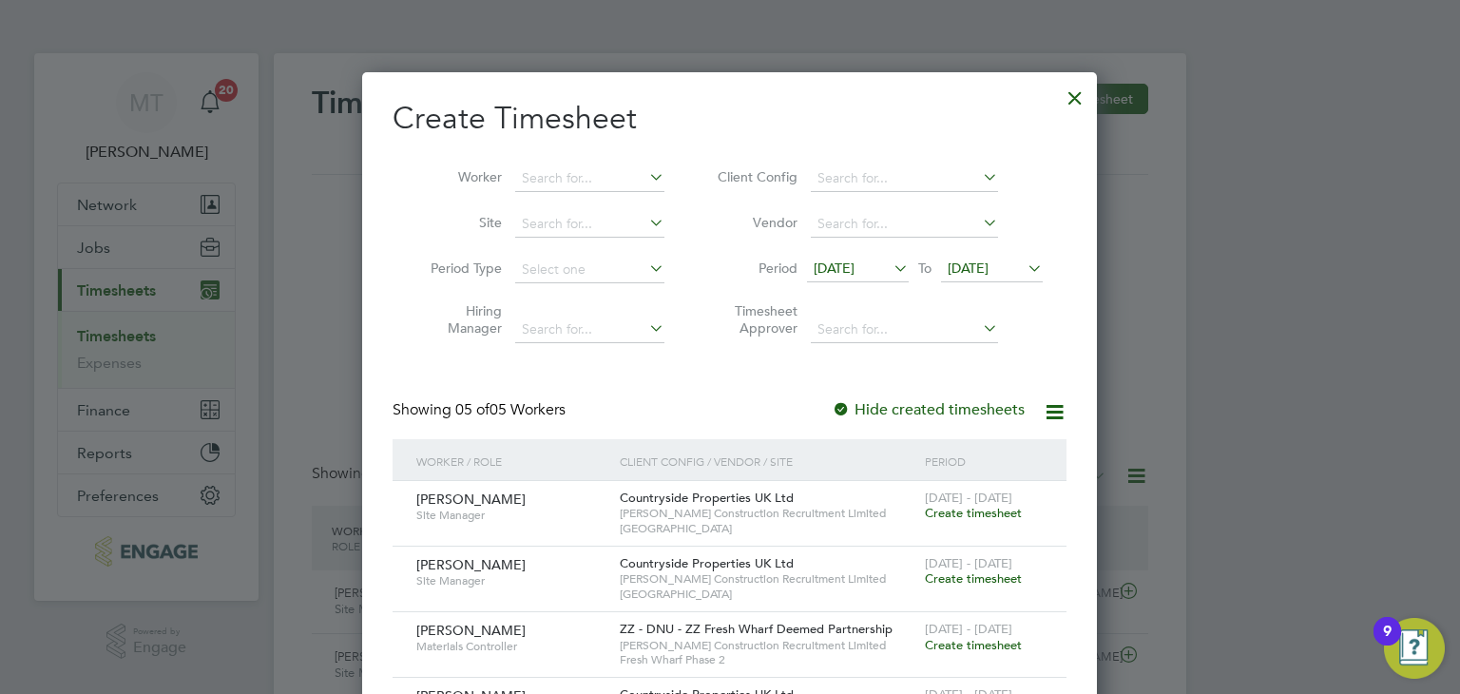
click at [977, 640] on span "Create timesheet" at bounding box center [973, 645] width 97 height 16
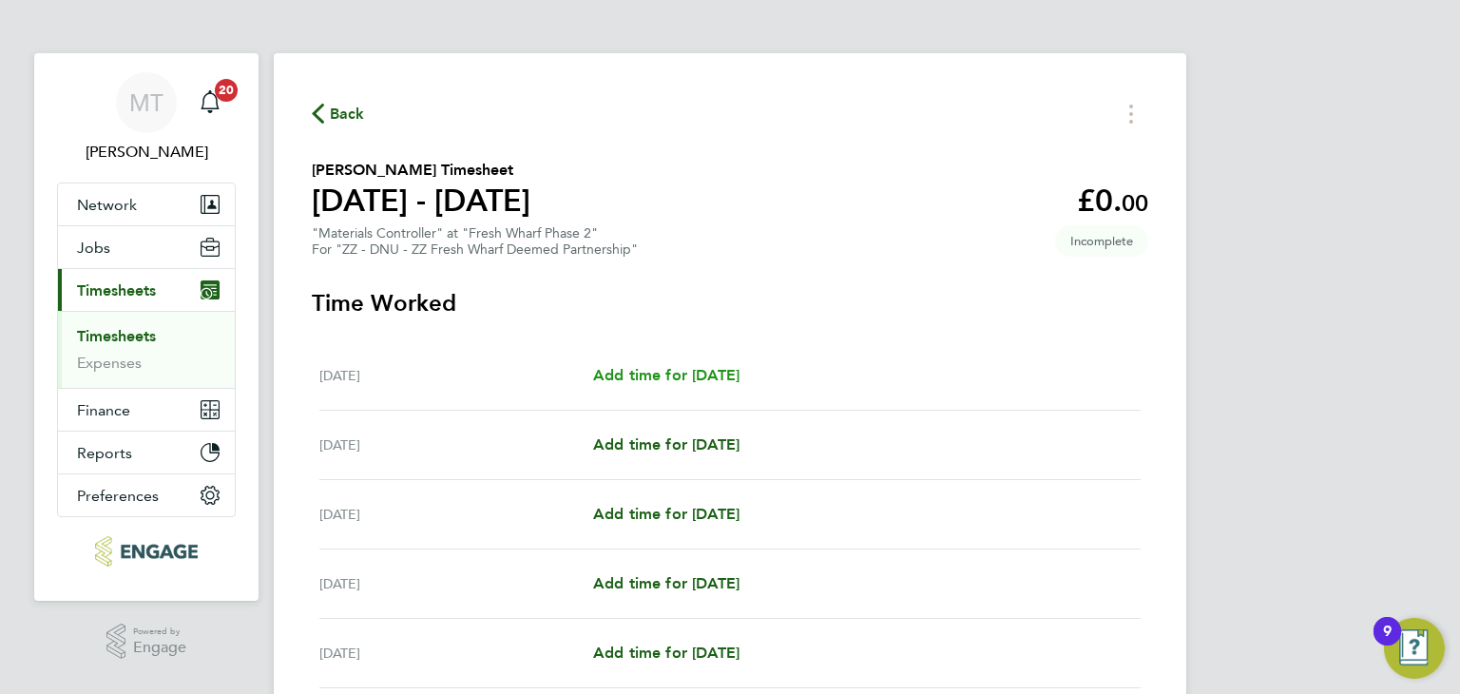
click at [701, 375] on span "Add time for [DATE]" at bounding box center [666, 375] width 146 height 18
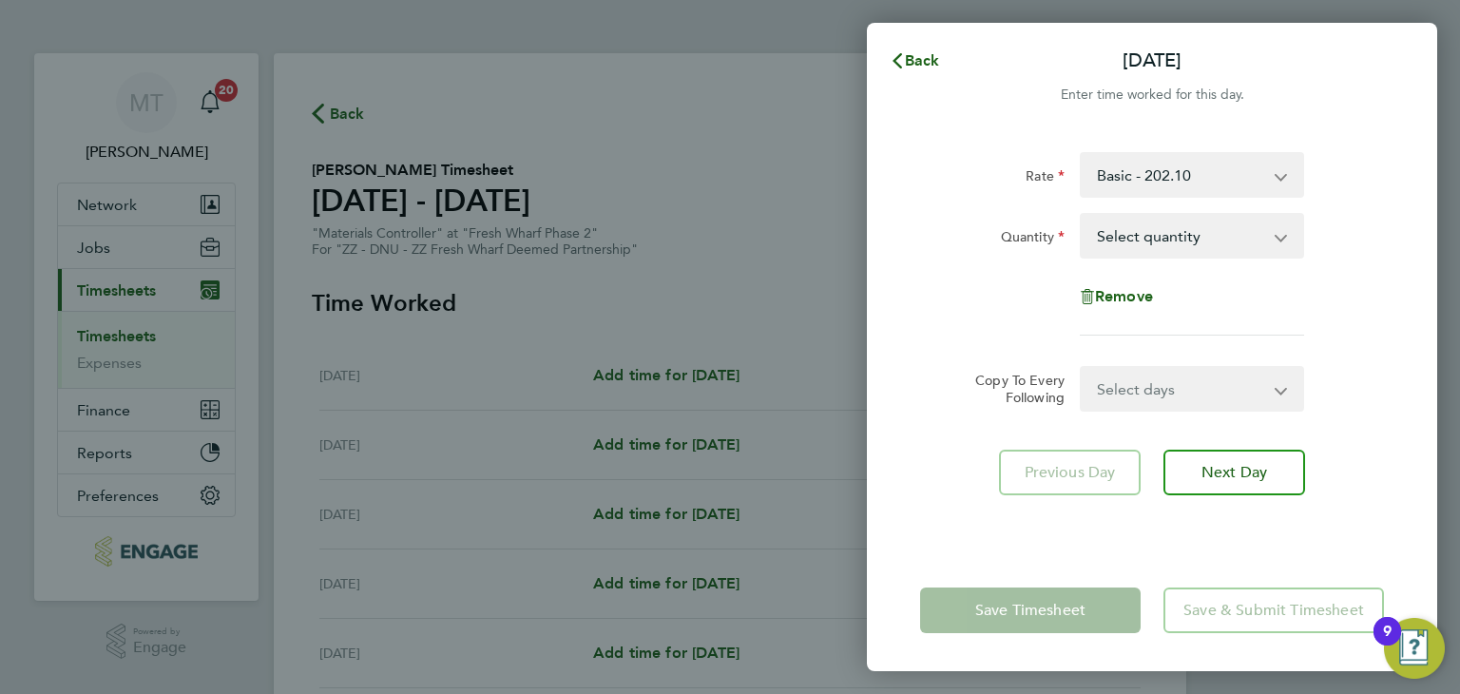
drag, startPoint x: 1205, startPoint y: 240, endPoint x: 1201, endPoint y: 252, distance: 13.2
click at [1205, 241] on select "Select quantity 0.5 1" at bounding box center [1181, 236] width 198 height 42
select select "1"
click at [1082, 215] on select "Select quantity 0.5 1" at bounding box center [1181, 236] width 198 height 42
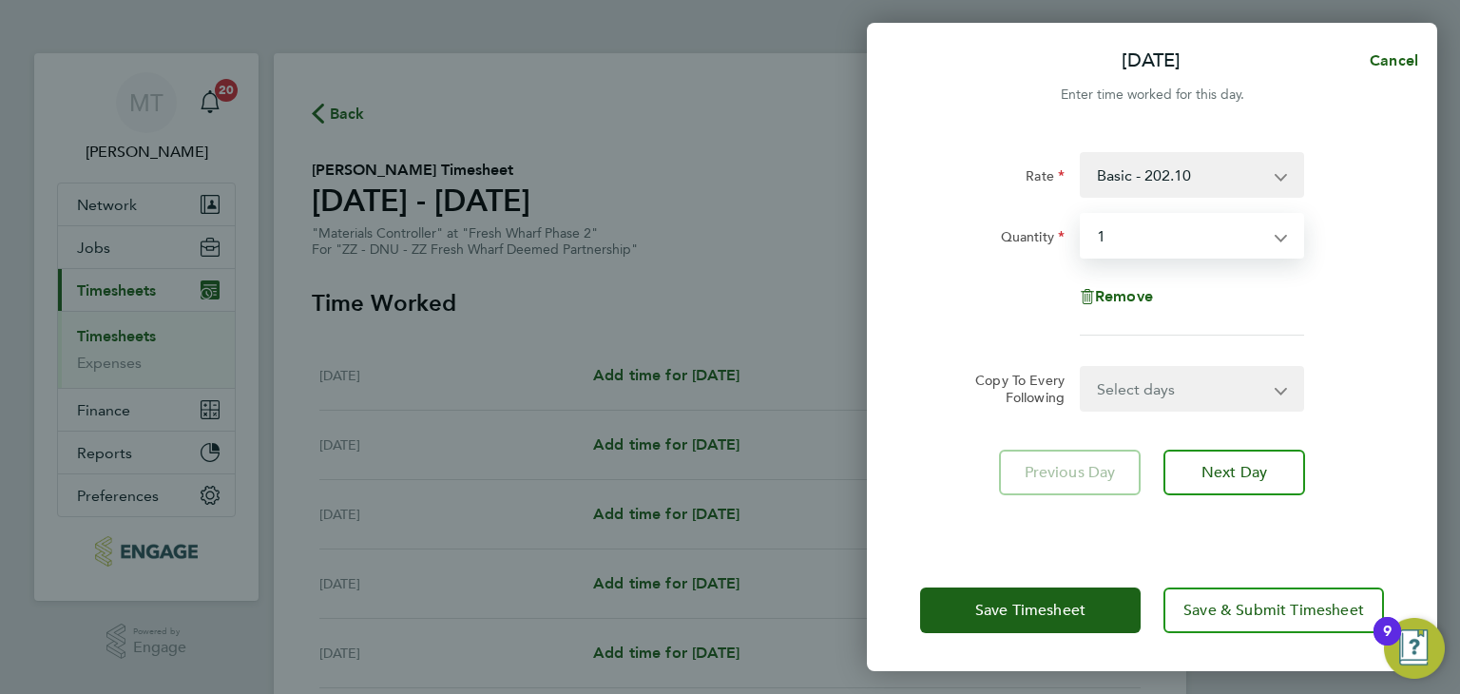
click at [1171, 379] on select "Select days Day Weekday (Mon-Fri) Weekend (Sat-Sun) [DATE] [DATE] [DATE] [DATE]…" at bounding box center [1182, 389] width 200 height 42
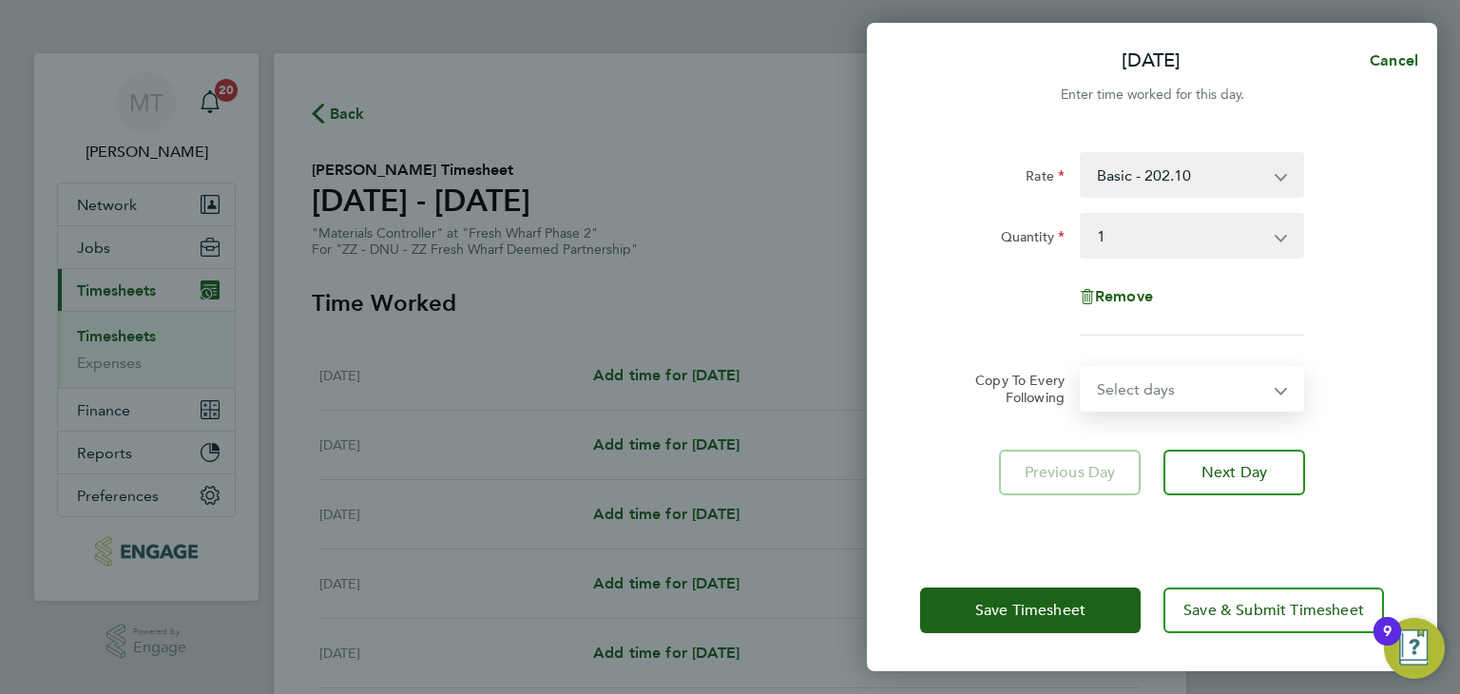
select select "WEEKDAY"
click at [1082, 368] on select "Select days Day Weekday (Mon-Fri) Weekend (Sat-Sun) [DATE] [DATE] [DATE] [DATE]…" at bounding box center [1182, 389] width 200 height 42
select select "[DATE]"
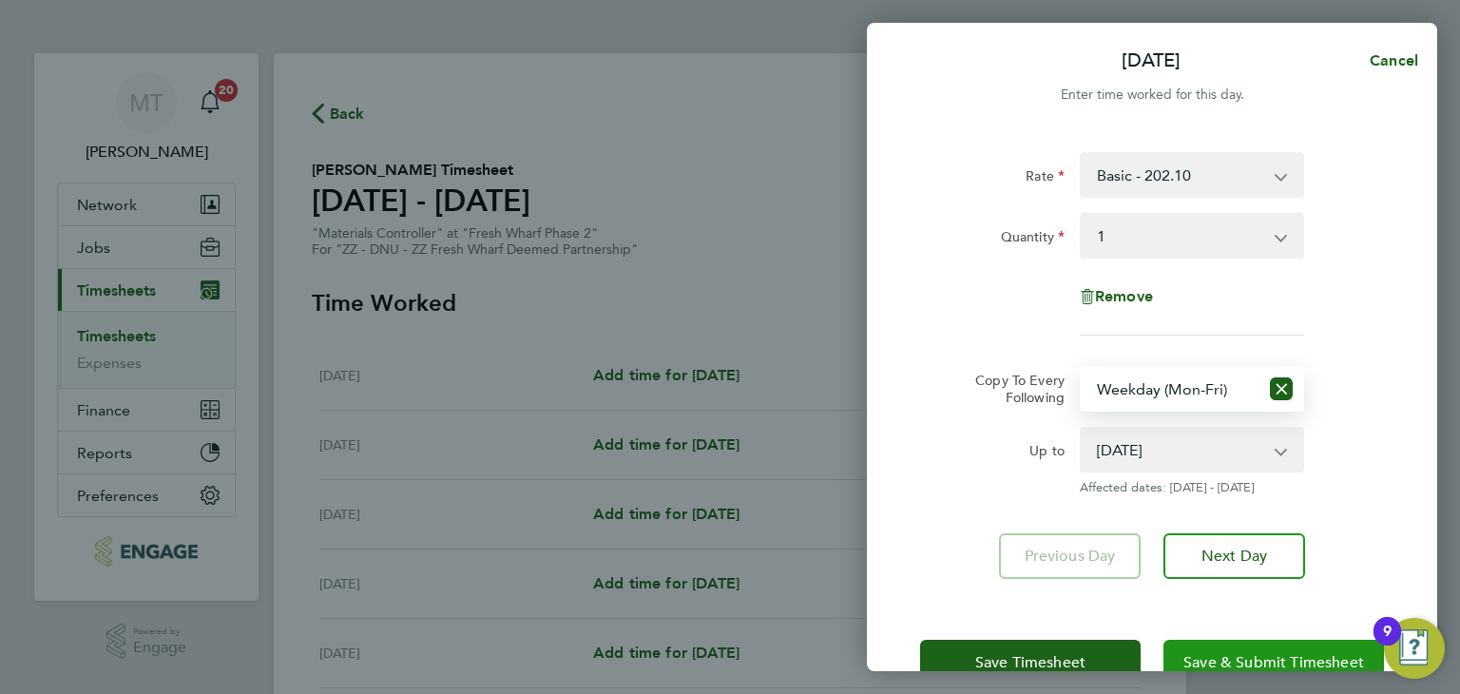
click at [1236, 653] on span "Save & Submit Timesheet" at bounding box center [1274, 662] width 181 height 19
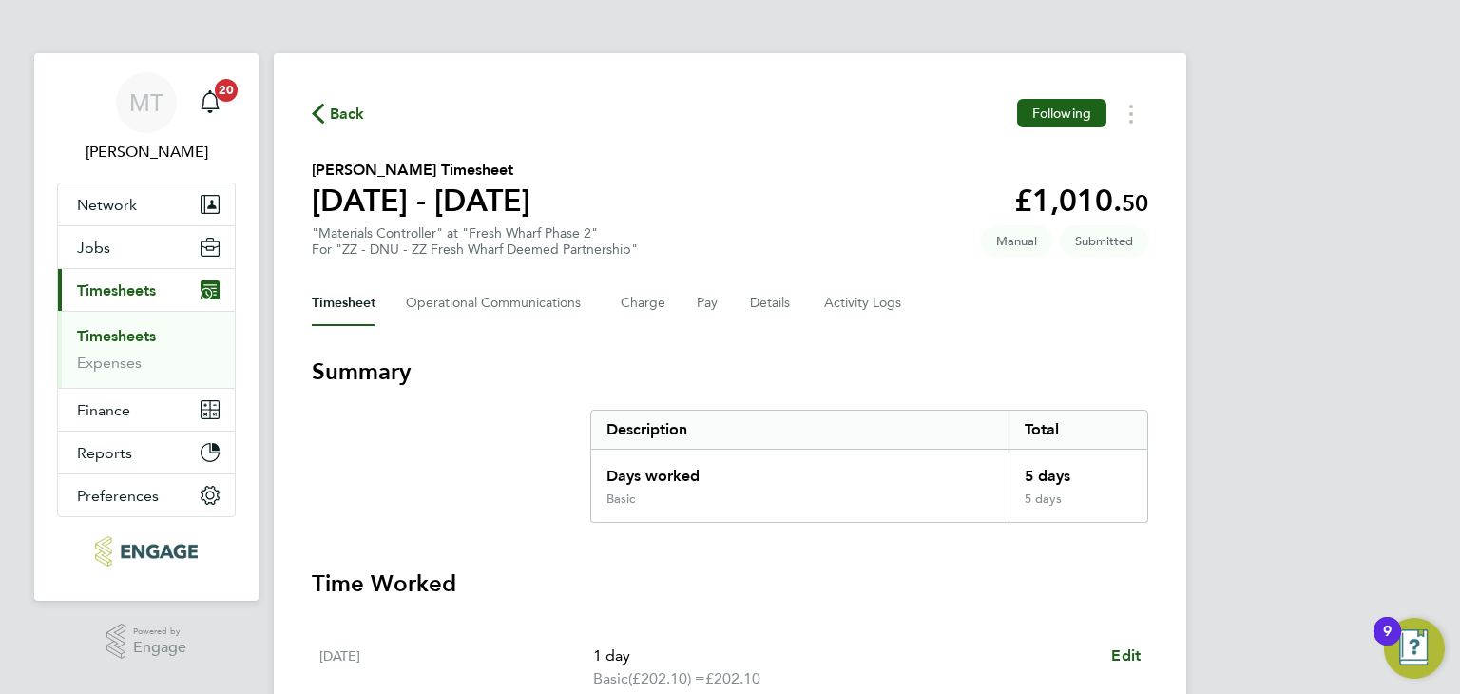
click at [341, 116] on span "Back" at bounding box center [347, 114] width 35 height 23
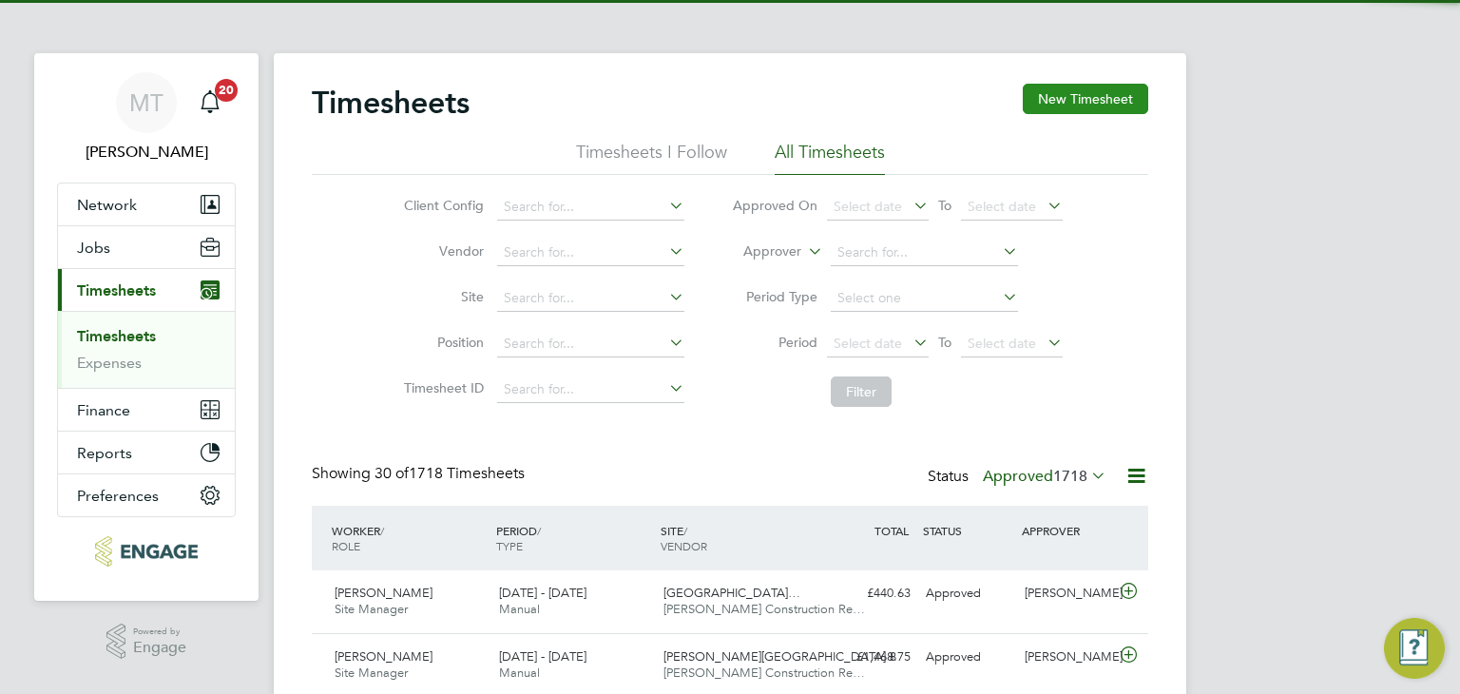
click at [1105, 100] on button "New Timesheet" at bounding box center [1085, 99] width 125 height 30
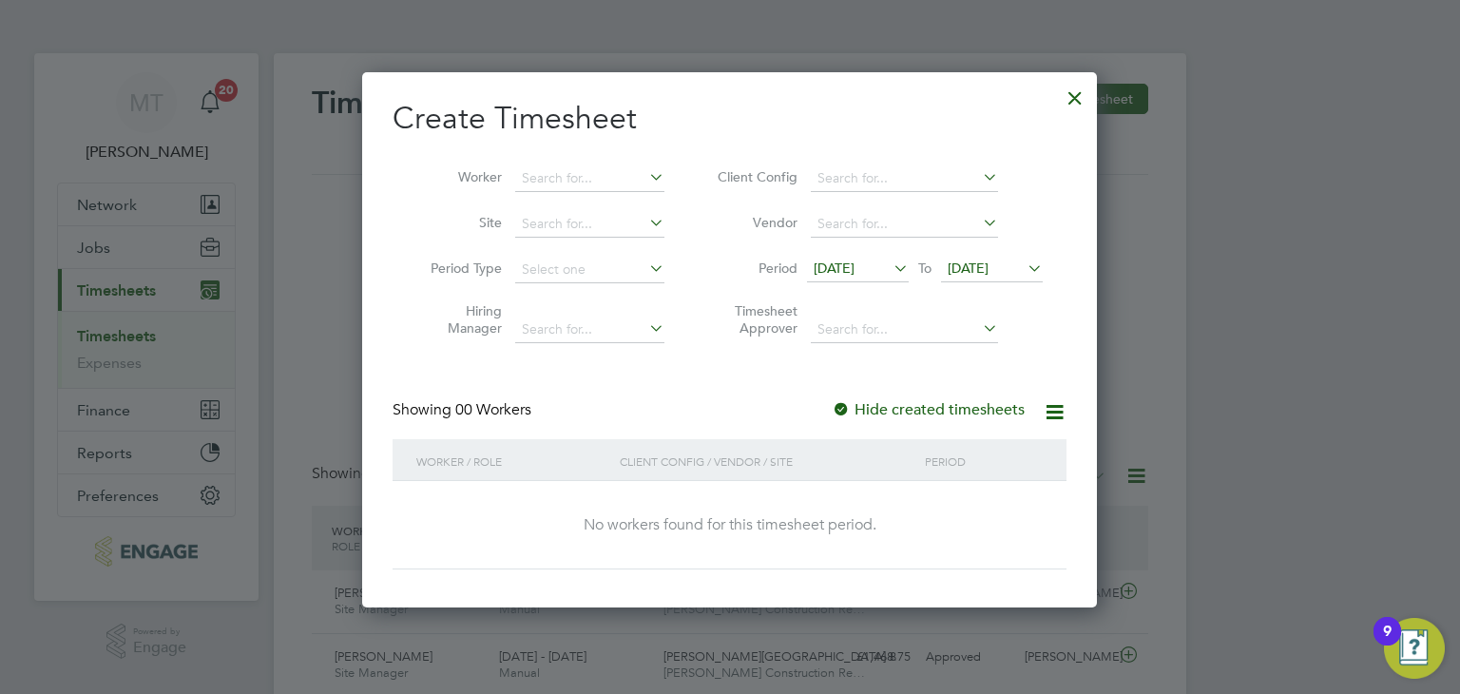
click at [989, 267] on span "[DATE]" at bounding box center [968, 268] width 41 height 17
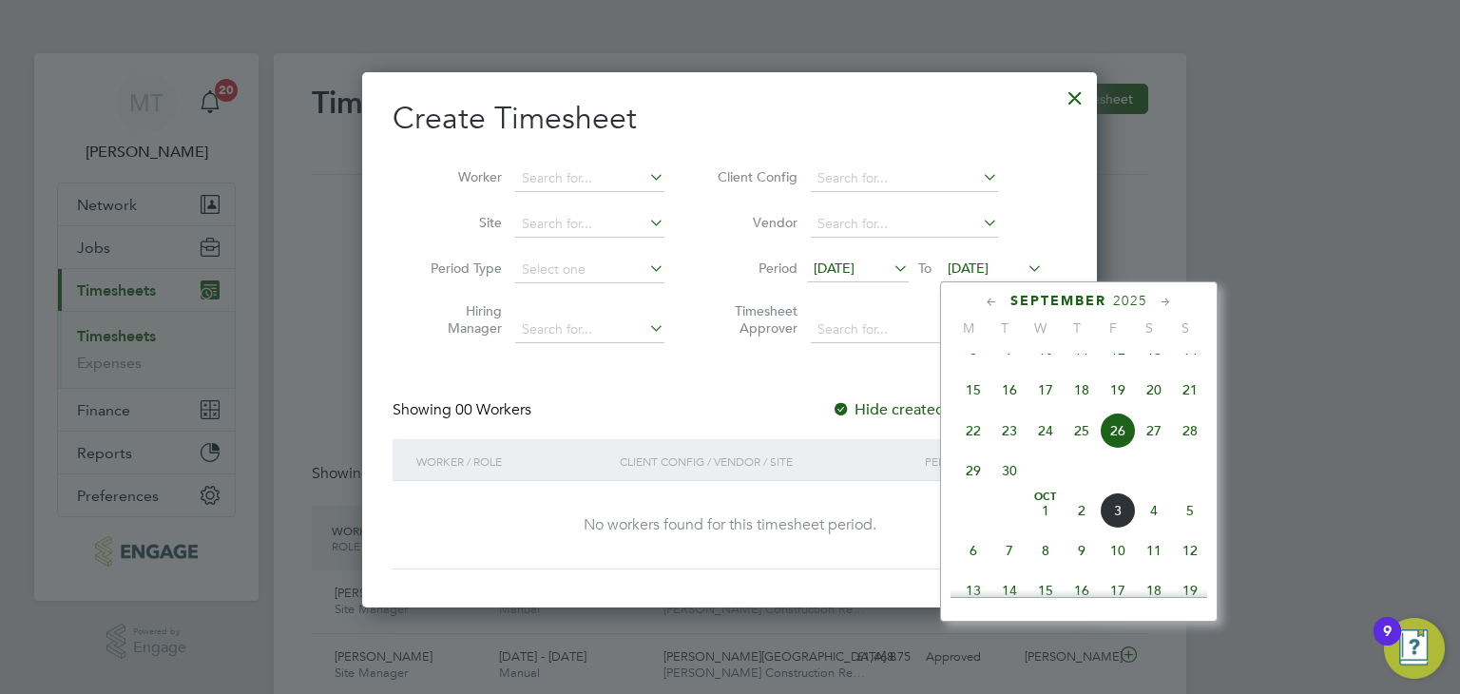
click at [1197, 529] on span "5" at bounding box center [1190, 510] width 36 height 36
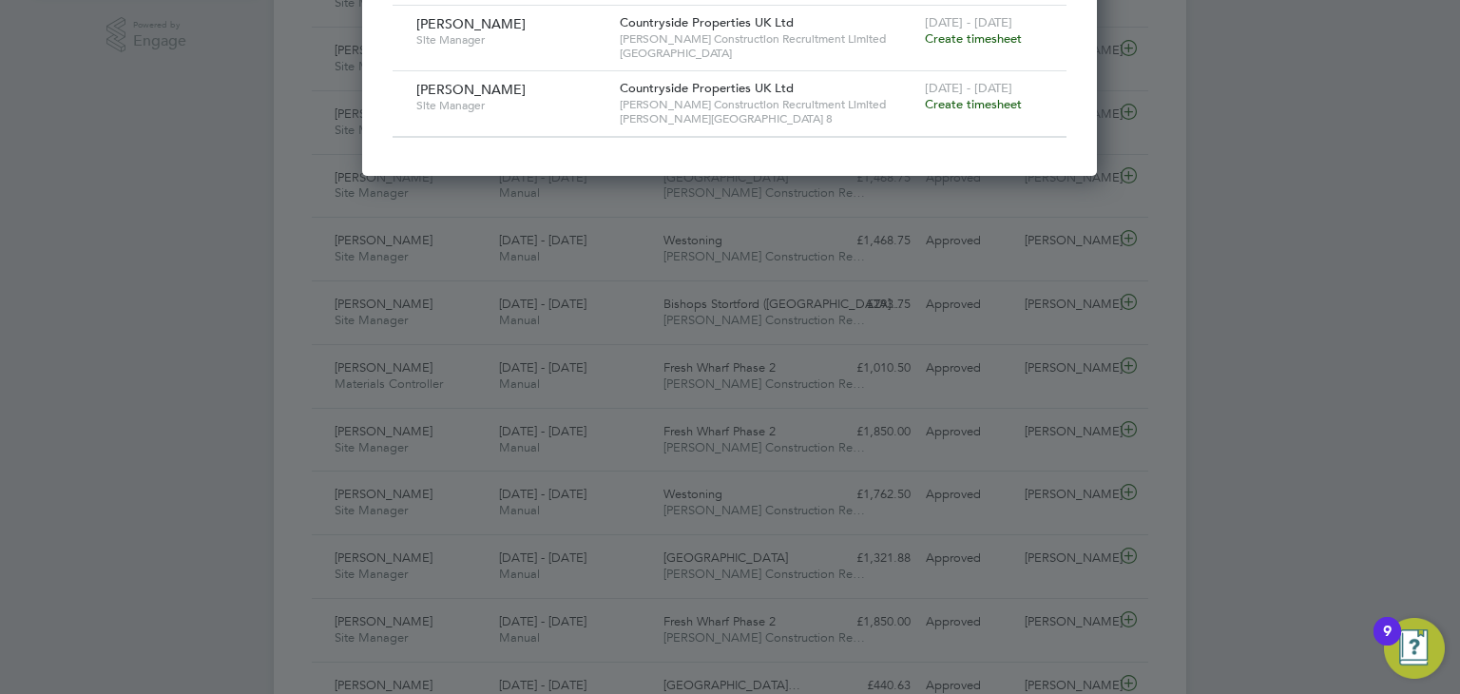
click at [966, 104] on span "Create timesheet" at bounding box center [973, 104] width 97 height 16
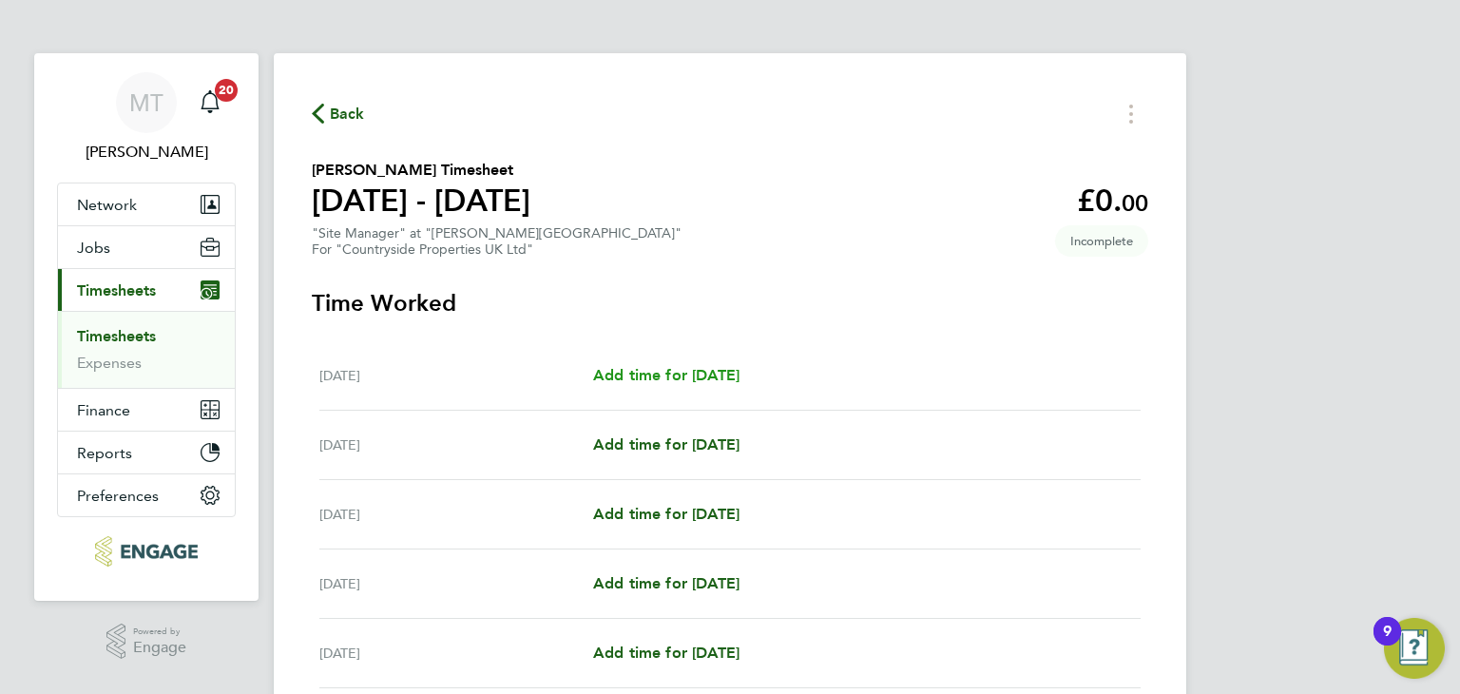
click at [722, 365] on link "Add time for [DATE]" at bounding box center [666, 375] width 146 height 23
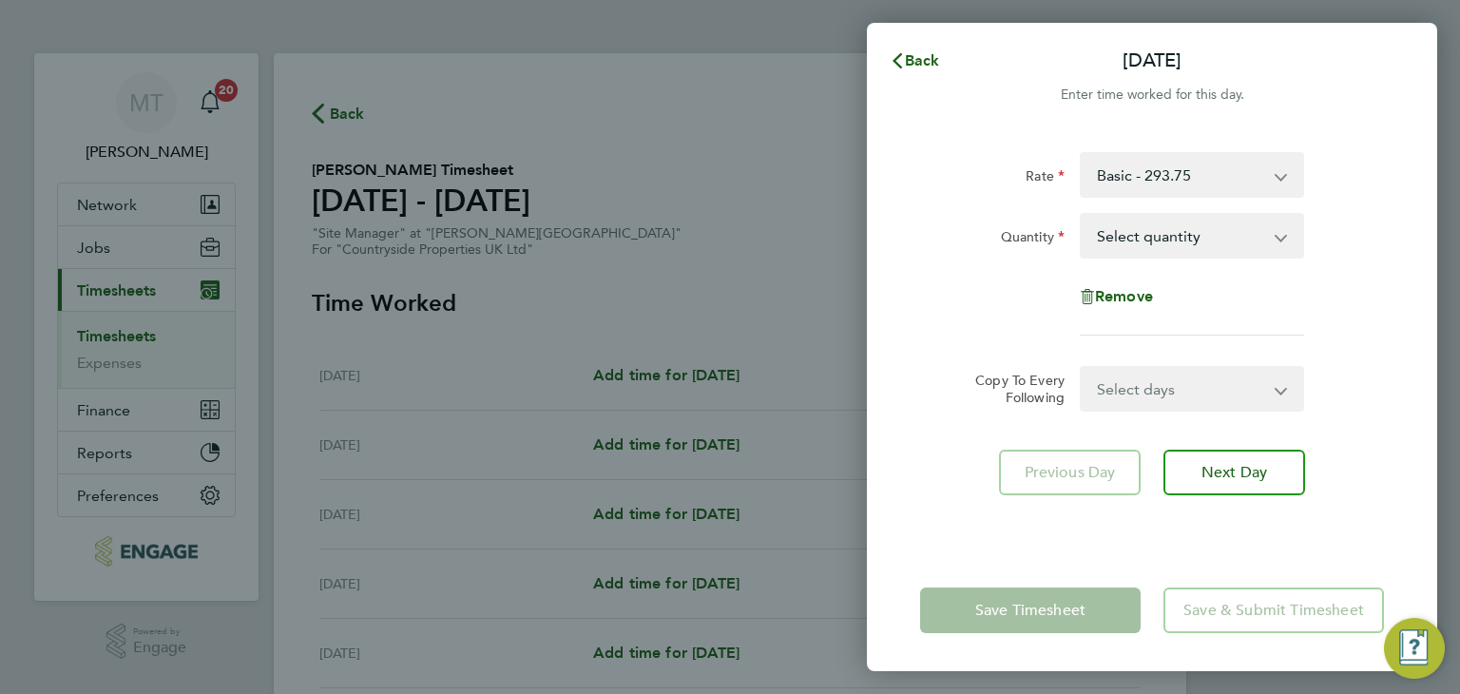
click at [1181, 234] on select "Select quantity 0.5 1" at bounding box center [1181, 236] width 198 height 42
select select "1"
click at [1082, 215] on select "Select quantity 0.5 1" at bounding box center [1181, 236] width 198 height 42
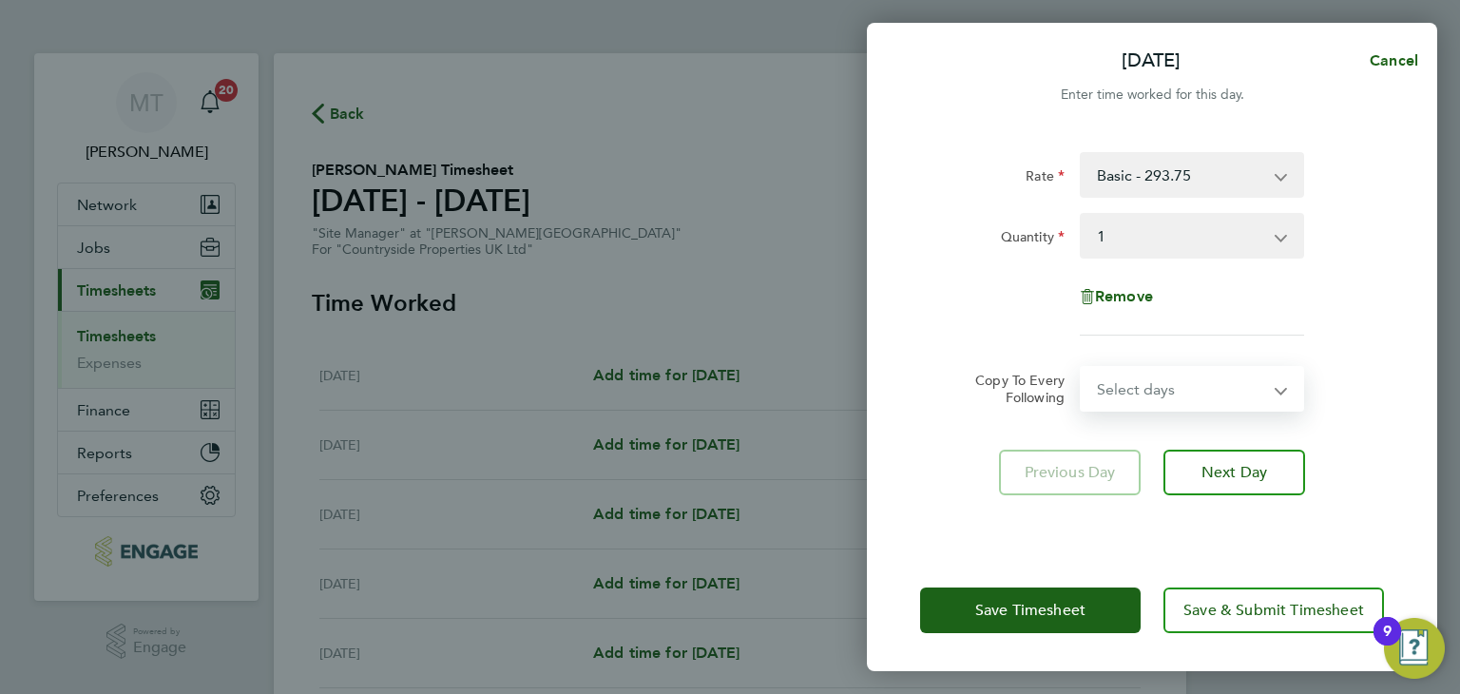
click at [1160, 384] on select "Select days Day Weekday (Mon-Fri) Weekend (Sat-Sun) [DATE] [DATE] [DATE] [DATE]…" at bounding box center [1182, 389] width 200 height 42
select select "WEEKDAY"
click at [1082, 368] on select "Select days Day Weekday (Mon-Fri) Weekend (Sat-Sun) [DATE] [DATE] [DATE] [DATE]…" at bounding box center [1182, 389] width 200 height 42
select select "[DATE]"
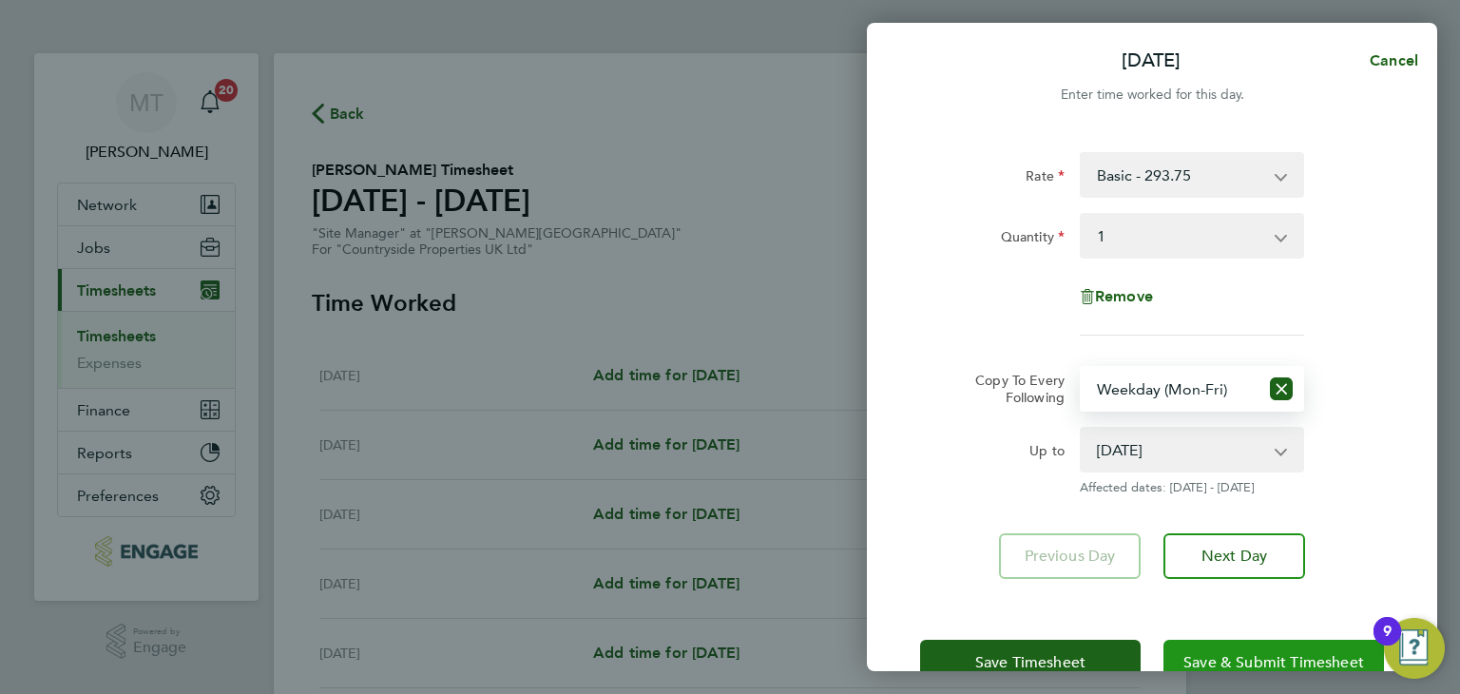
click at [1272, 656] on span "Save & Submit Timesheet" at bounding box center [1274, 662] width 181 height 19
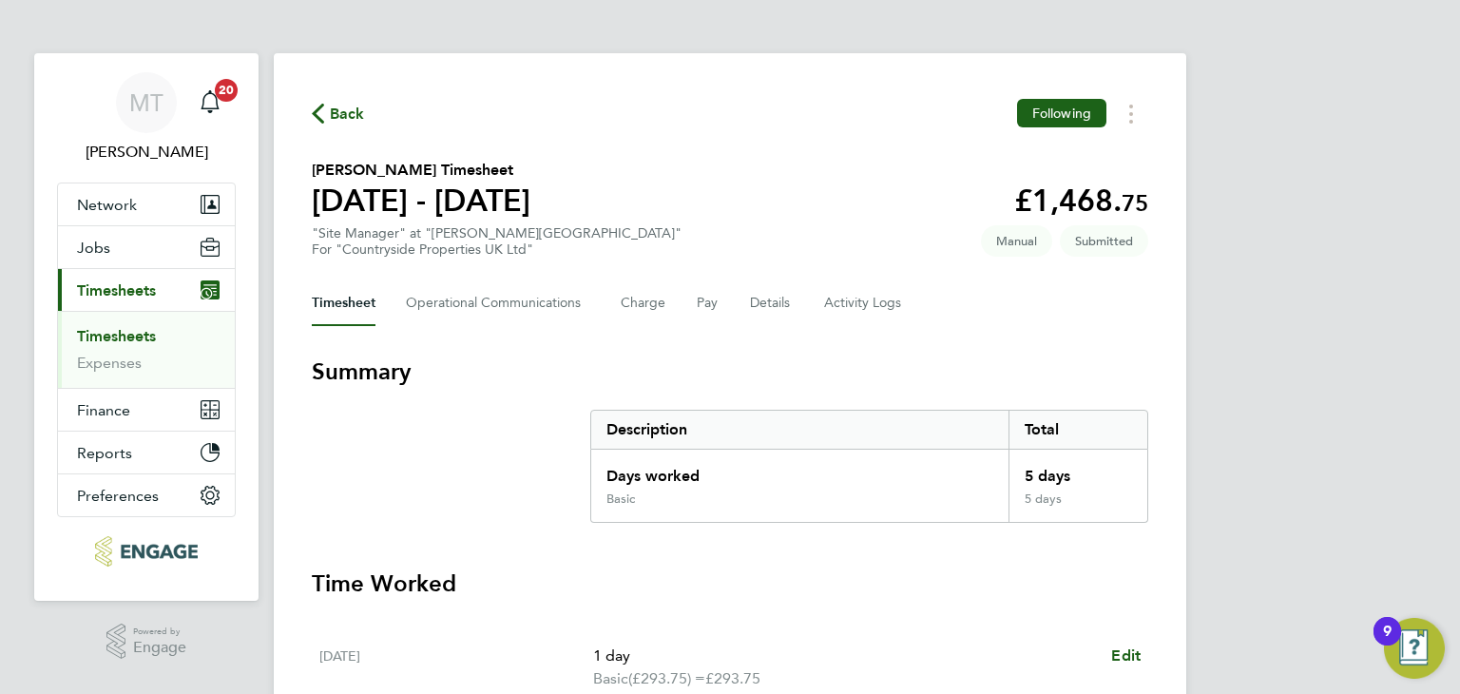
click at [346, 114] on span "Back" at bounding box center [347, 114] width 35 height 23
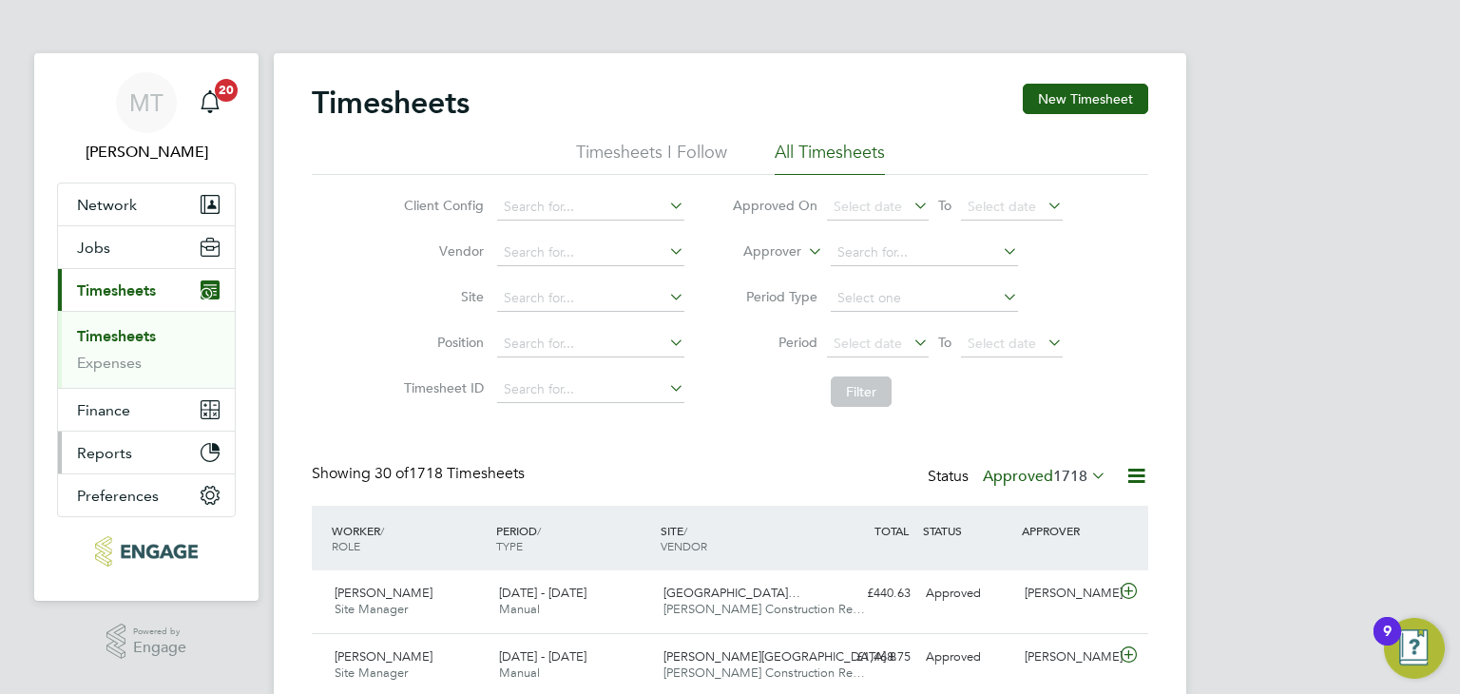
click at [104, 447] on span "Reports" at bounding box center [104, 453] width 55 height 18
click at [95, 324] on span "Finance" at bounding box center [103, 333] width 53 height 18
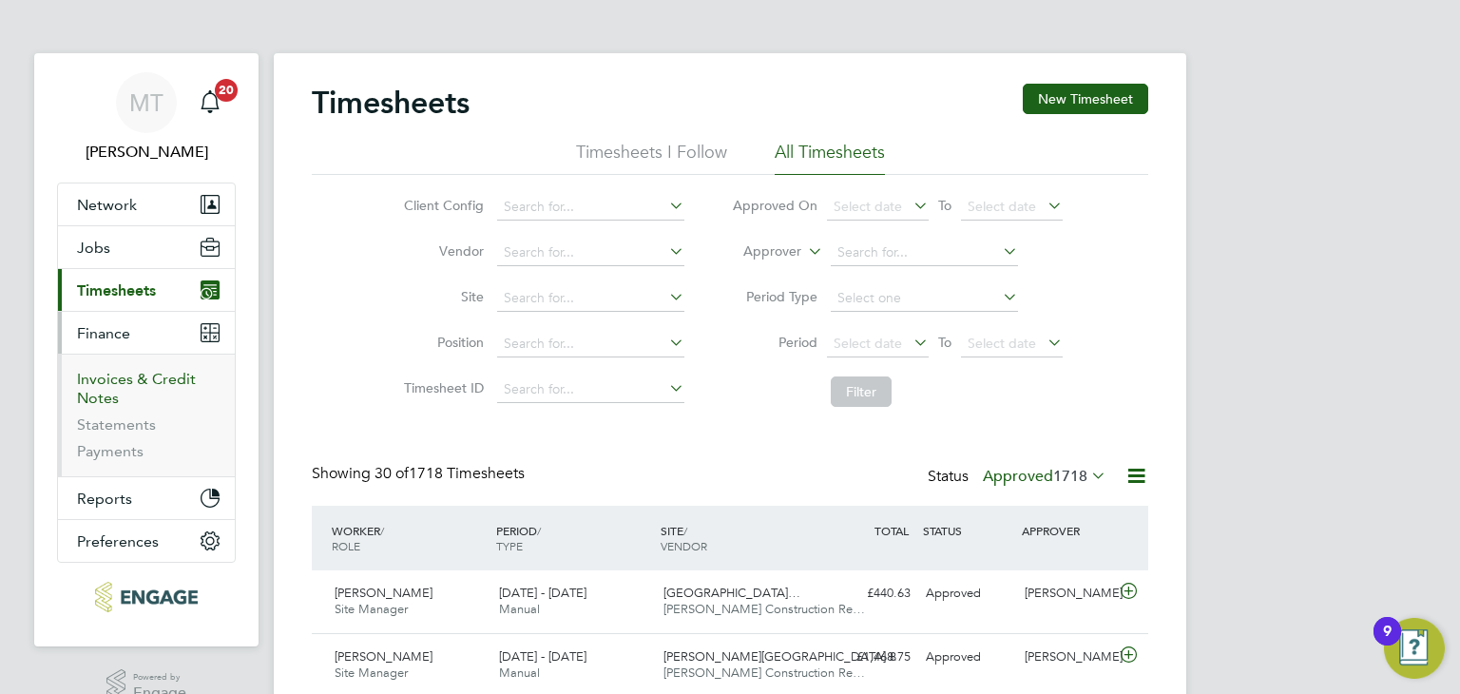
click at [96, 377] on link "Invoices & Credit Notes" at bounding box center [136, 388] width 119 height 37
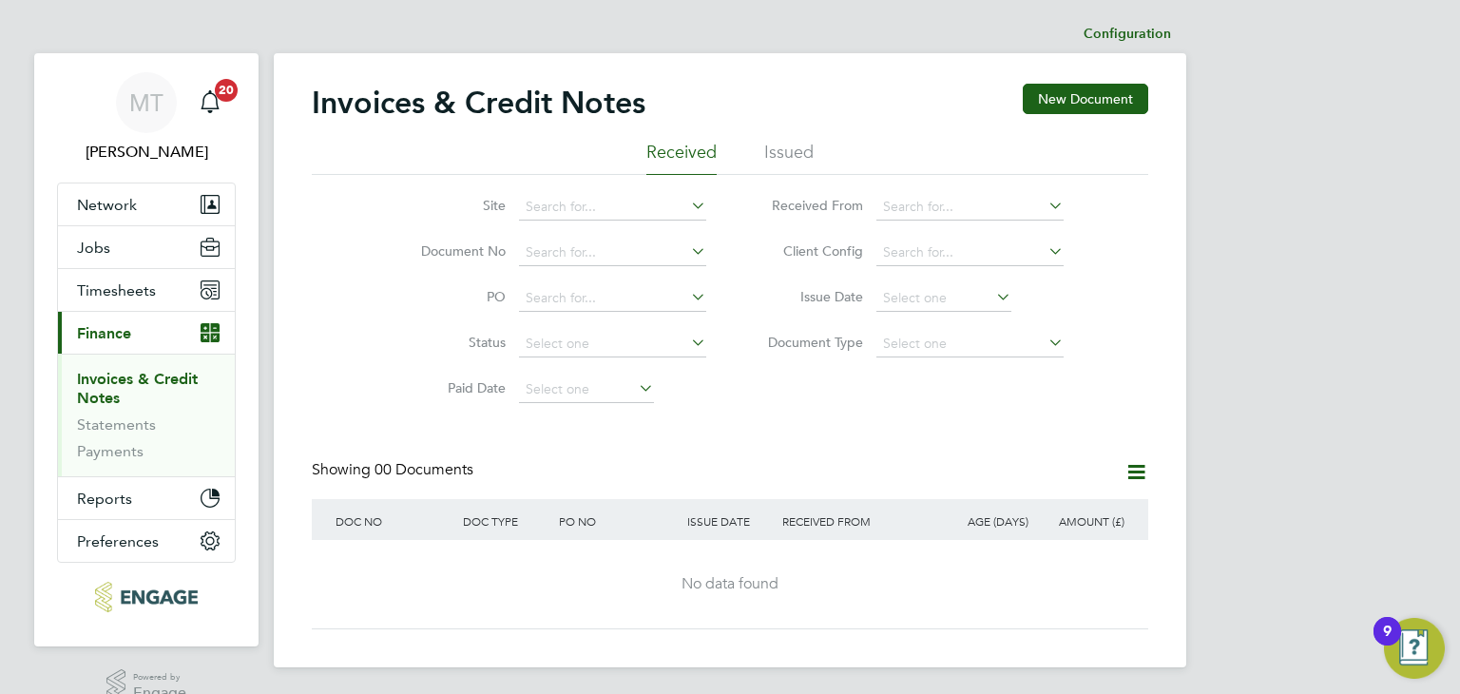
click at [781, 145] on li "Issued" at bounding box center [788, 158] width 49 height 34
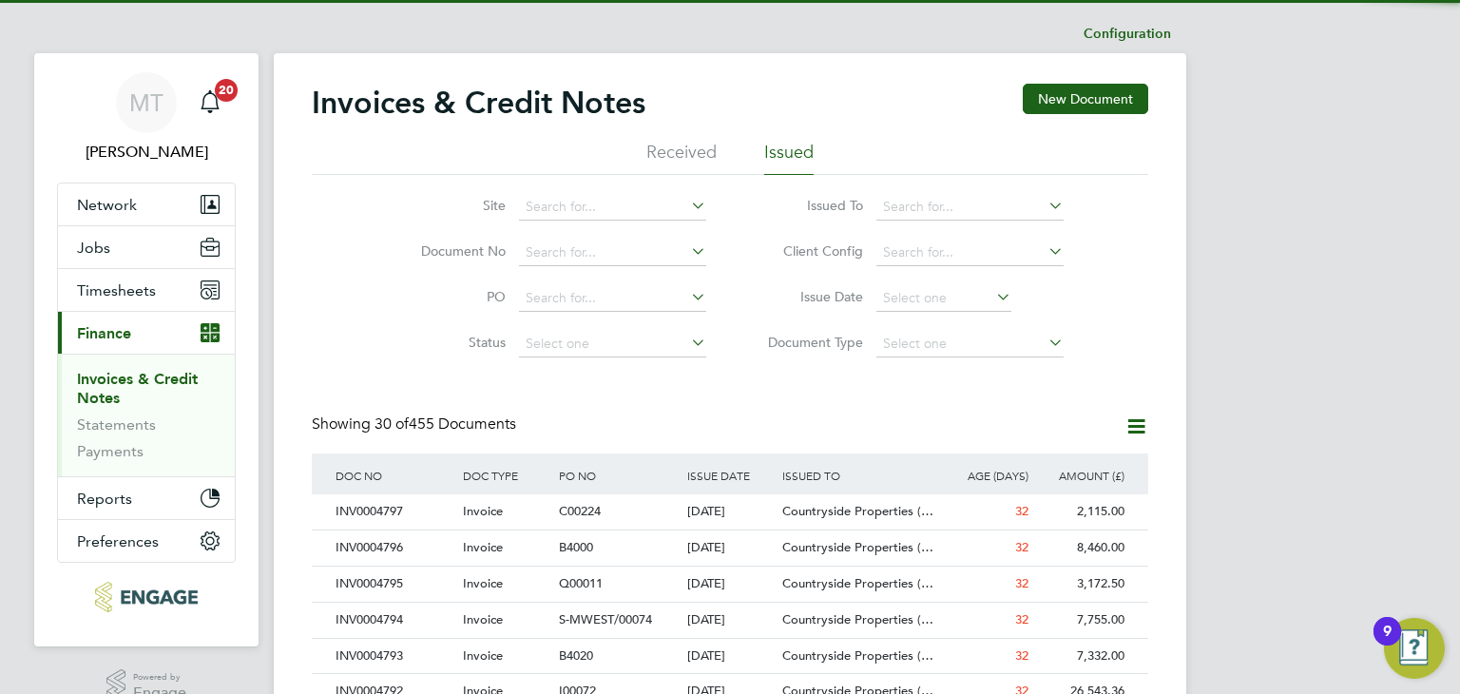
scroll to position [36, 129]
